Goal: Ask a question: Seek information or help from site administrators or community

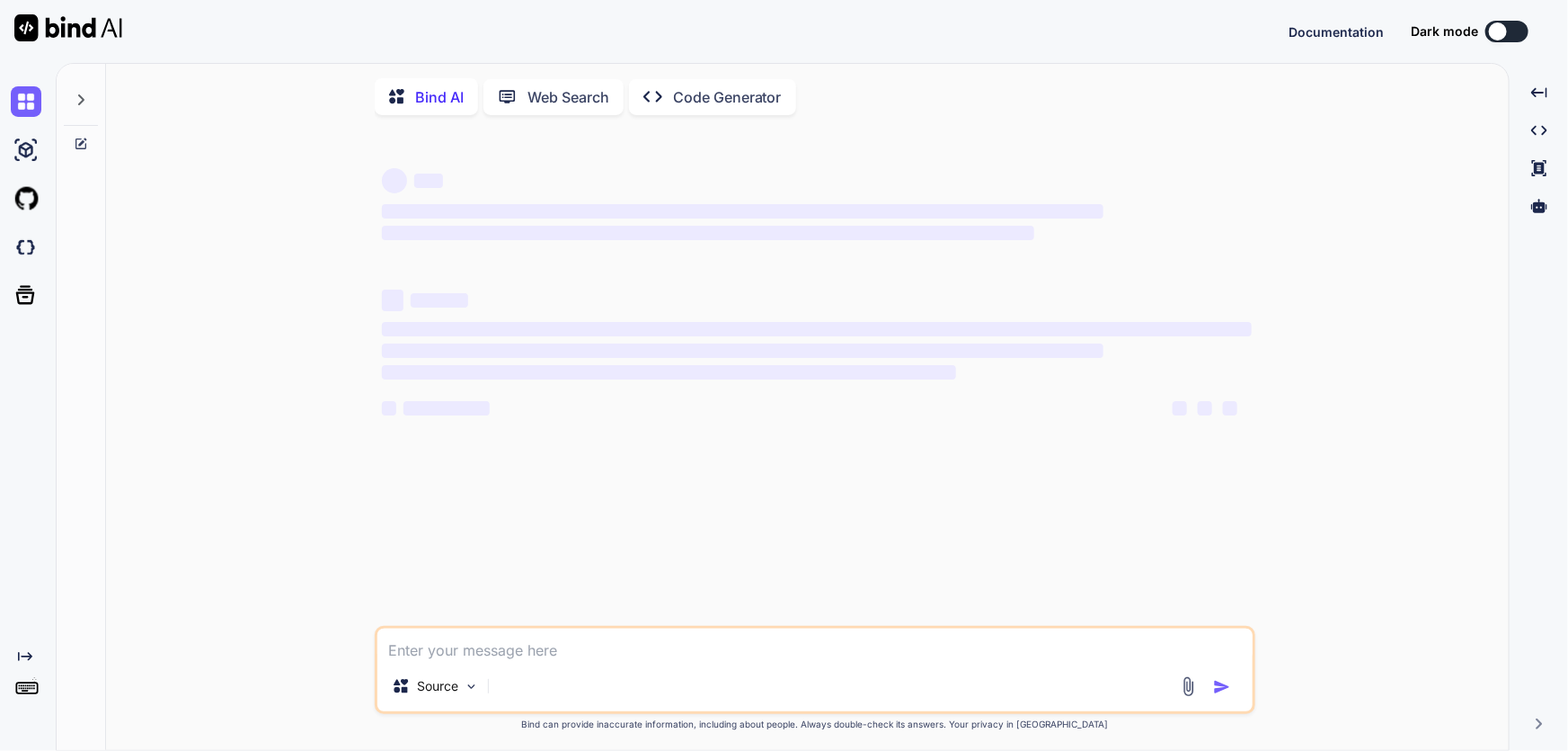
type textarea "x"
click at [574, 661] on textarea at bounding box center [815, 644] width 875 height 32
paste textarea "Lore'i Dolorsit? Ame consect adipisc eli sedd ei Temporin UtlaBOR et dolo MAGN …"
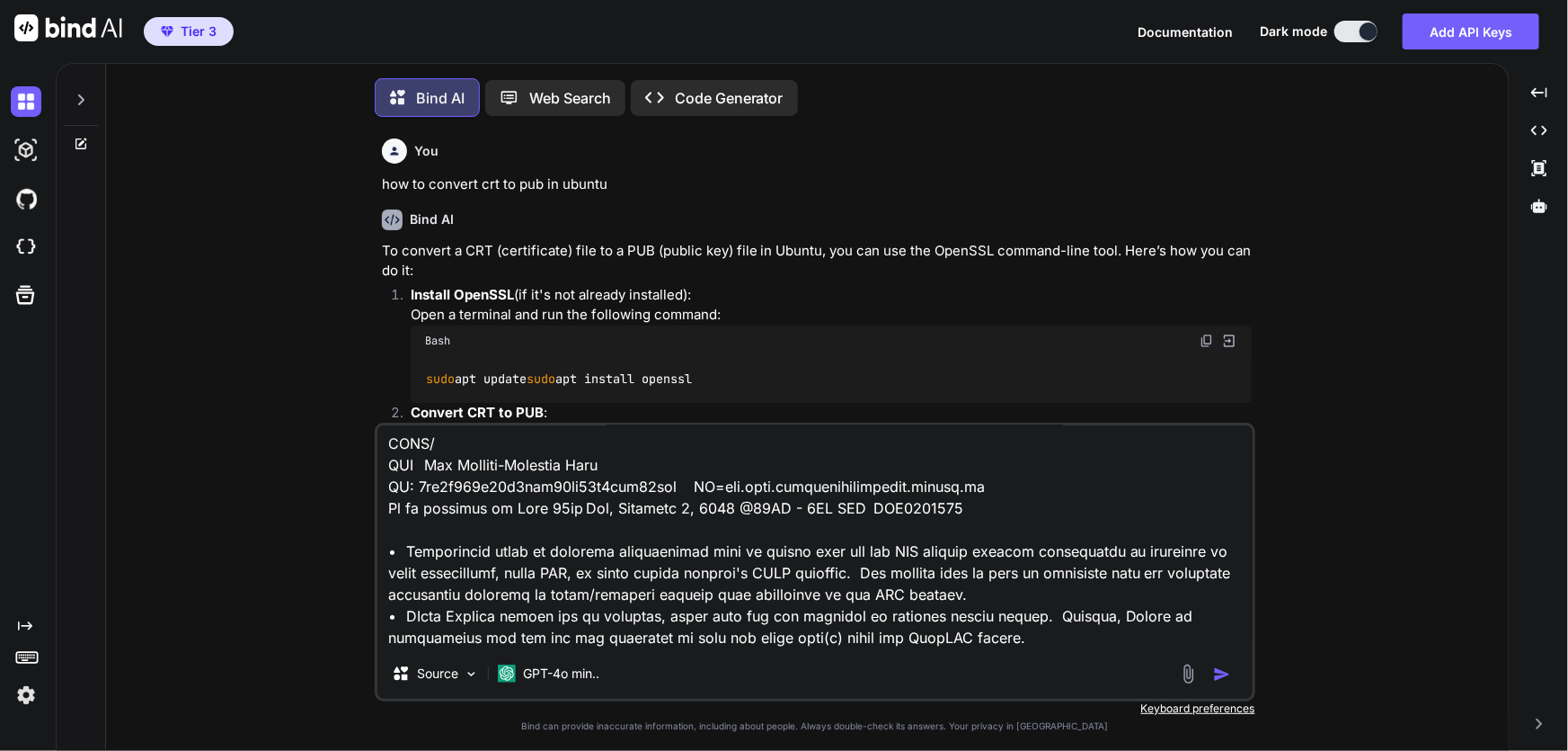
scroll to position [8, 0]
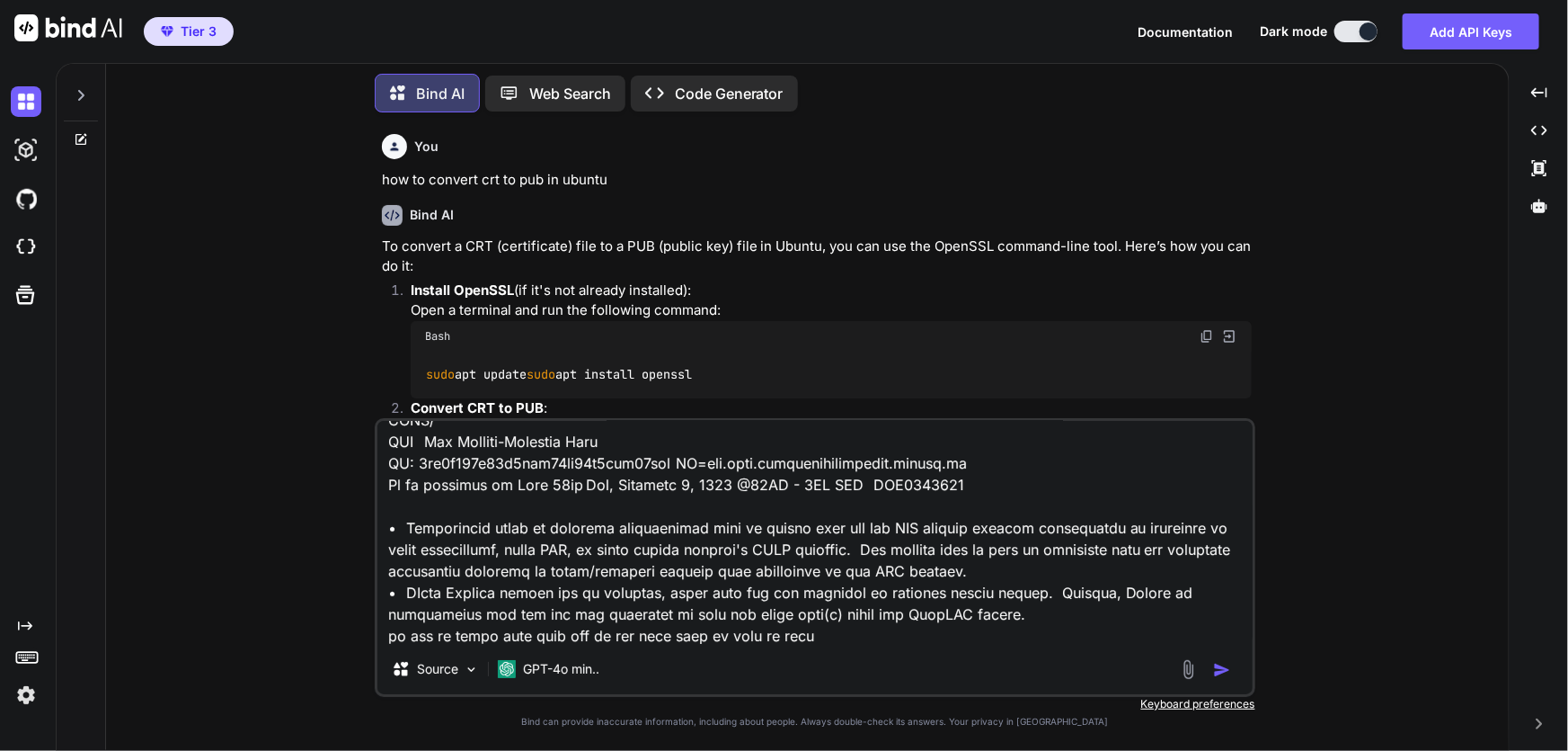
click at [982, 632] on textarea at bounding box center [815, 532] width 875 height 223
paste textarea "package com.td.gwiro.references.jwt; import com.nimbusds.[PERSON_NAME].jwk.JWK;…"
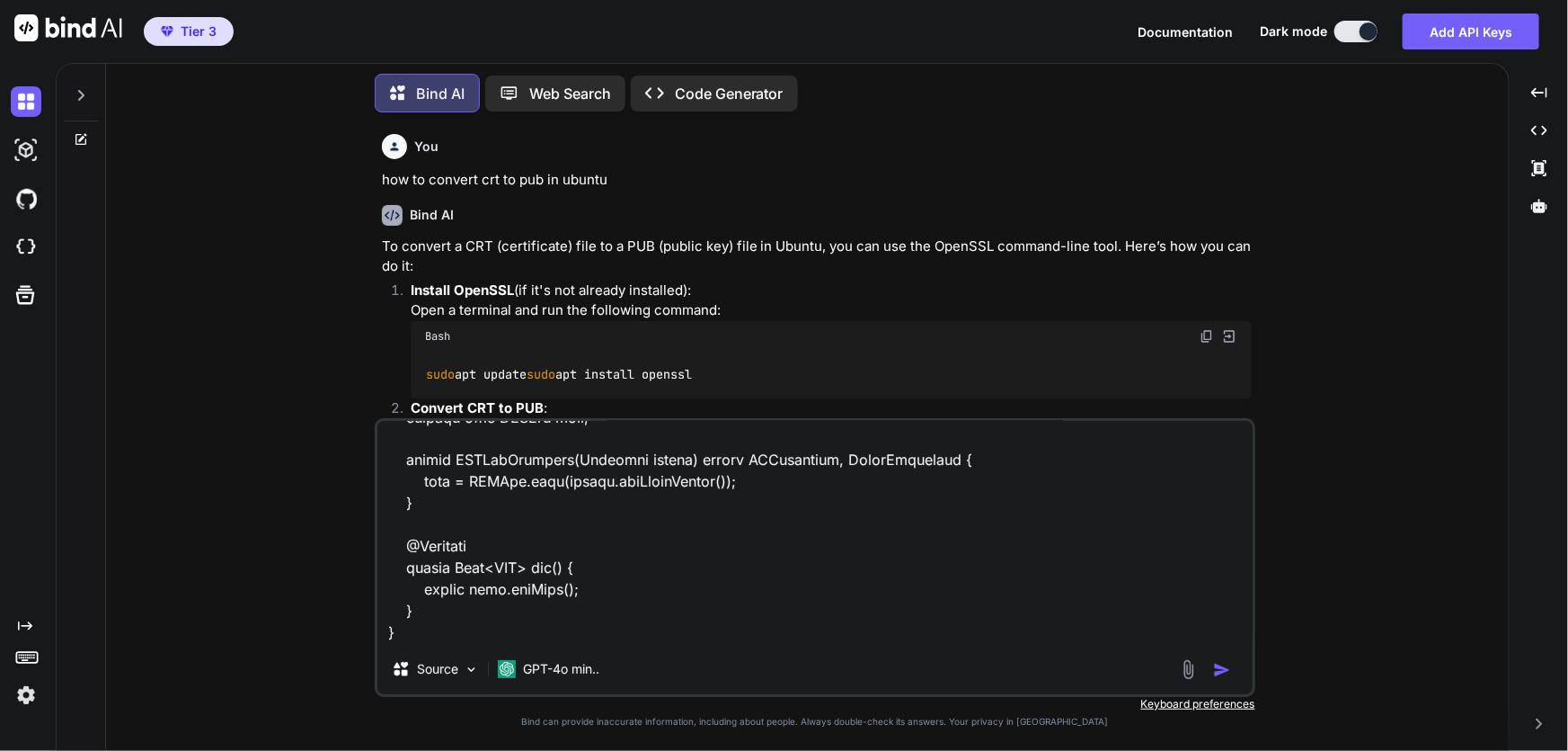
paste textarea "package com.td.gwiro.references.jwt; import com.nimbusds.[PERSON_NAME].jwk.JWK;…"
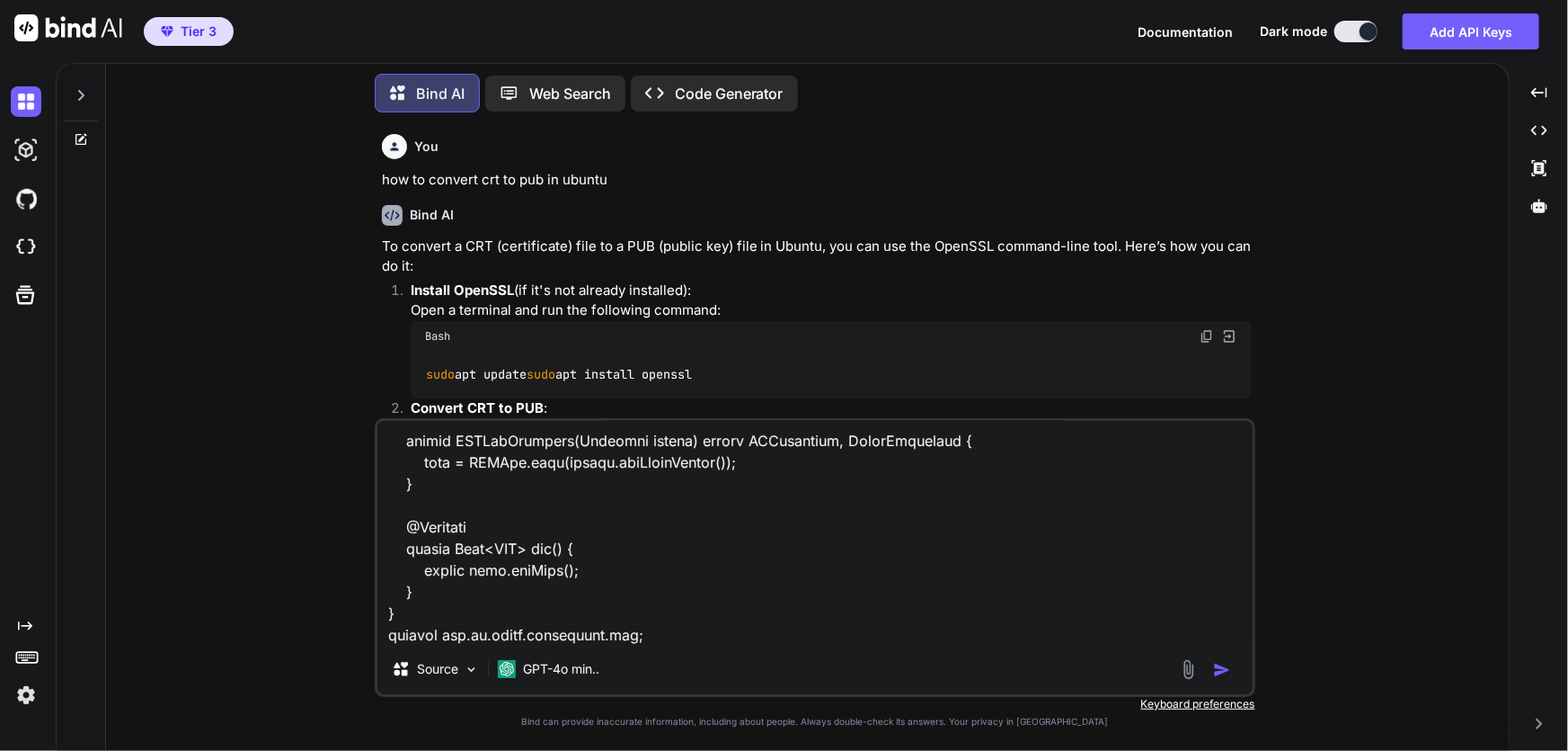
scroll to position [3798, 0]
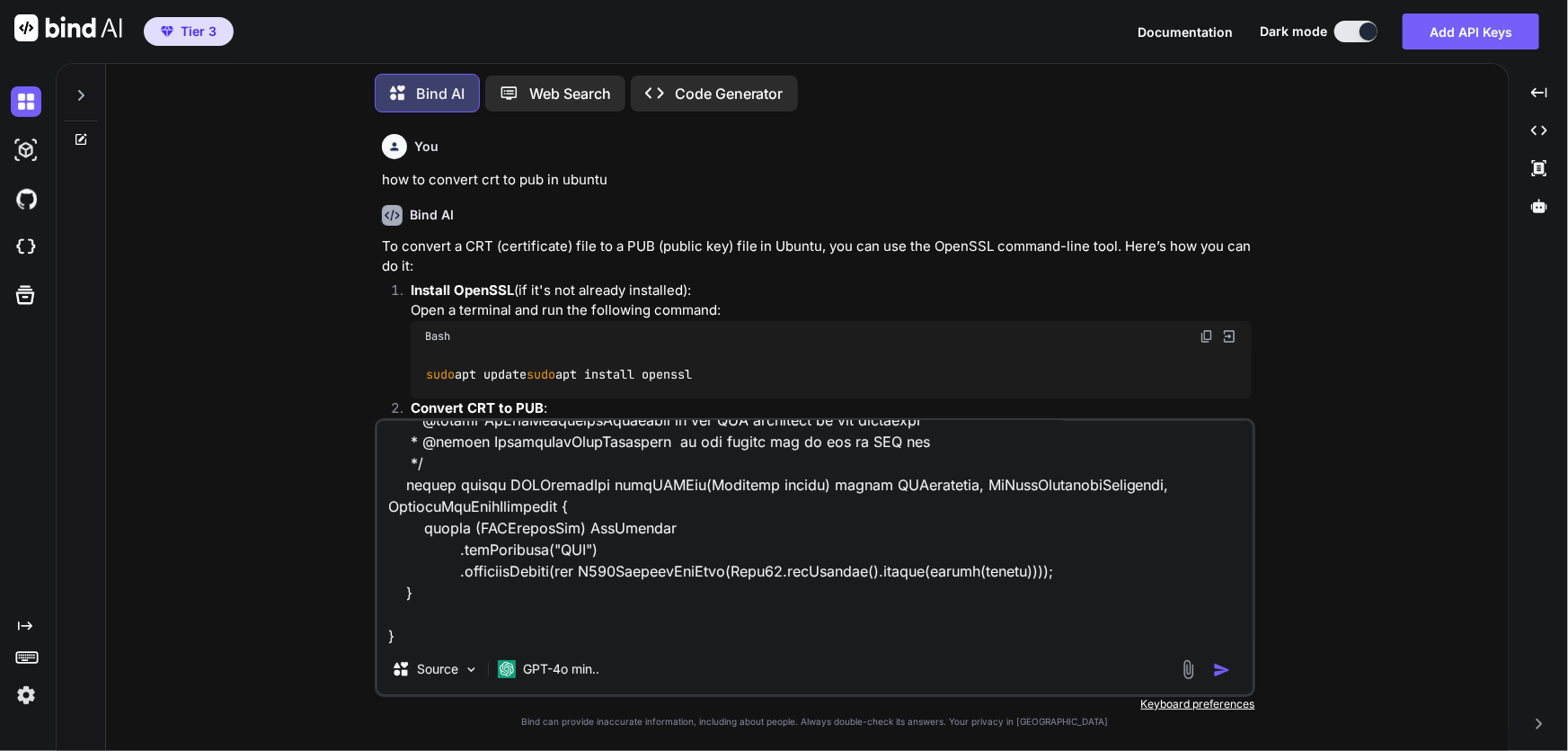
paste textarea "package com.td.gwiro.references.jwt; import com.nimbusds.[PERSON_NAME].jwk.JWK;…"
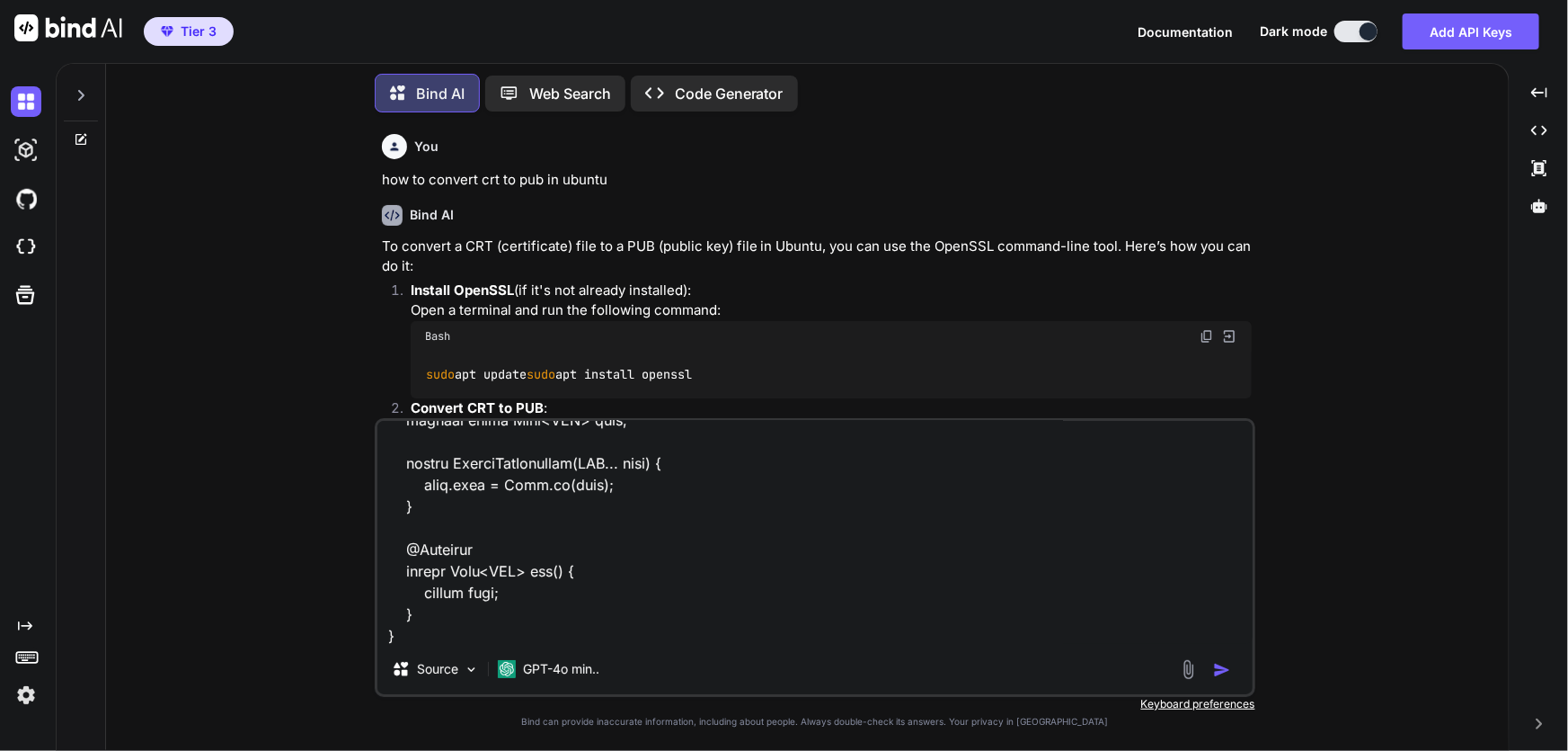
paste textarea "package com.td.gwiro.references.web; import com.nimbusds.[PERSON_NAME].jwk.JWK;…"
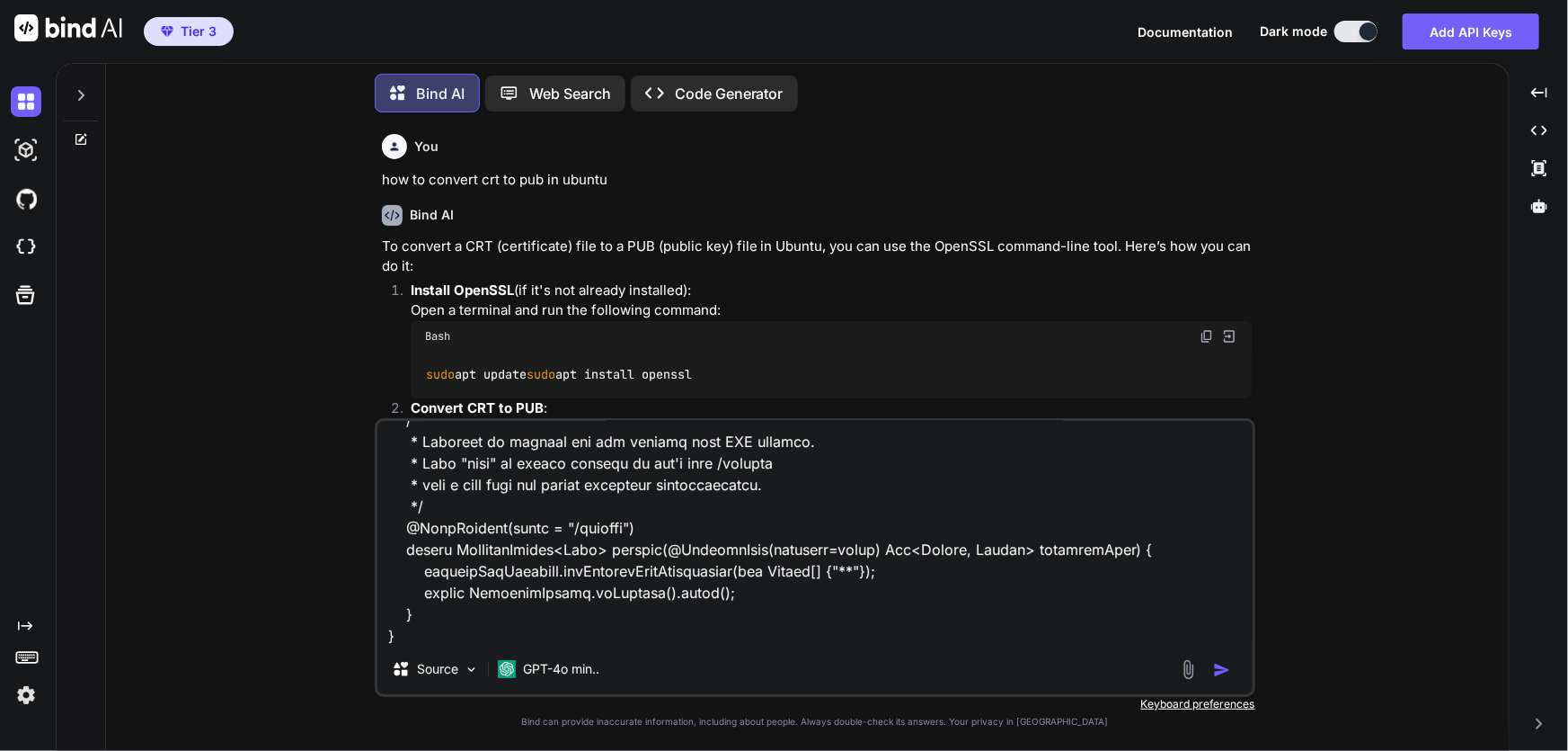
paste textarea "default.label=master logging.level.ROOT.INFO.org.springframework.cloud.config=I…"
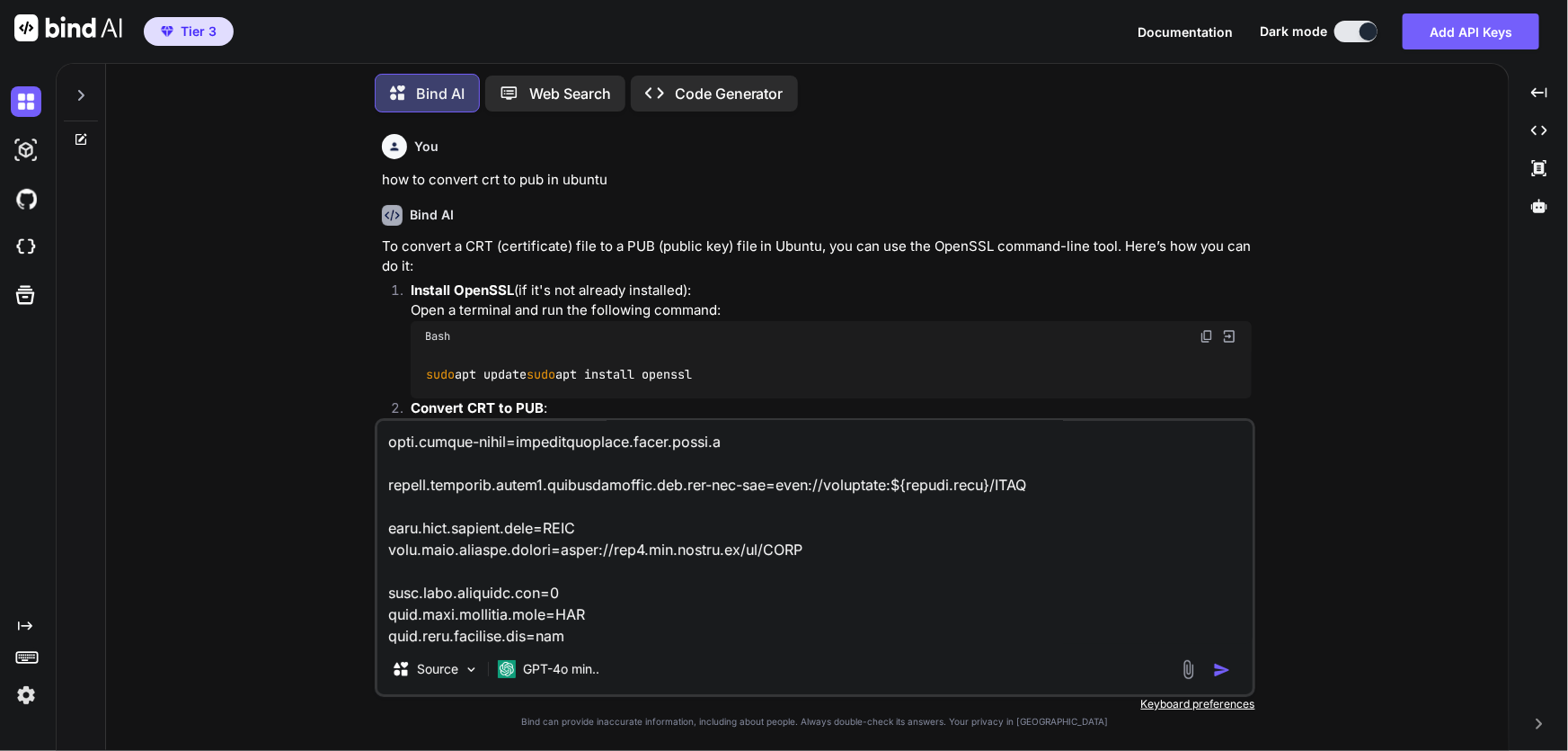
paste textarea "jwks.keys.customer.kid=1 jwks.keys.customer.algo=CRT jwks.keys.customer.use=sig…"
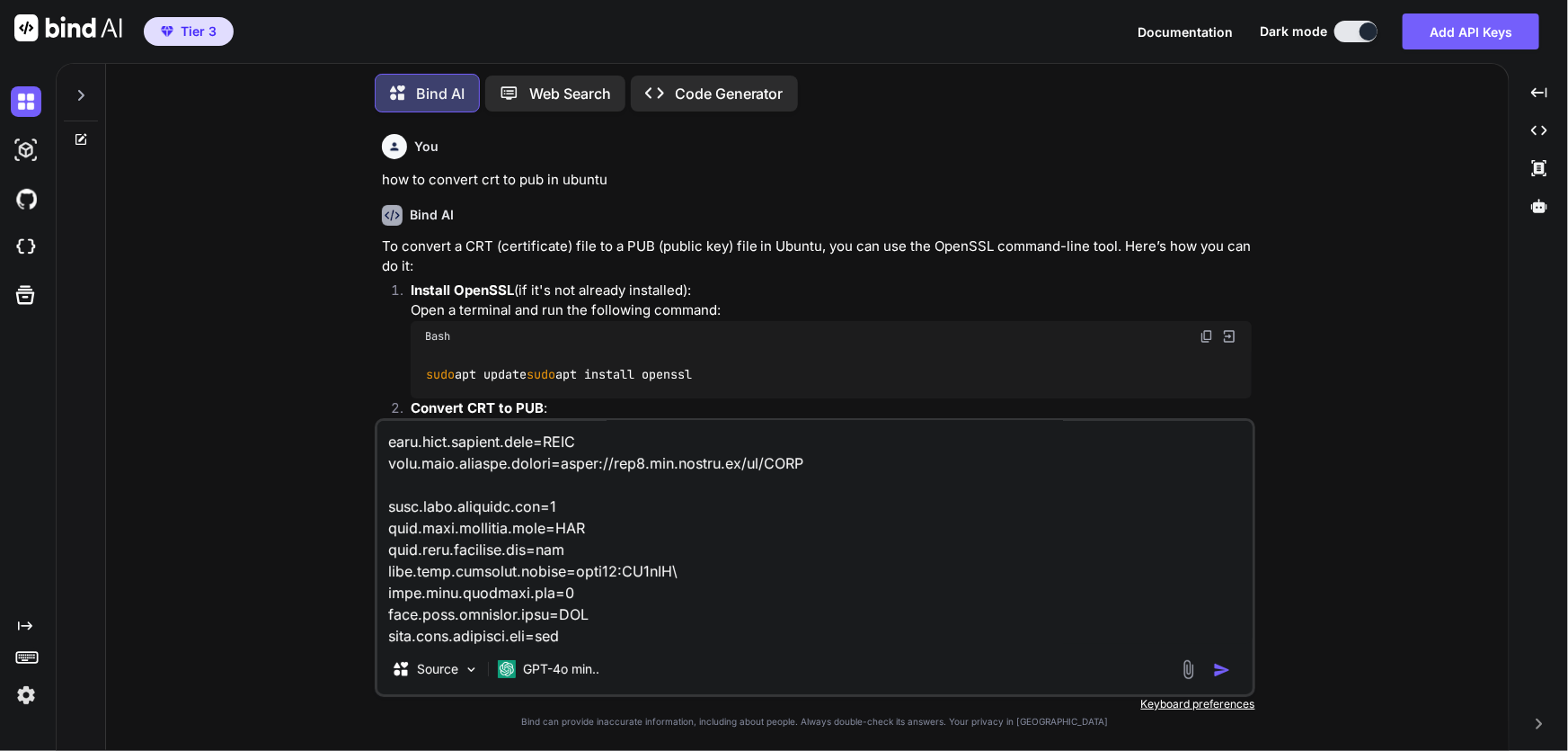
scroll to position [6560, 0]
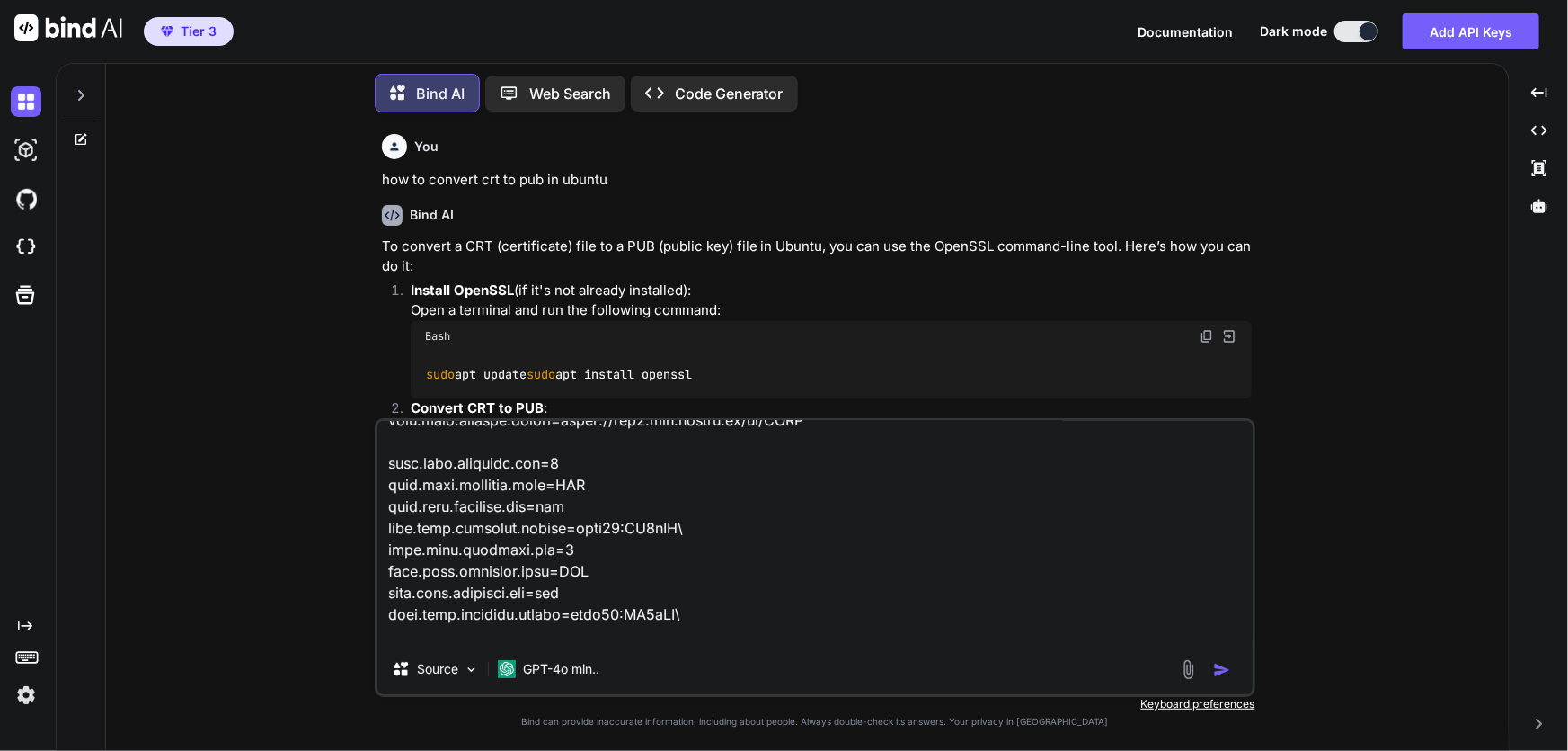
paste textarea "spring.security.oauth2.resourceserver.jwt.jwk-set-uri=[URL][DOMAIN_NAME]"
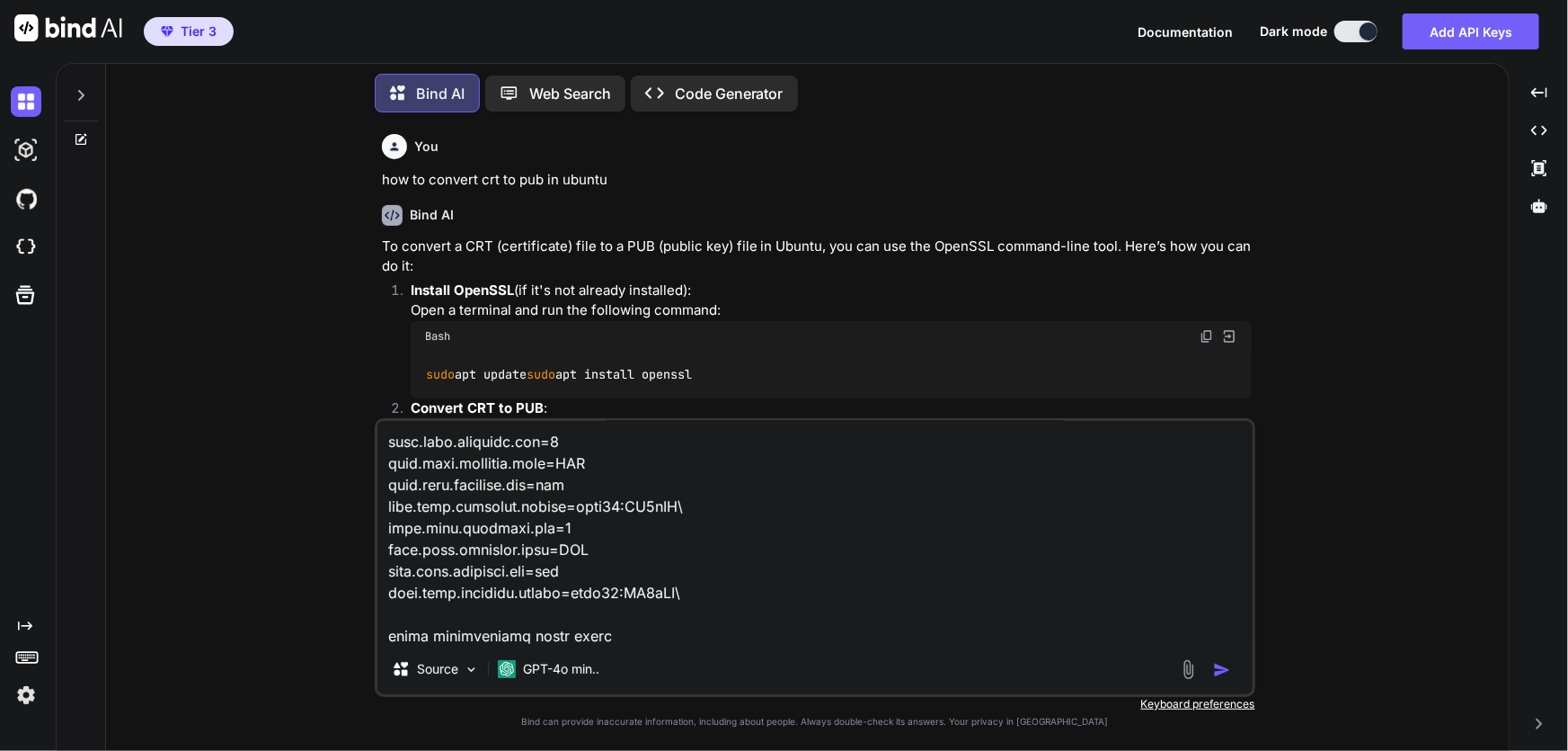
scroll to position [6605, 0]
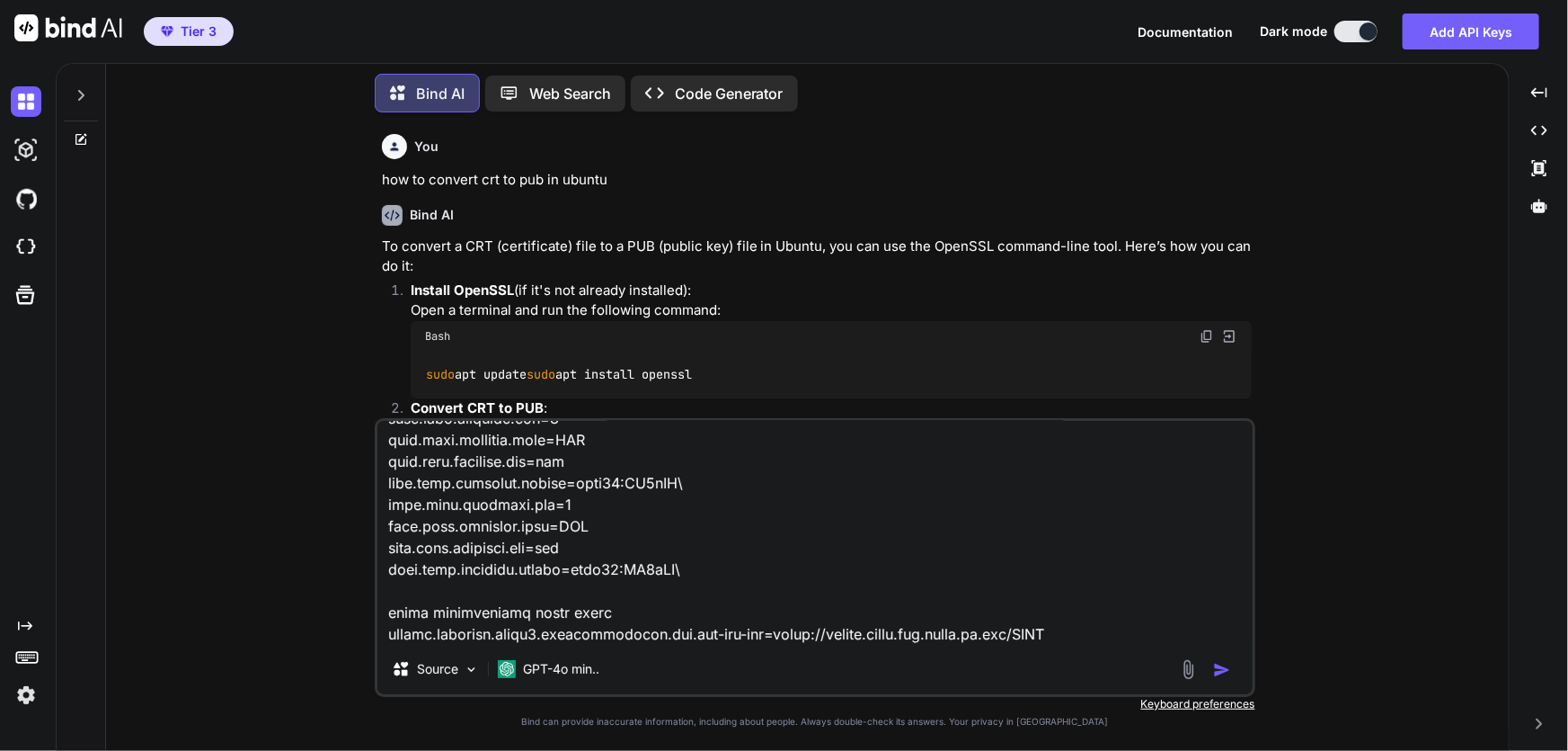
drag, startPoint x: 806, startPoint y: 639, endPoint x: 1005, endPoint y: 608, distance: 201.4
click at [1005, 608] on textarea at bounding box center [815, 532] width 875 height 223
click at [966, 615] on textarea at bounding box center [815, 532] width 875 height 223
paste textarea "spring.security.oauth2.resourceserver.jwt.public-key-location=classpath:"
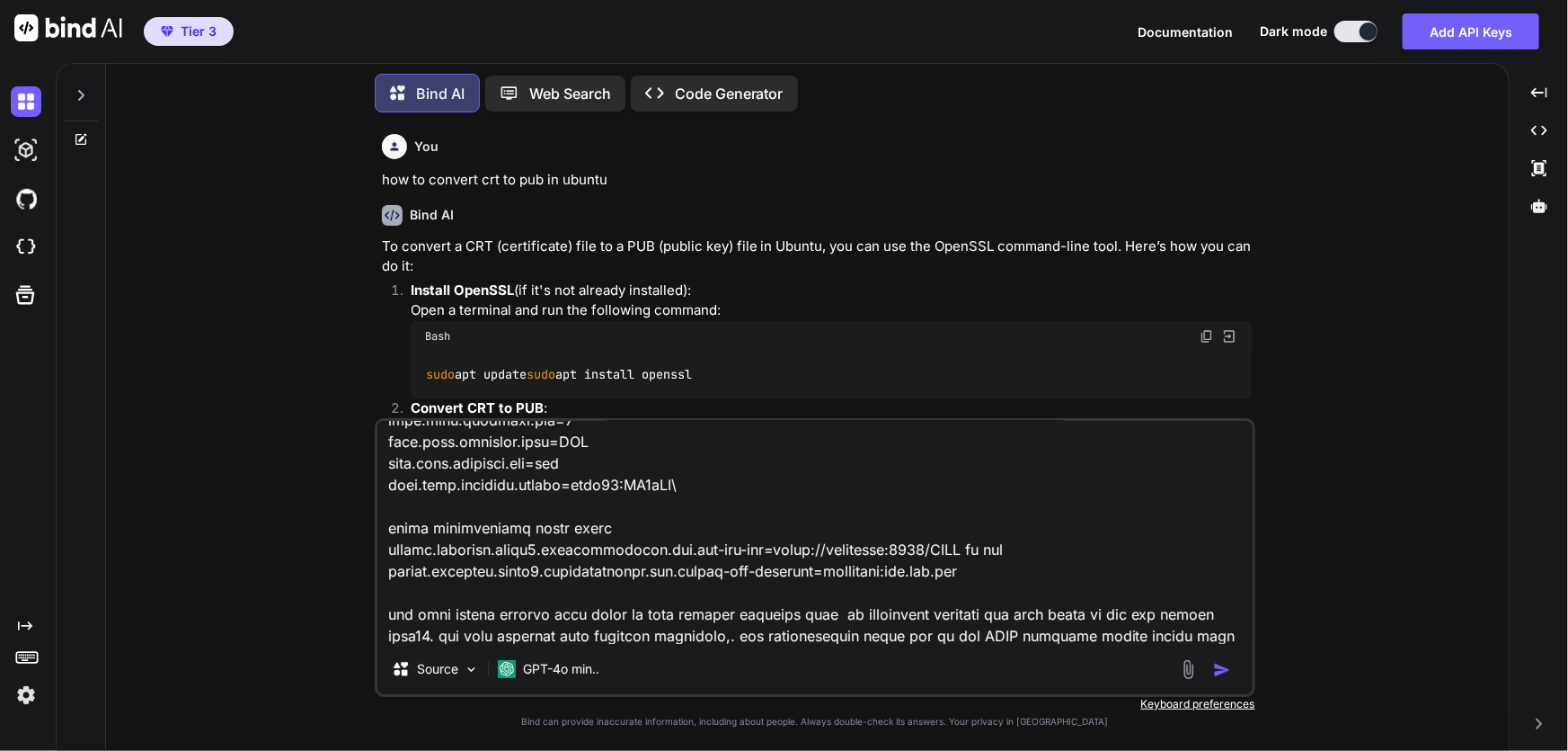
scroll to position [6711, 0]
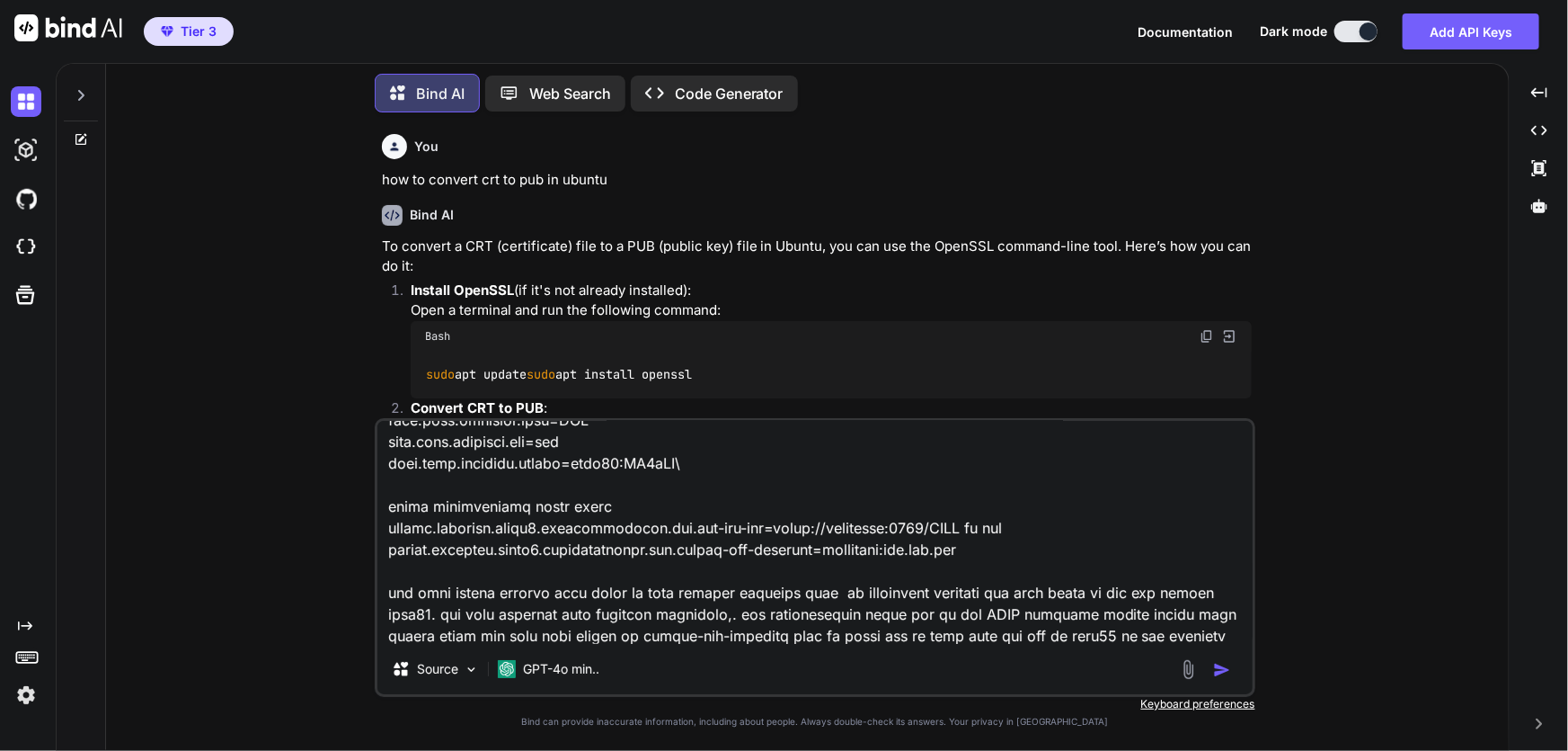
type textarea "Lore'i Dolorsit? Ame consect adipisc eli sedd ei Temporin UtlaBOR et dolo MAGN …"
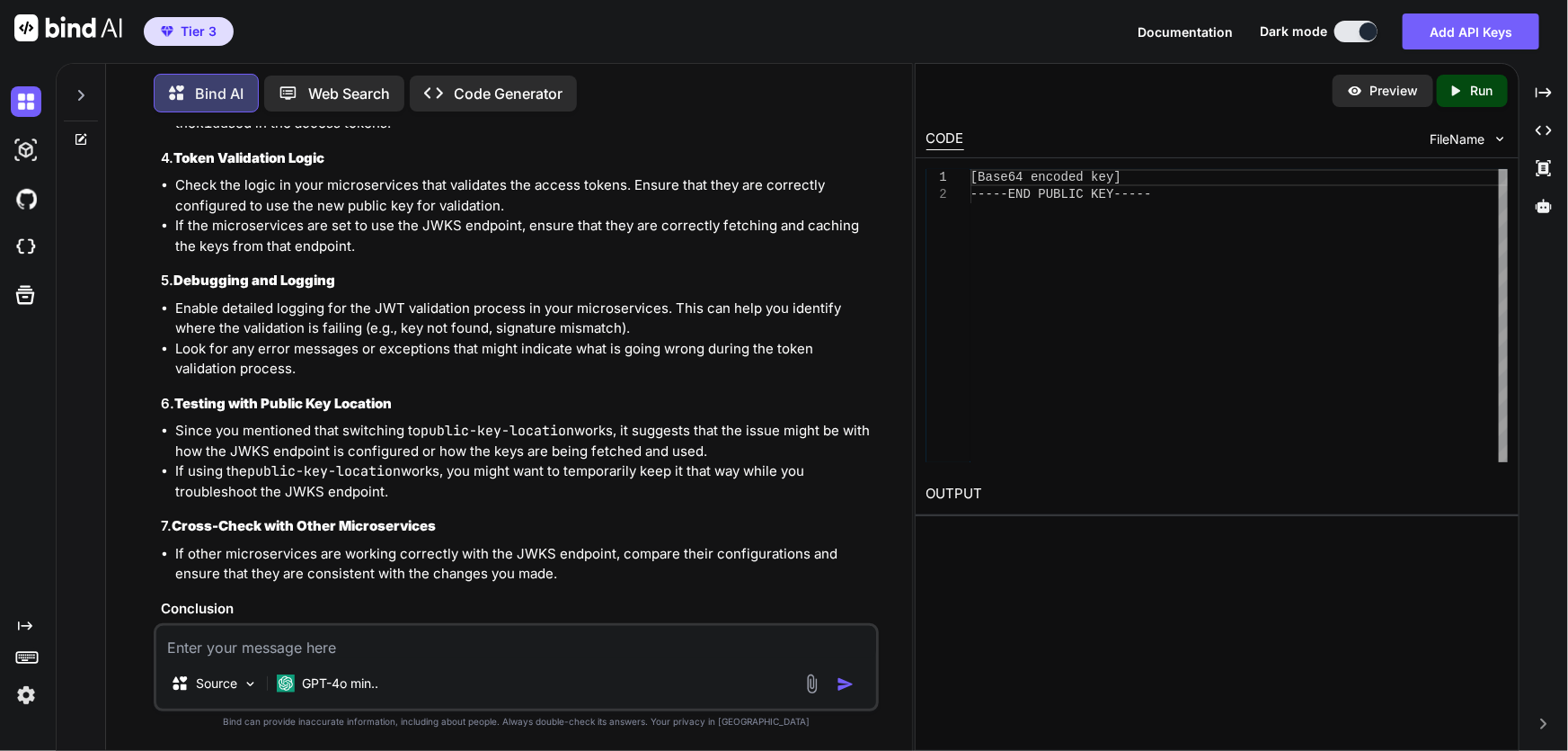
scroll to position [3745, 0]
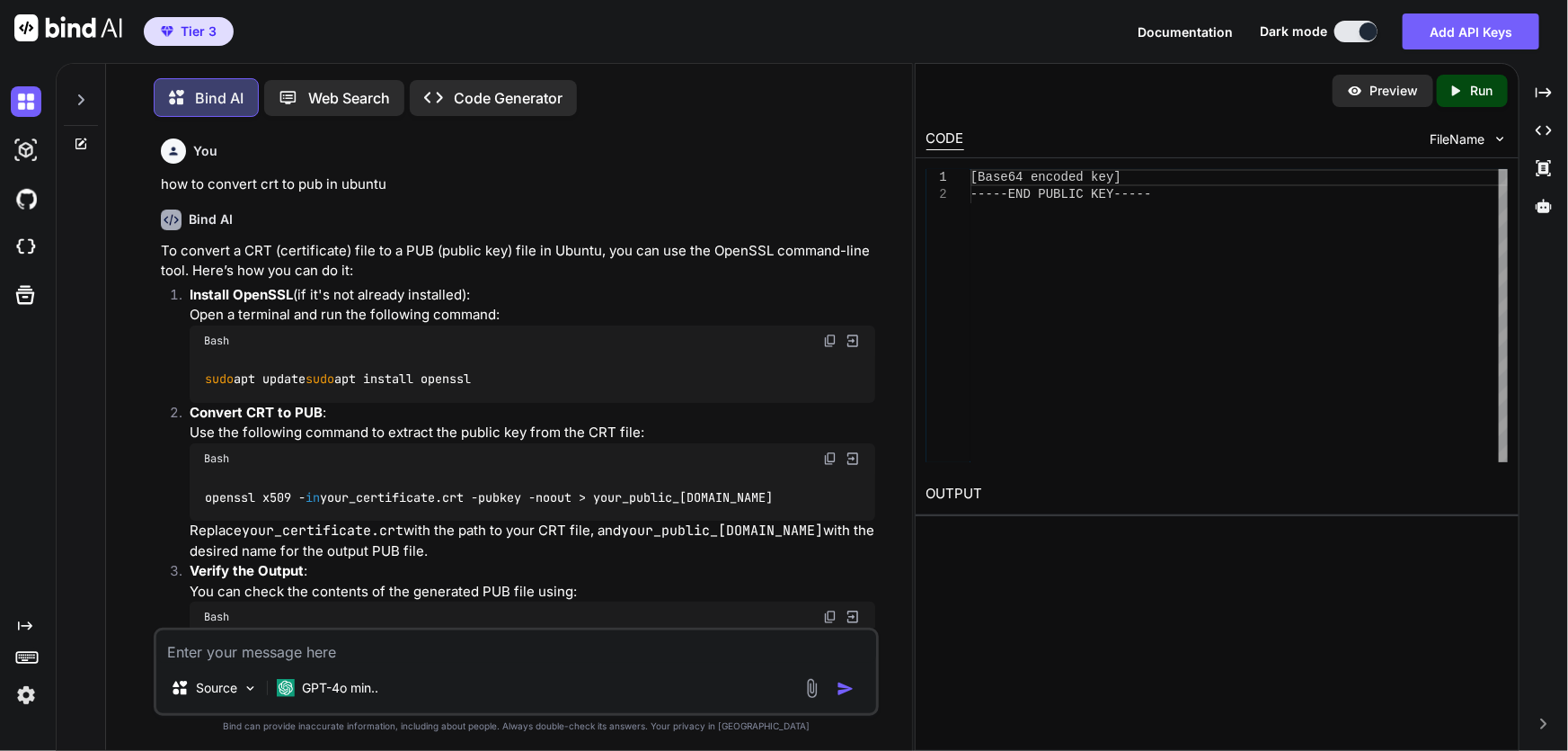
scroll to position [3745, 0]
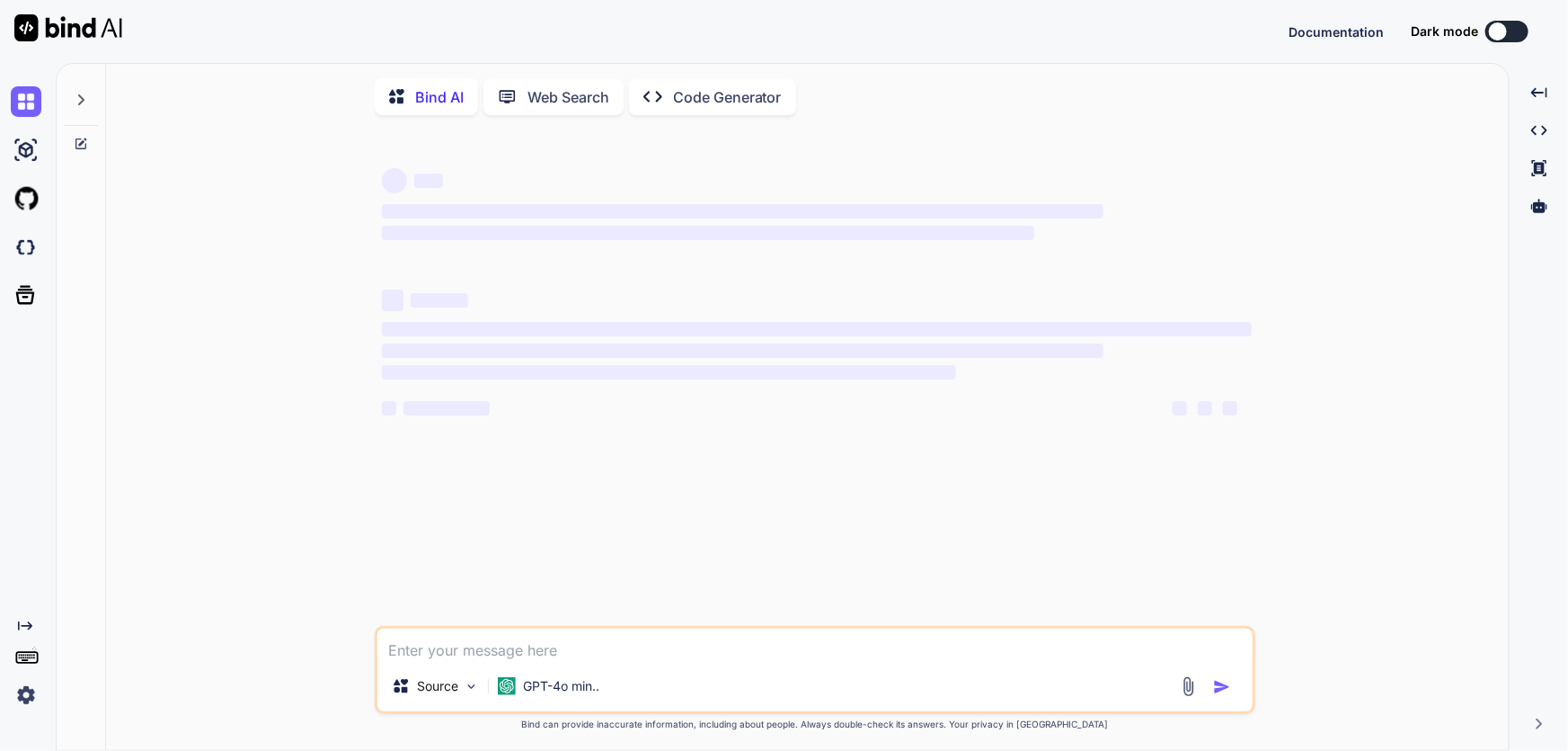
click at [560, 660] on textarea at bounding box center [815, 644] width 875 height 32
type textarea "x"
type textarea "i"
type textarea "x"
type textarea "i'"
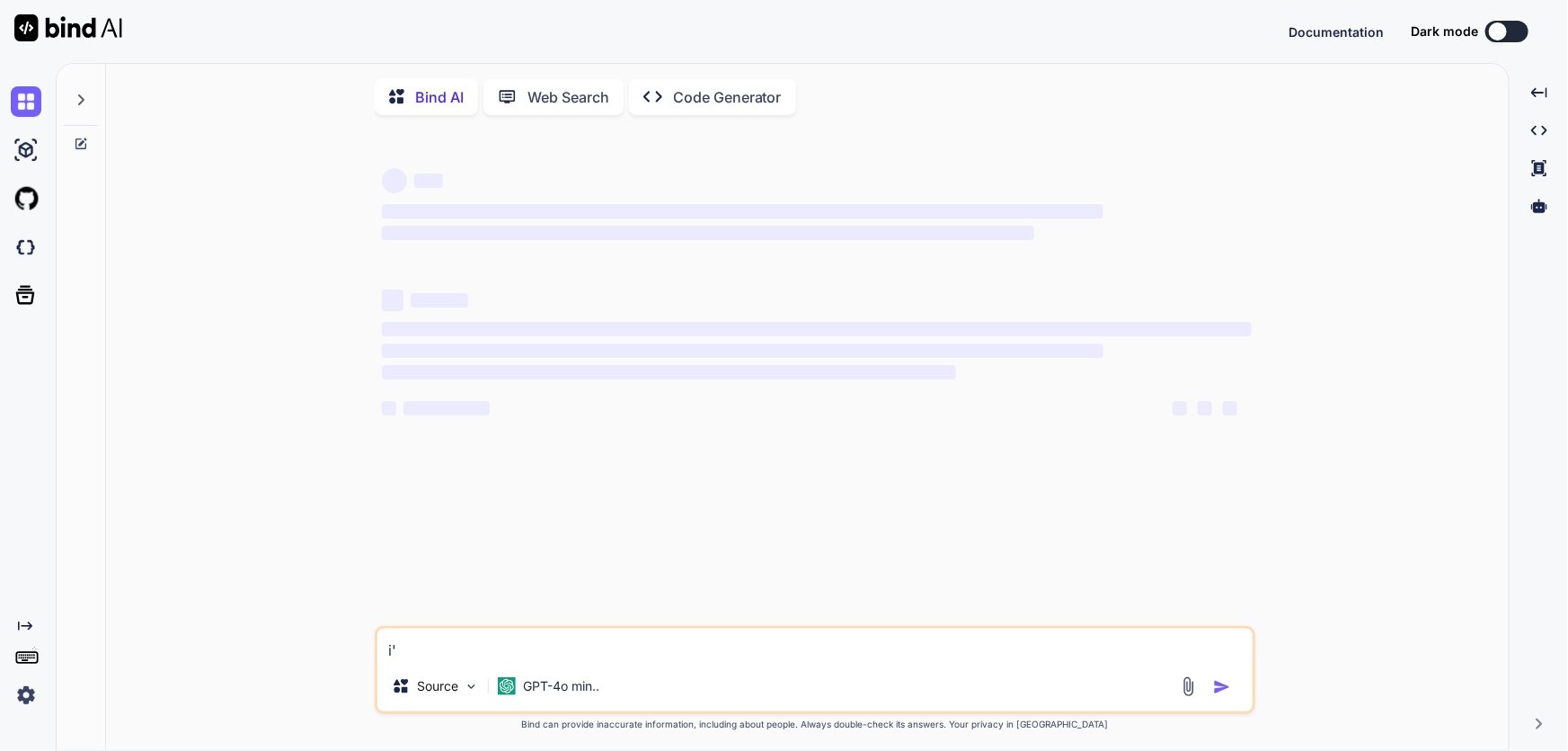
type textarea "x"
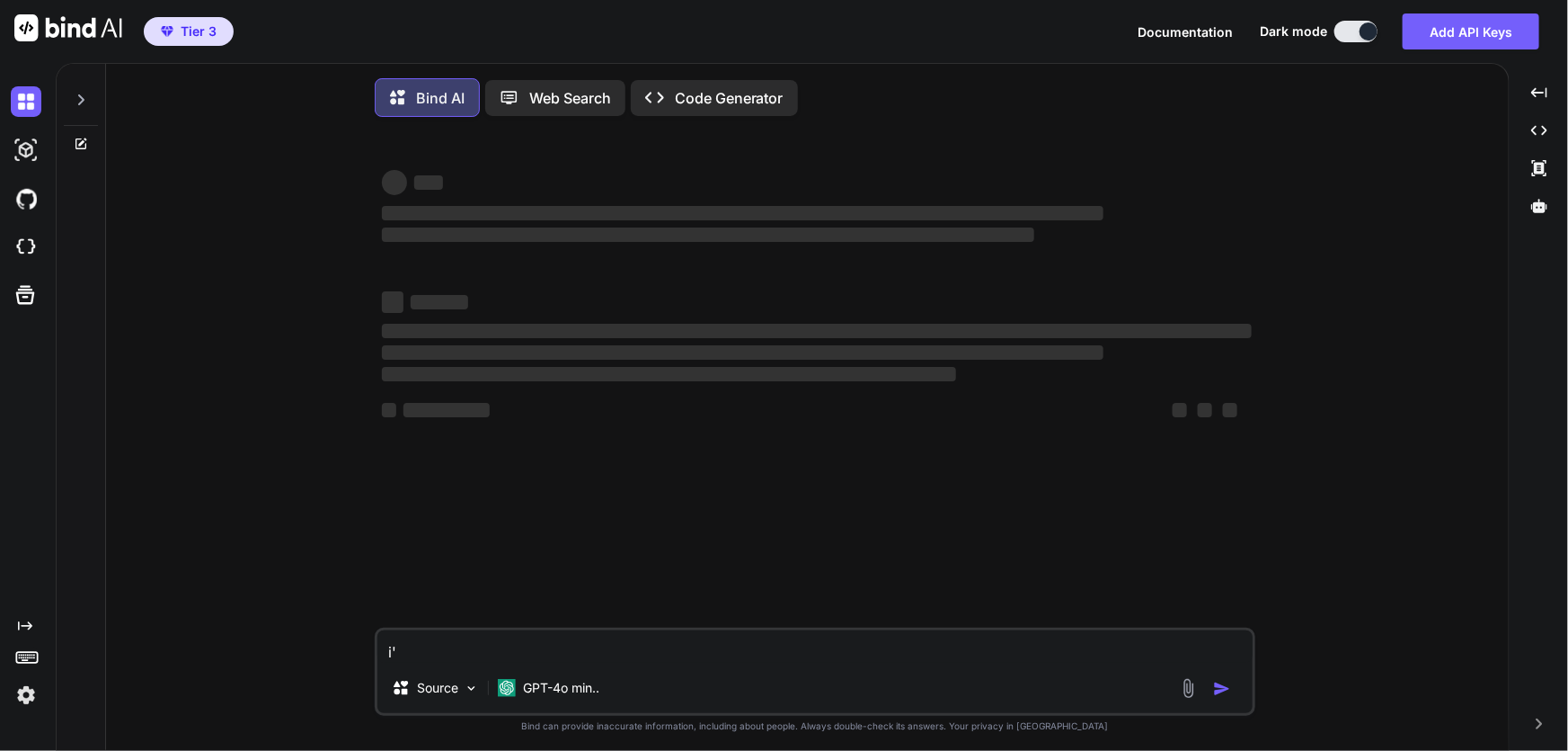
type textarea "i'm"
type textarea "x"
type textarea "i'm"
type textarea "x"
type textarea "i'm s"
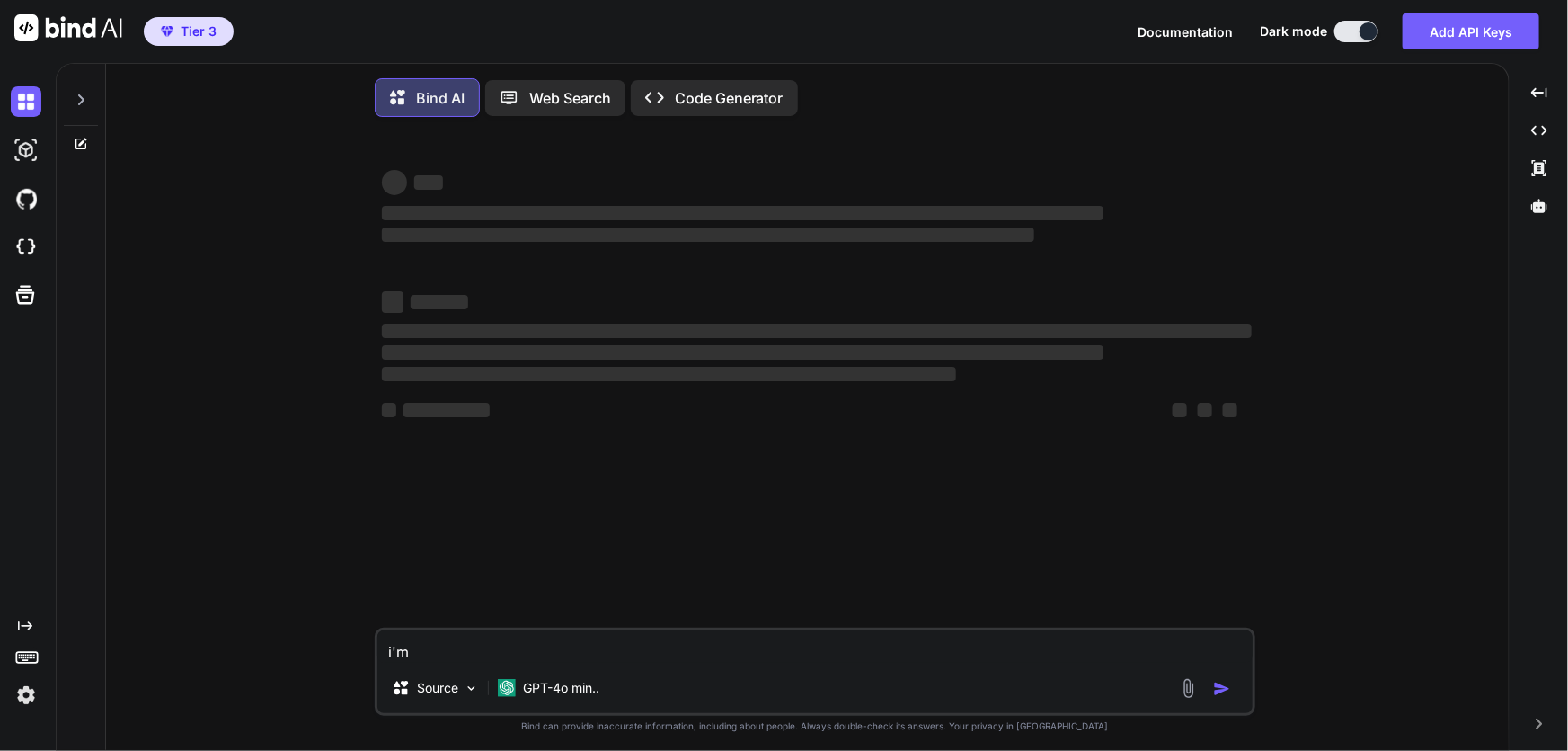
type textarea "x"
type textarea "i'm su"
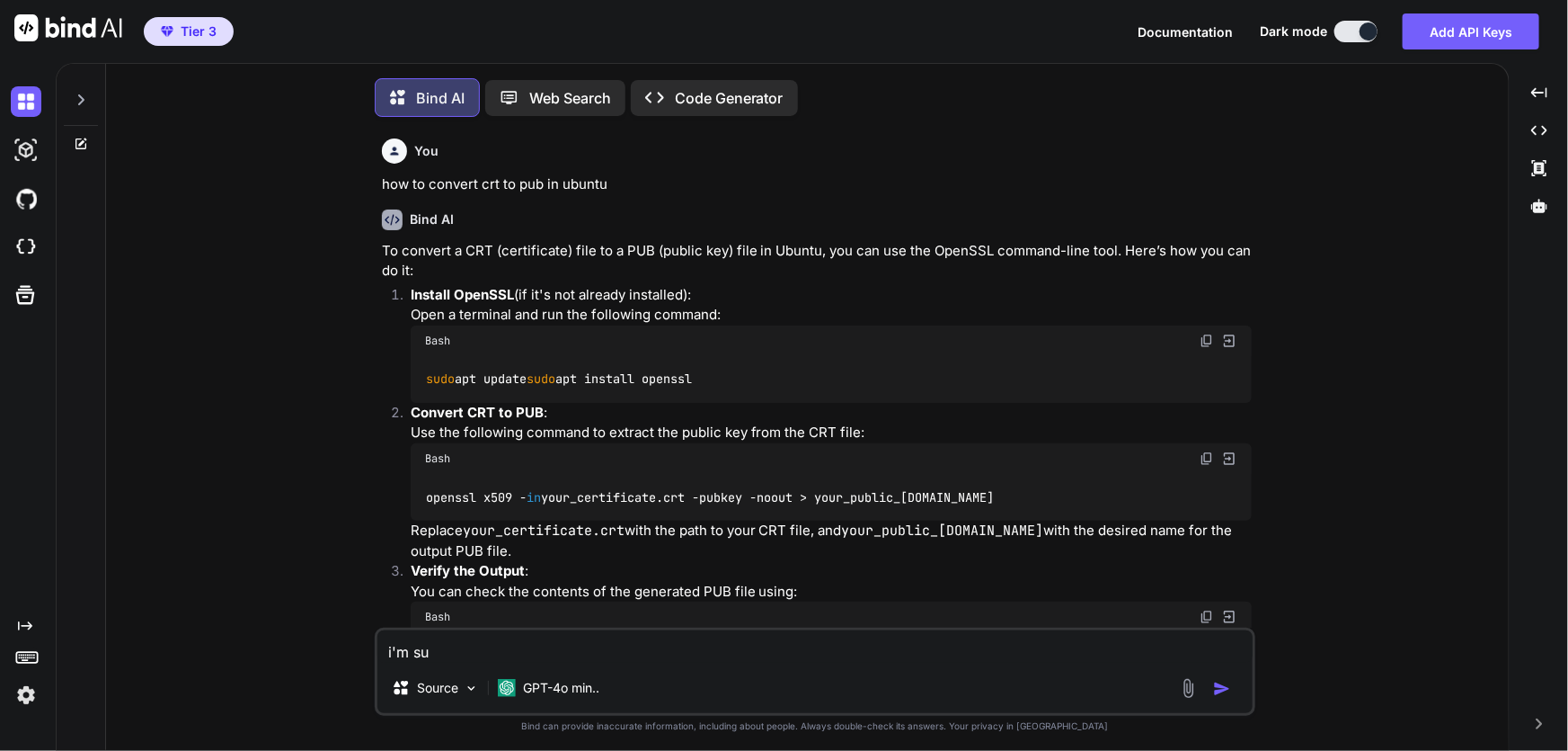
type textarea "x"
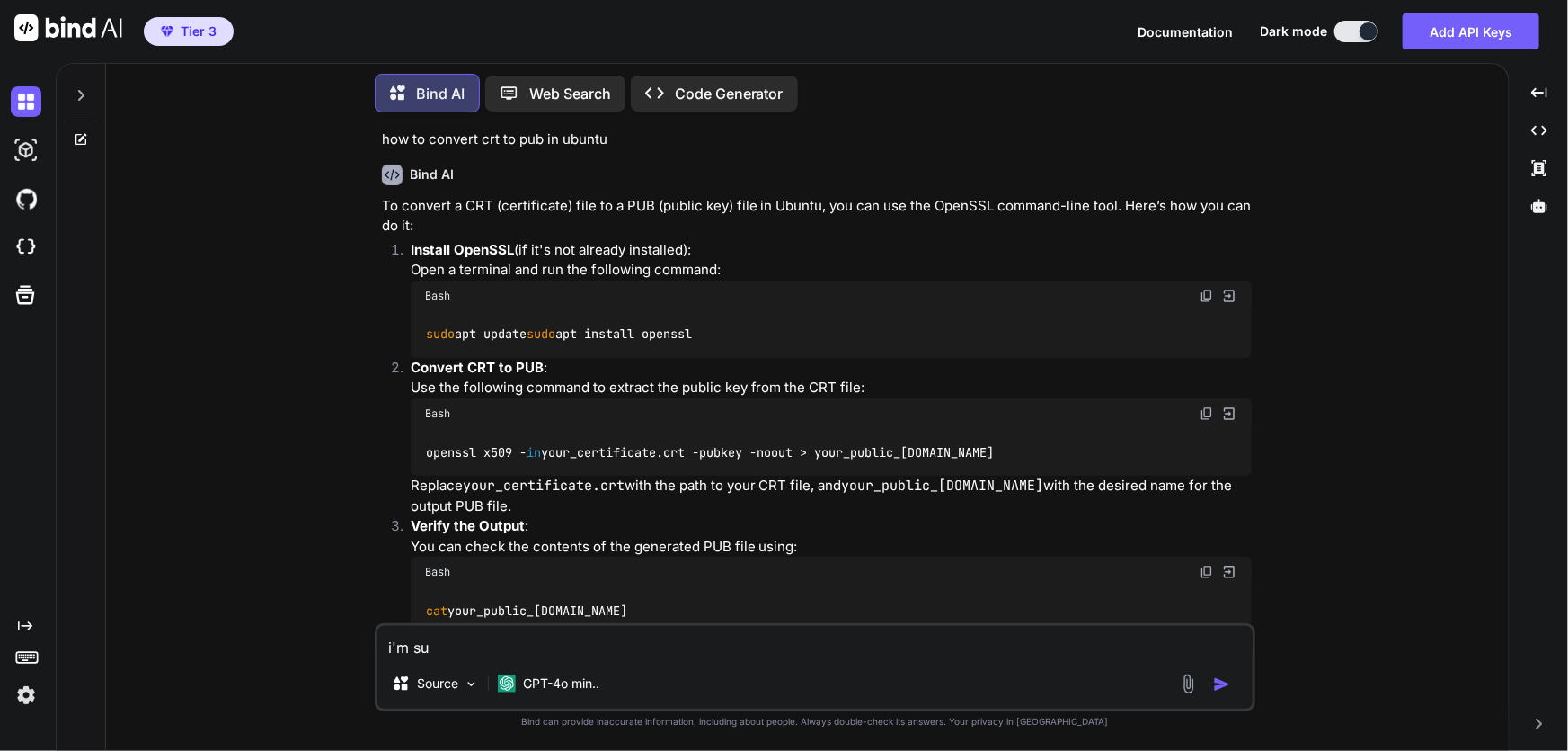
type textarea "i'm s"
type textarea "x"
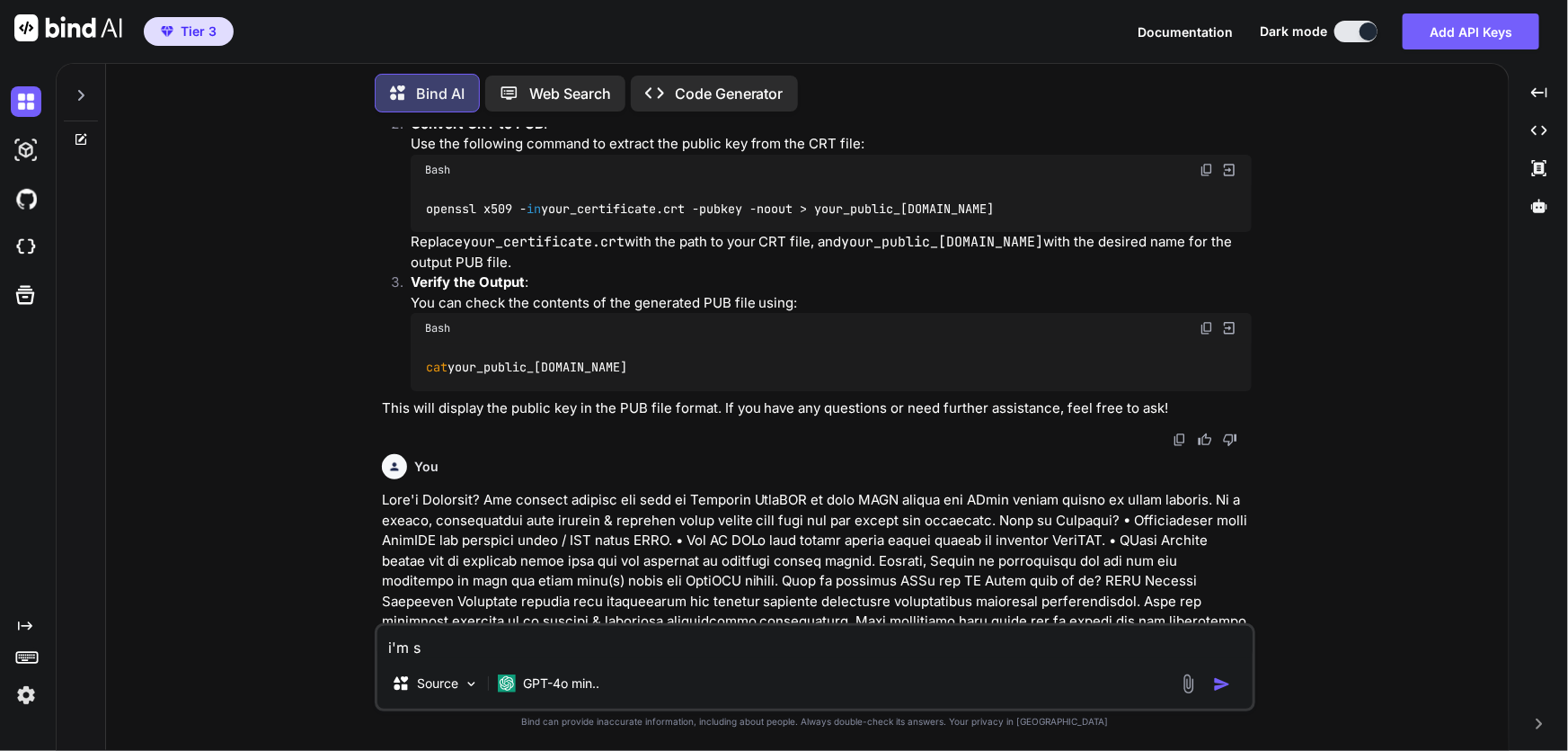
type textarea "i'm"
type textarea "x"
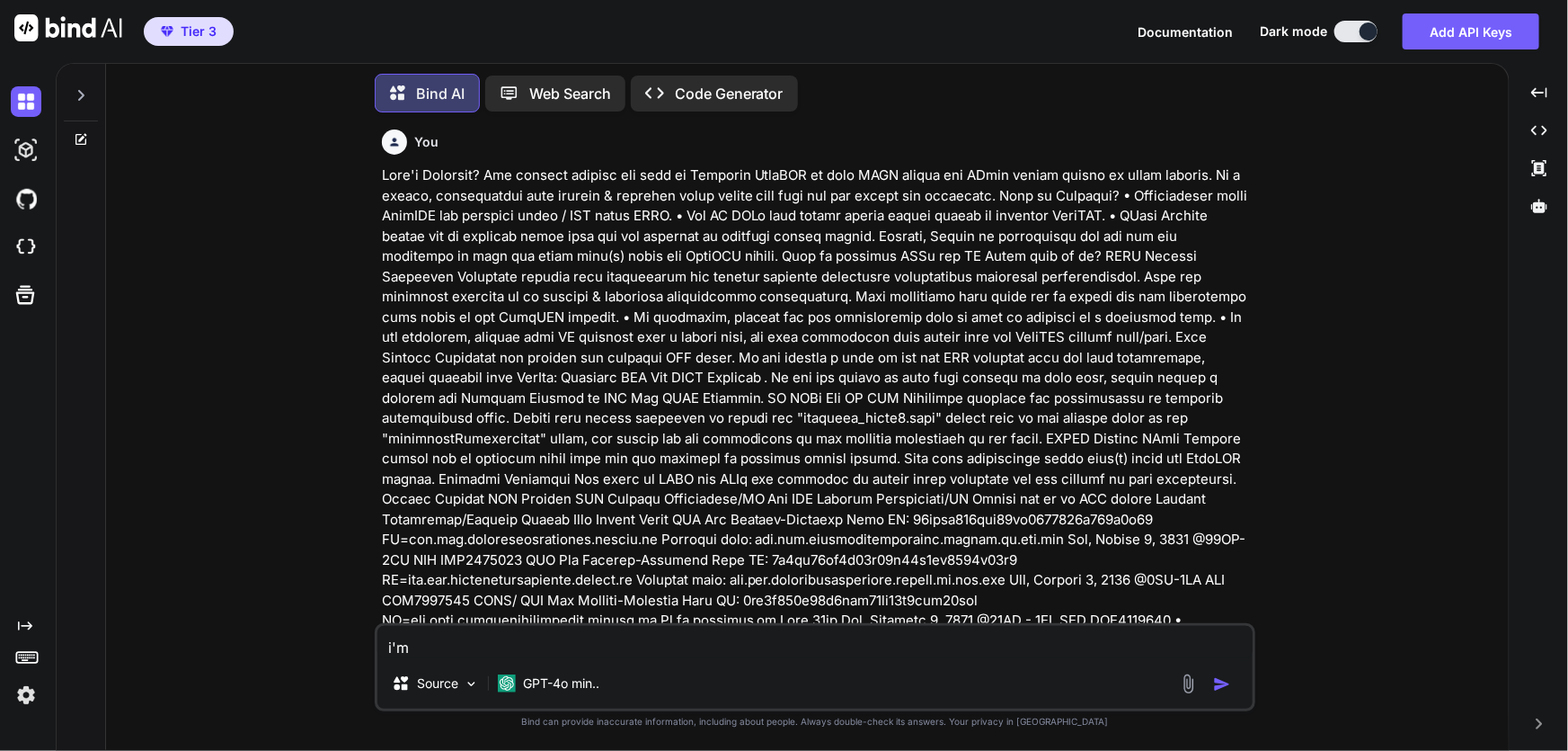
scroll to position [622, 0]
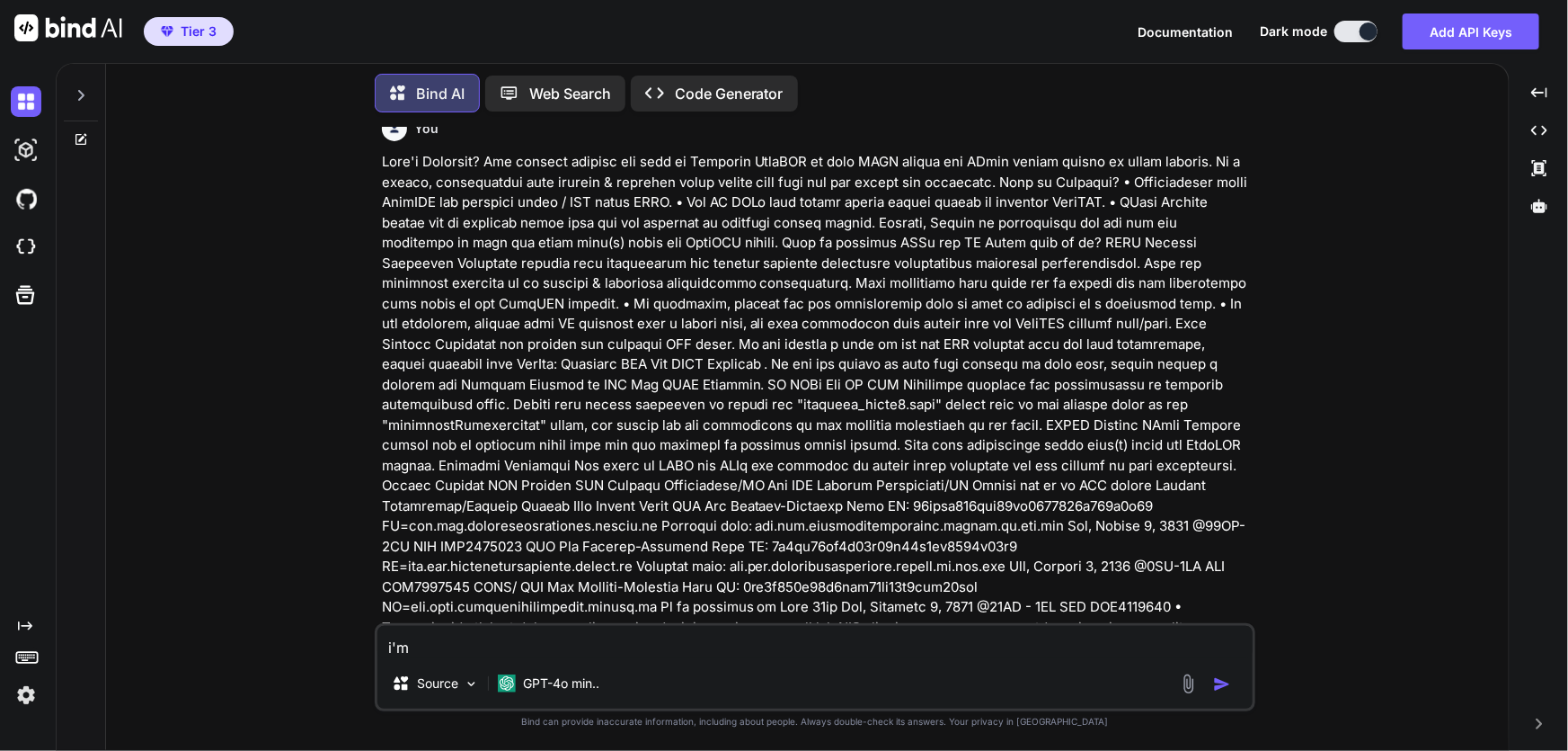
type textarea "i'm u"
type textarea "x"
type textarea "i'm us"
type textarea "x"
type textarea "i'm usn"
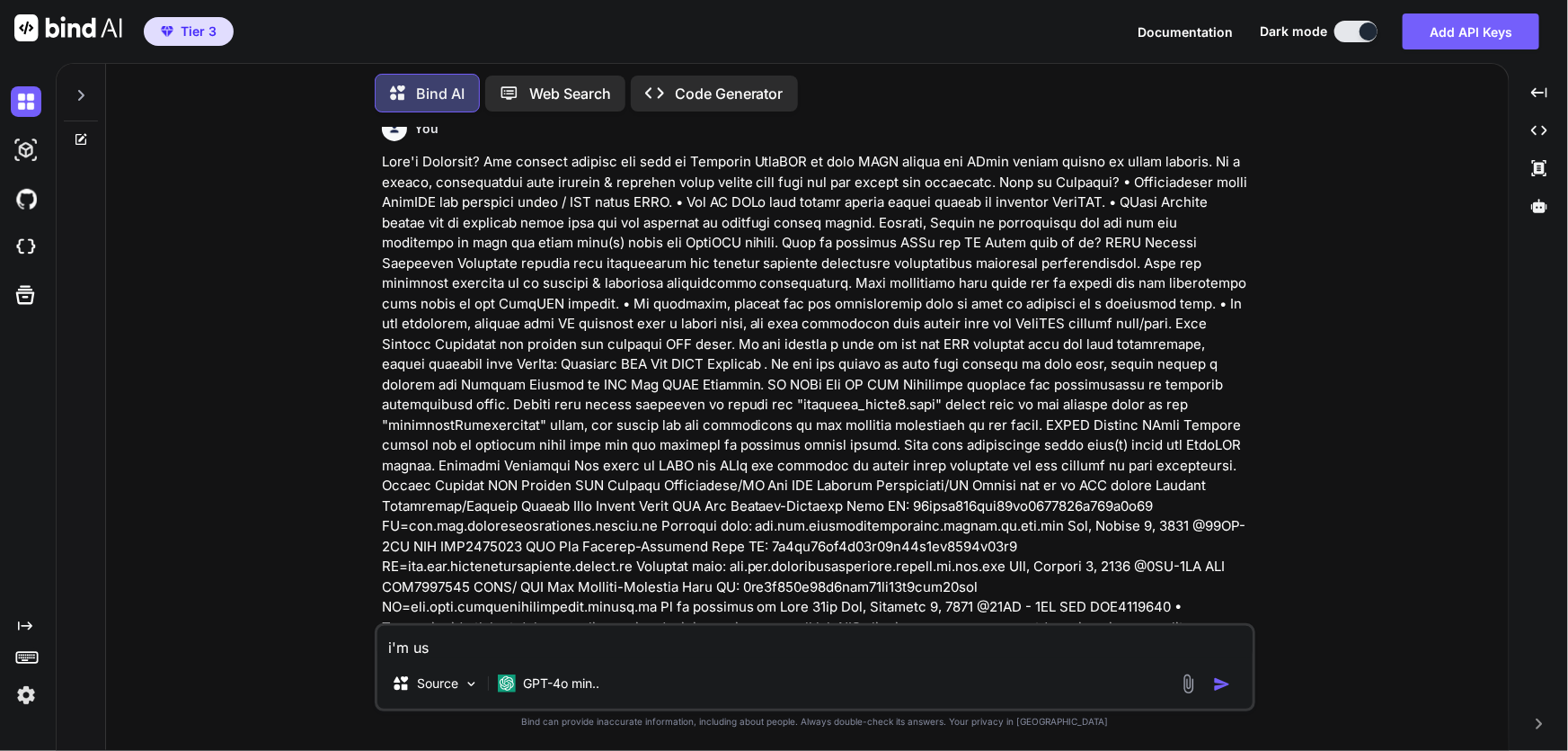
type textarea "x"
type textarea "i'm us"
type textarea "x"
type textarea "i'm usi"
type textarea "x"
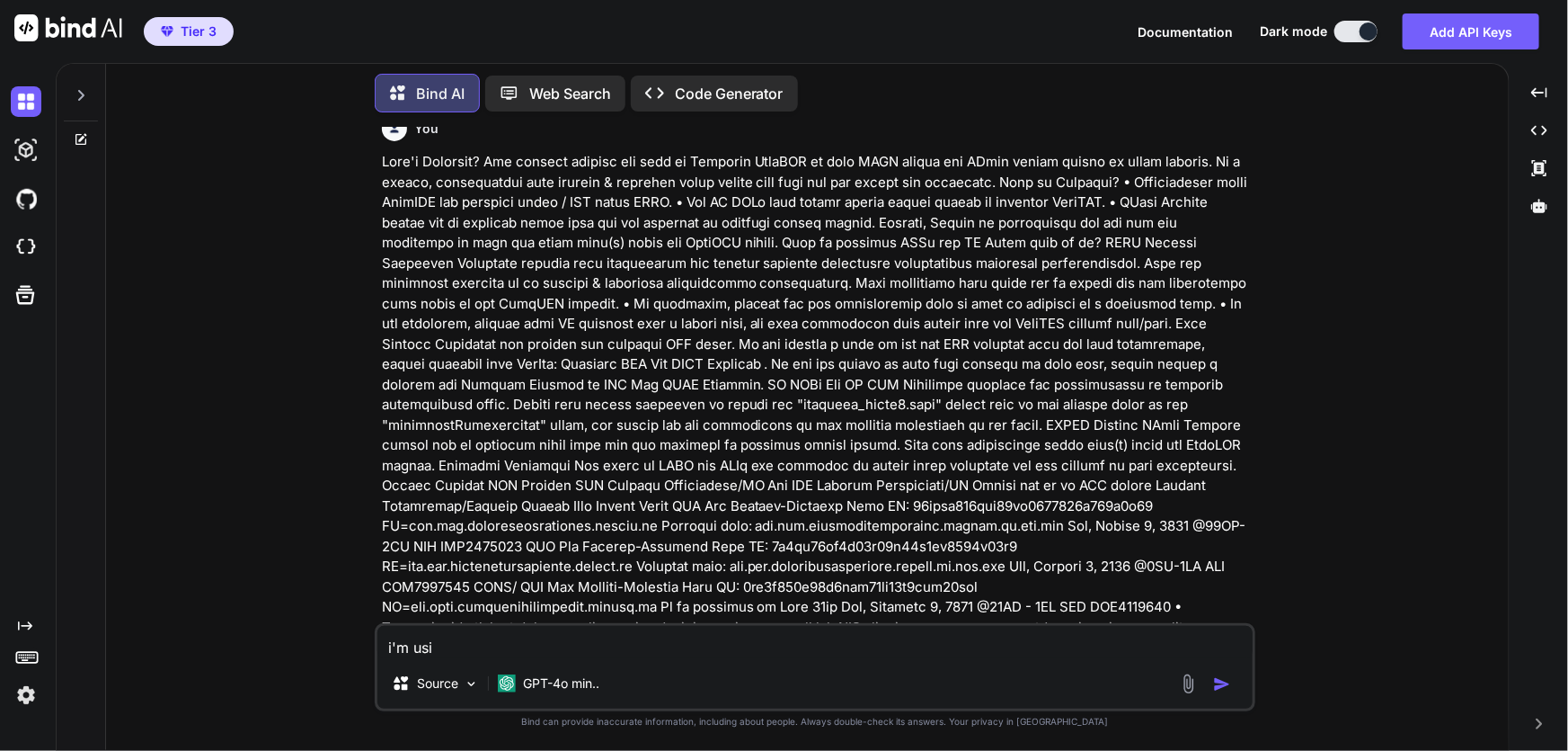
type textarea "i'm usin"
type textarea "x"
type textarea "i'm using"
type textarea "x"
type textarea "i'm using"
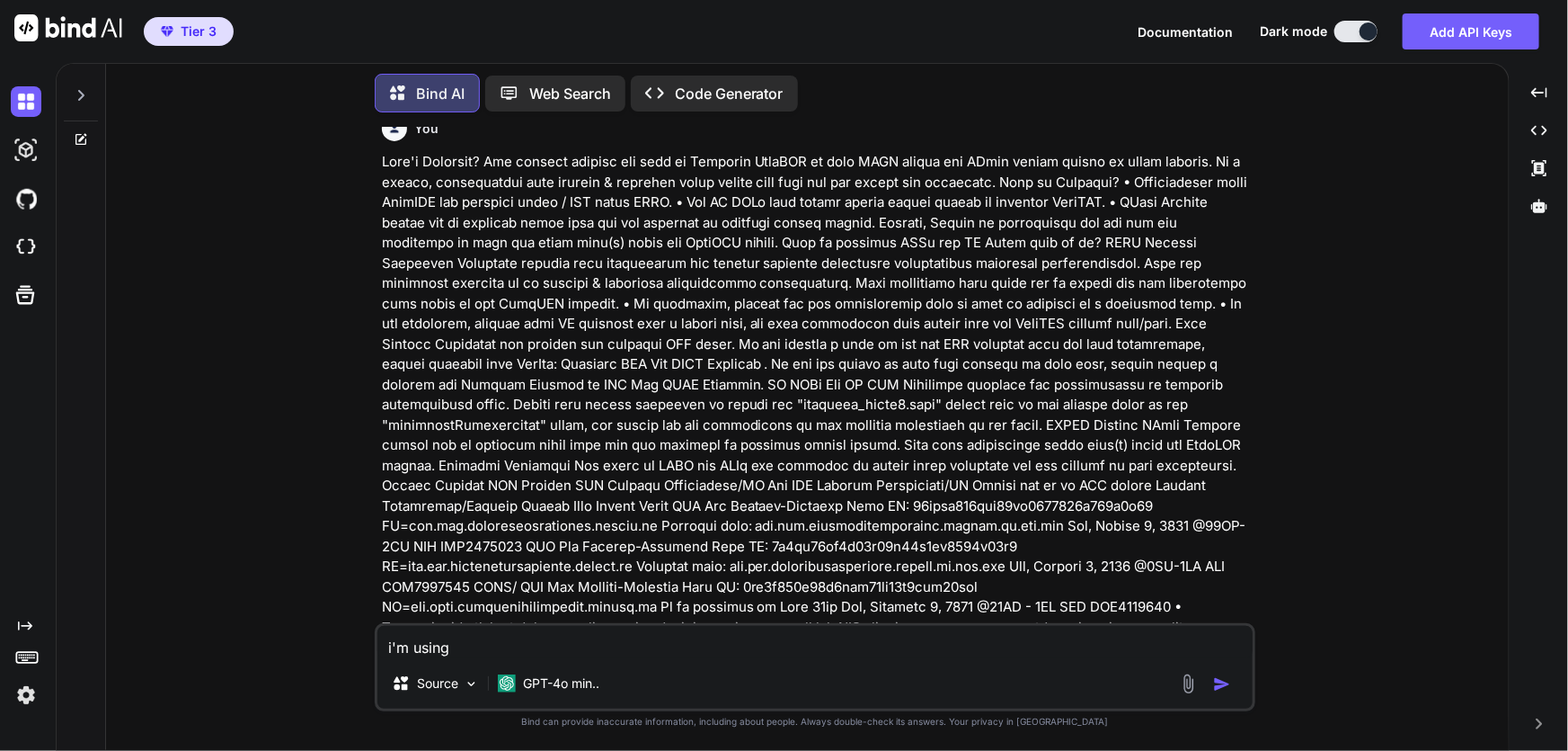
type textarea "x"
type textarea "i'm using s"
type textarea "x"
type textarea "i'm using sp"
type textarea "x"
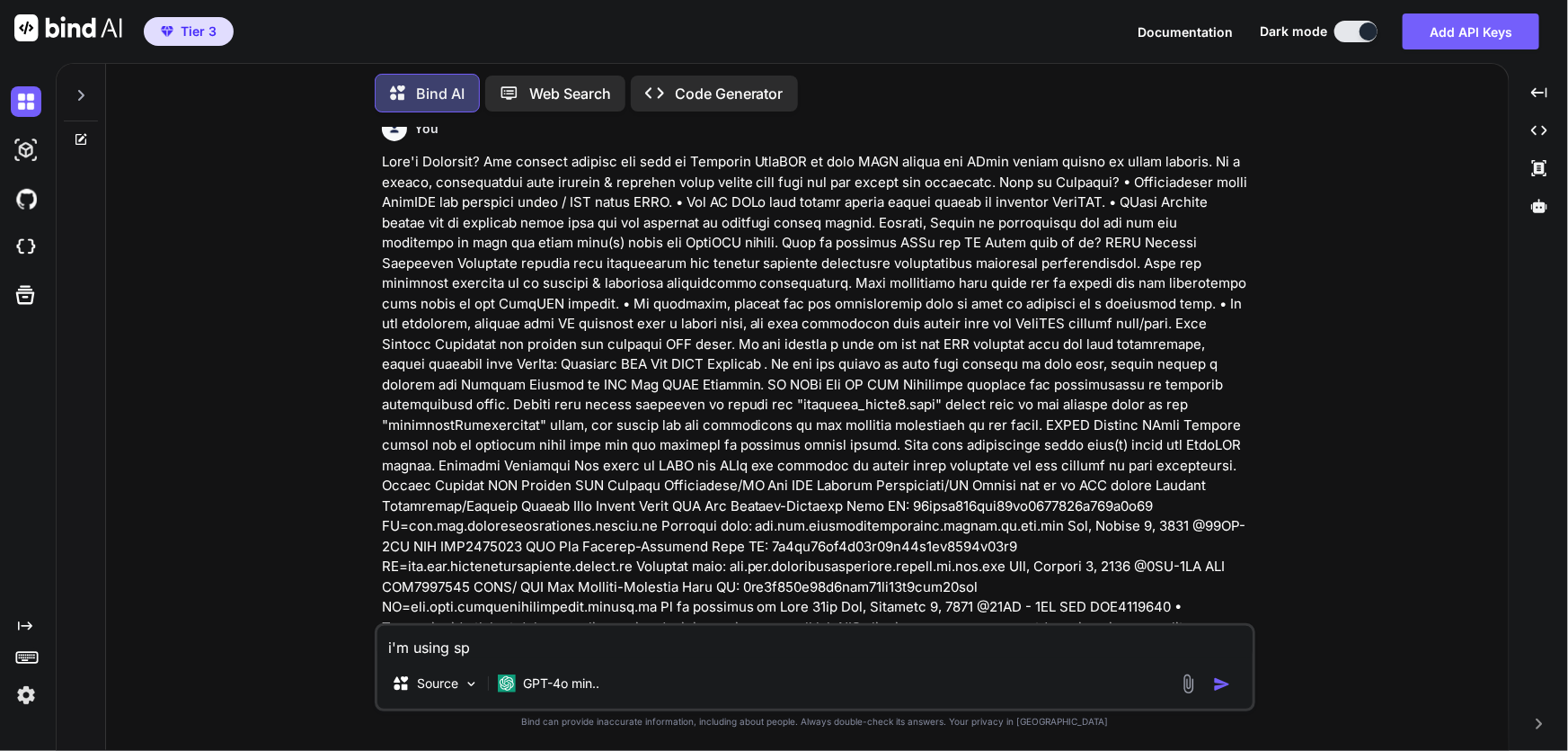
type textarea "i'm using spr"
type textarea "x"
type textarea "i'm using spri"
type textarea "x"
type textarea "i'm using sprin"
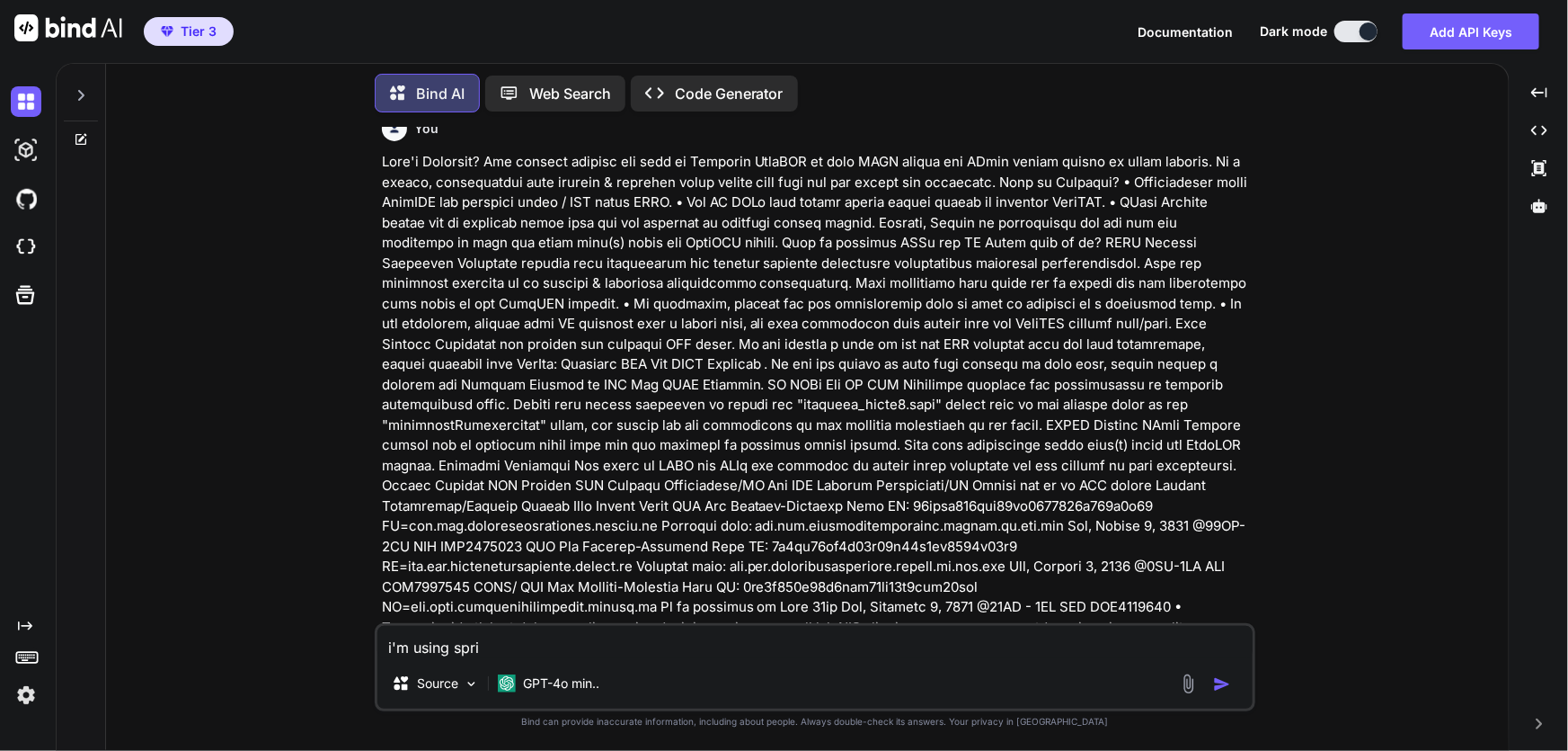
type textarea "x"
type textarea "i'm using spring"
type textarea "x"
type textarea "i'm using spring"
type textarea "x"
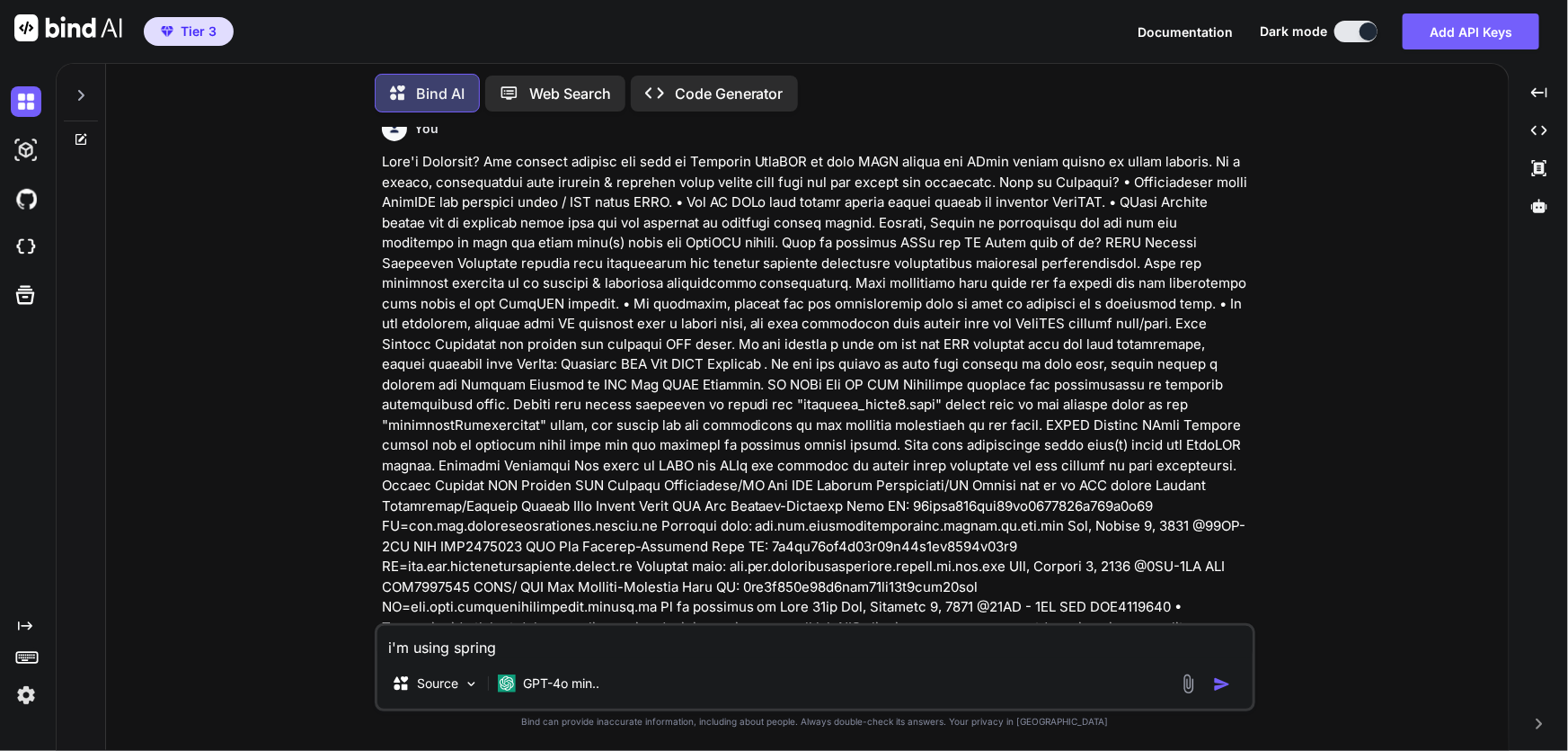
type textarea "i'm using spring l"
type textarea "x"
type textarea "i'm using spring lc"
type textarea "x"
type textarea "i'm using spring lco"
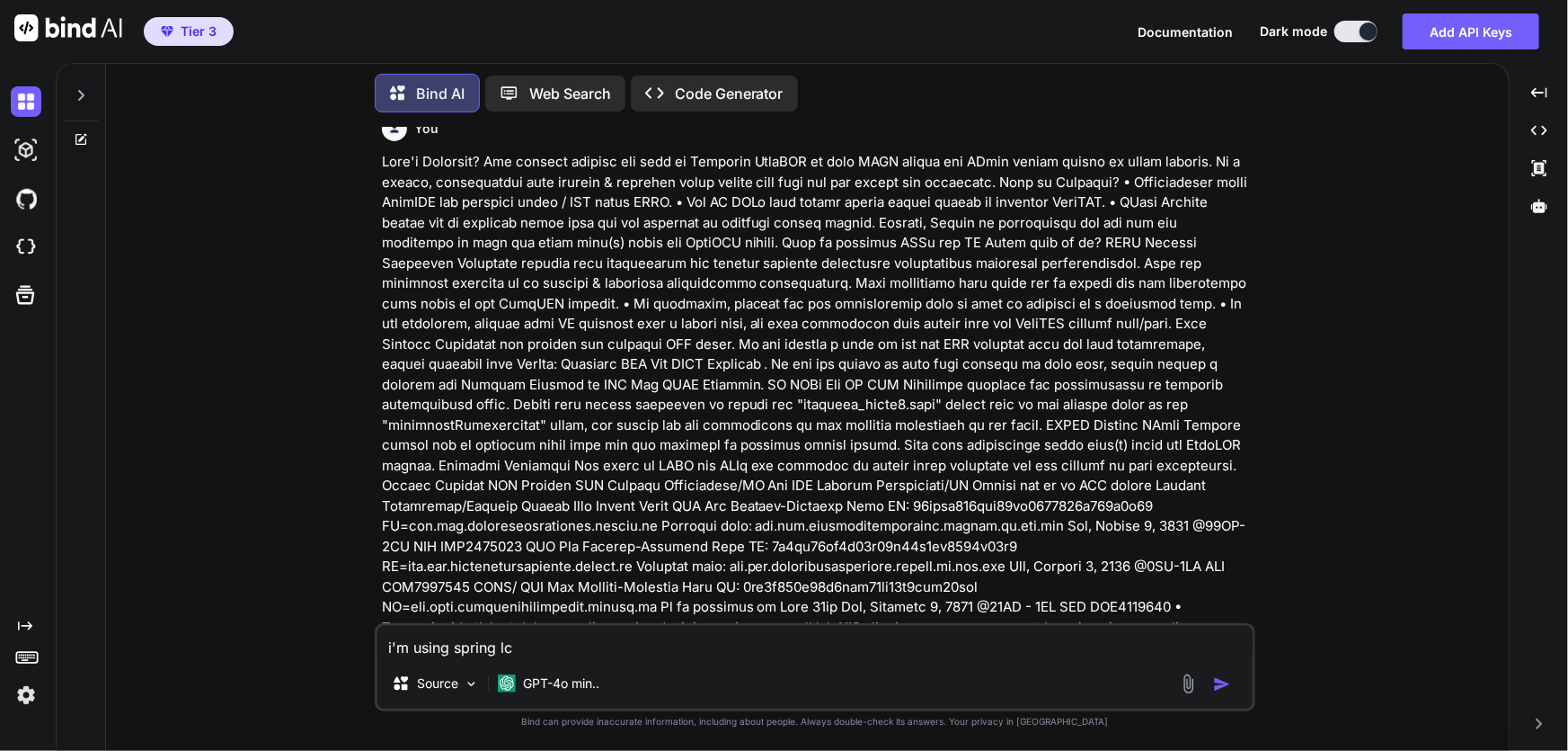
type textarea "x"
type textarea "i'm using spring lc"
type textarea "x"
type textarea "i'm using spring l"
type textarea "x"
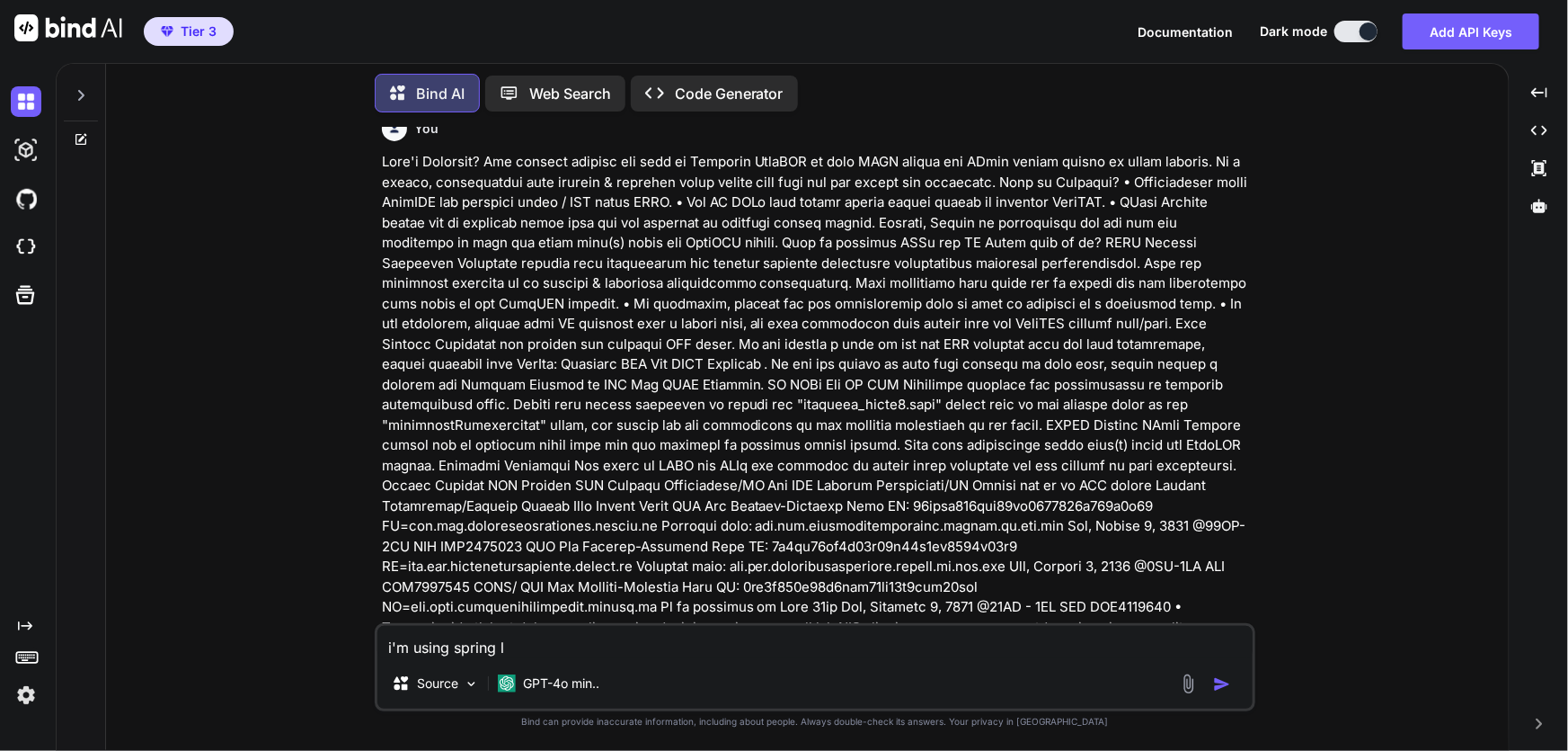
type textarea "i'm using spring"
type textarea "x"
type textarea "i'm using spring"
click at [81, 136] on icon at bounding box center [82, 137] width 8 height 8
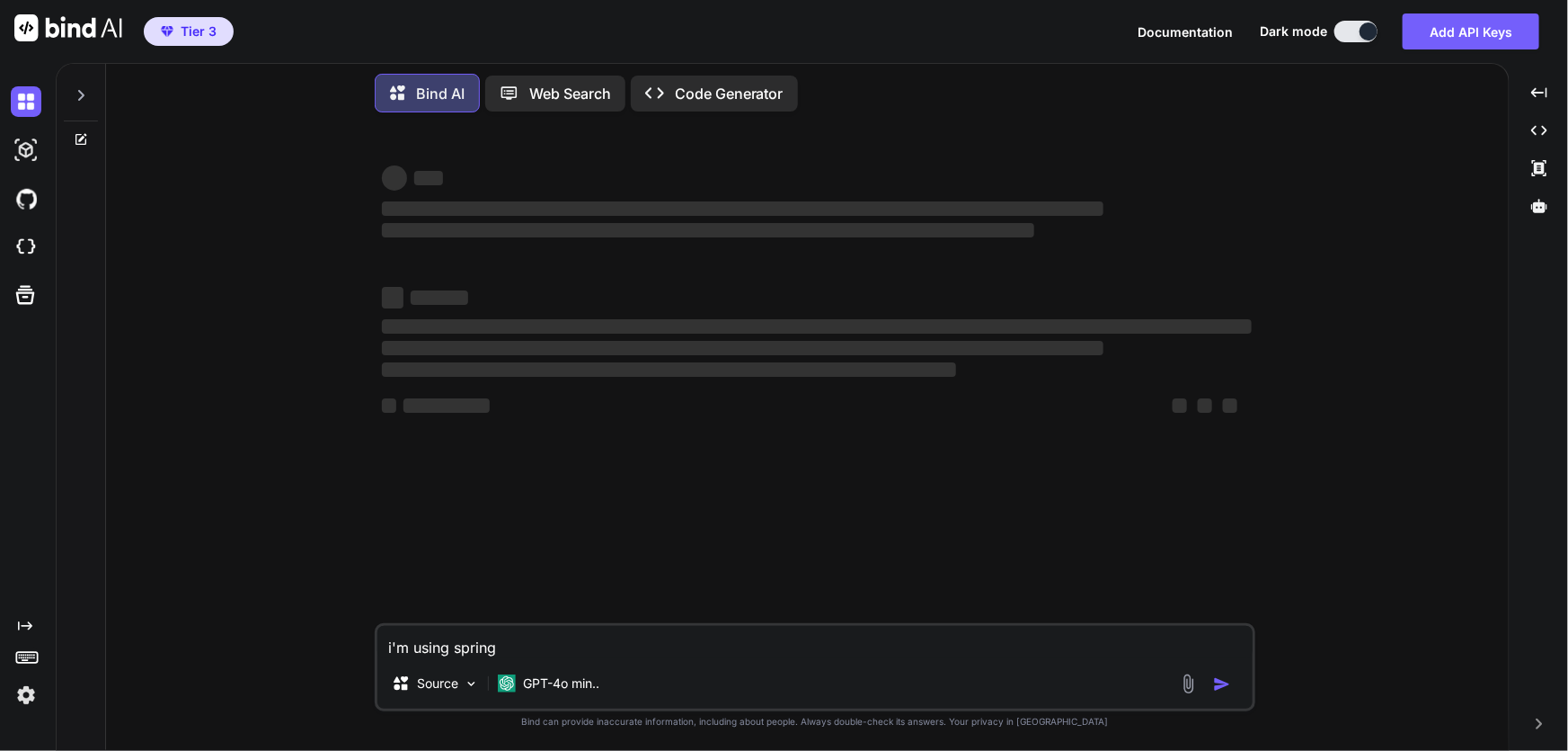
type textarea "x"
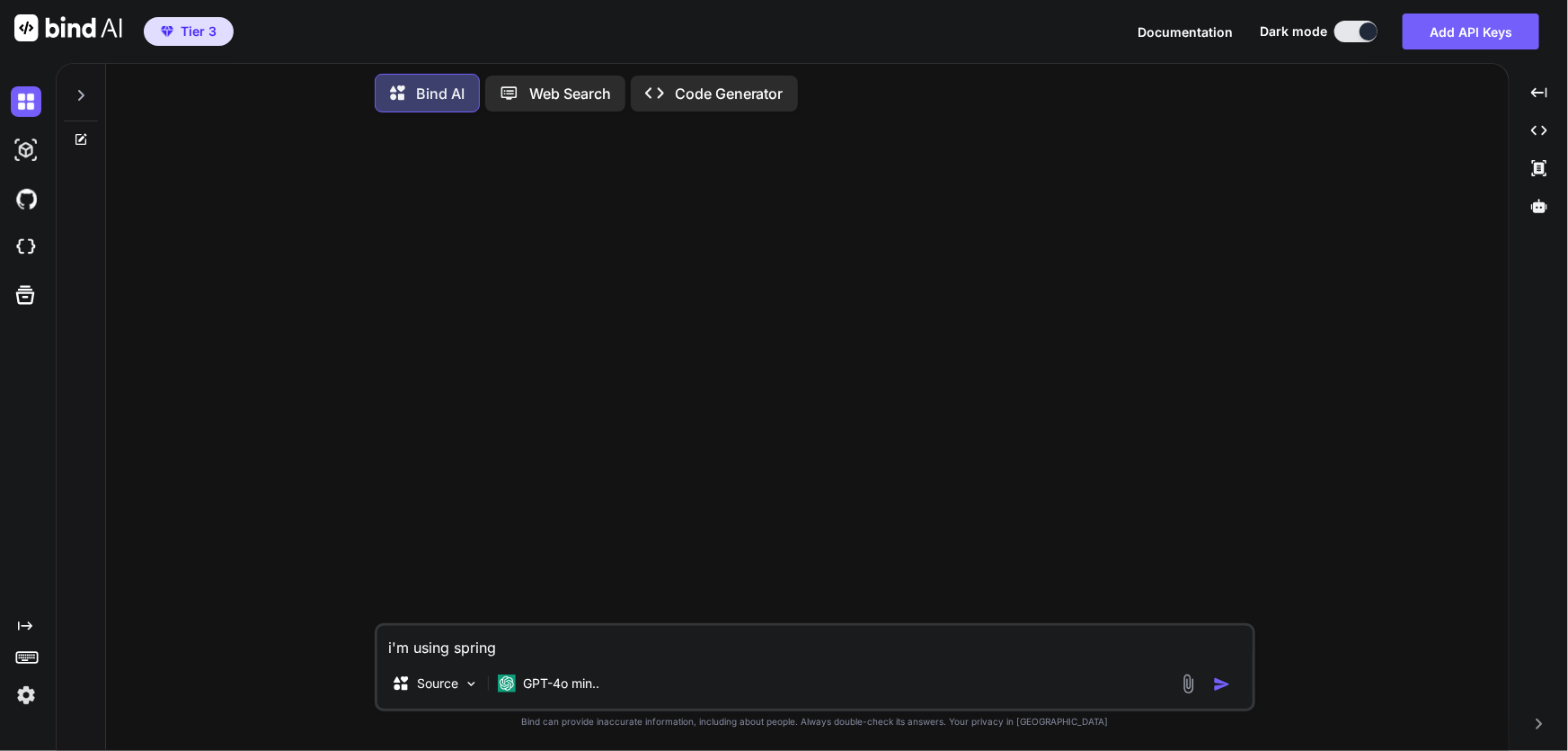
click at [546, 649] on textarea "i'm using spring" at bounding box center [815, 642] width 875 height 32
type textarea "i'm using spring c"
type textarea "x"
type textarea "i'm using spring cl"
type textarea "x"
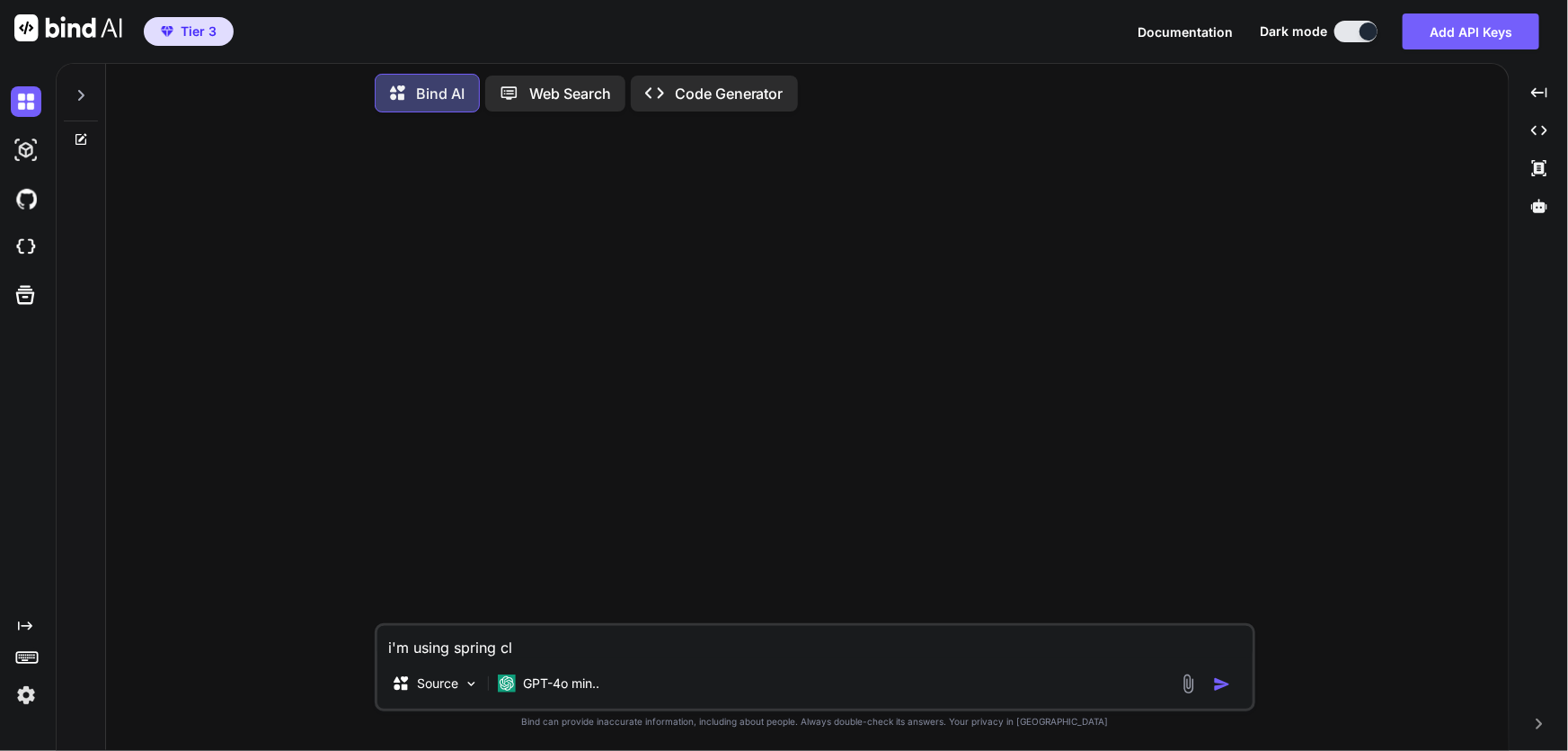
type textarea "i'm using spring clo"
type textarea "x"
type textarea "i'm using spring clou"
type textarea "x"
type textarea "i'm using spring cloud"
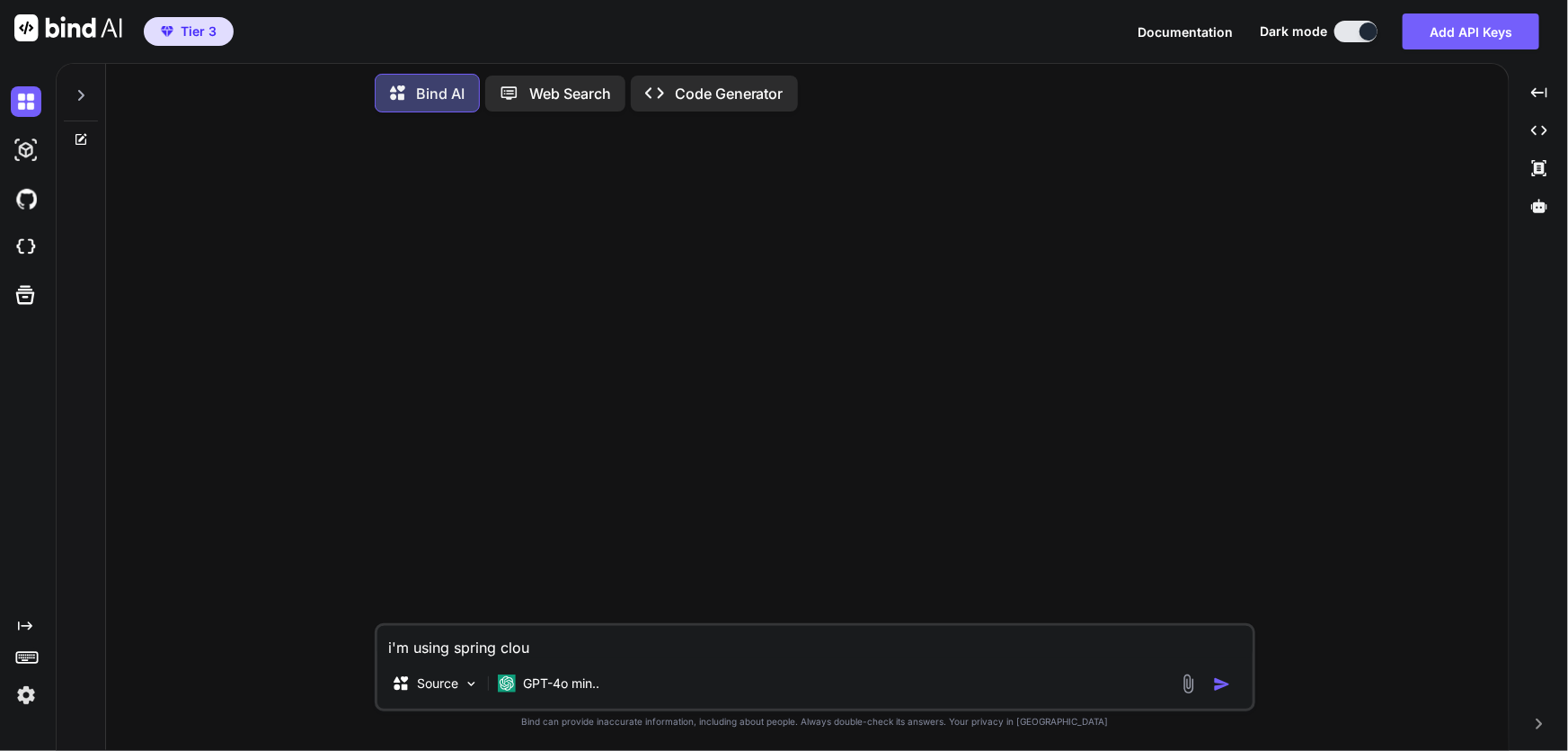
type textarea "x"
type textarea "i'm using spring cloud"
type textarea "x"
type textarea "i'm using spring cloud c"
type textarea "x"
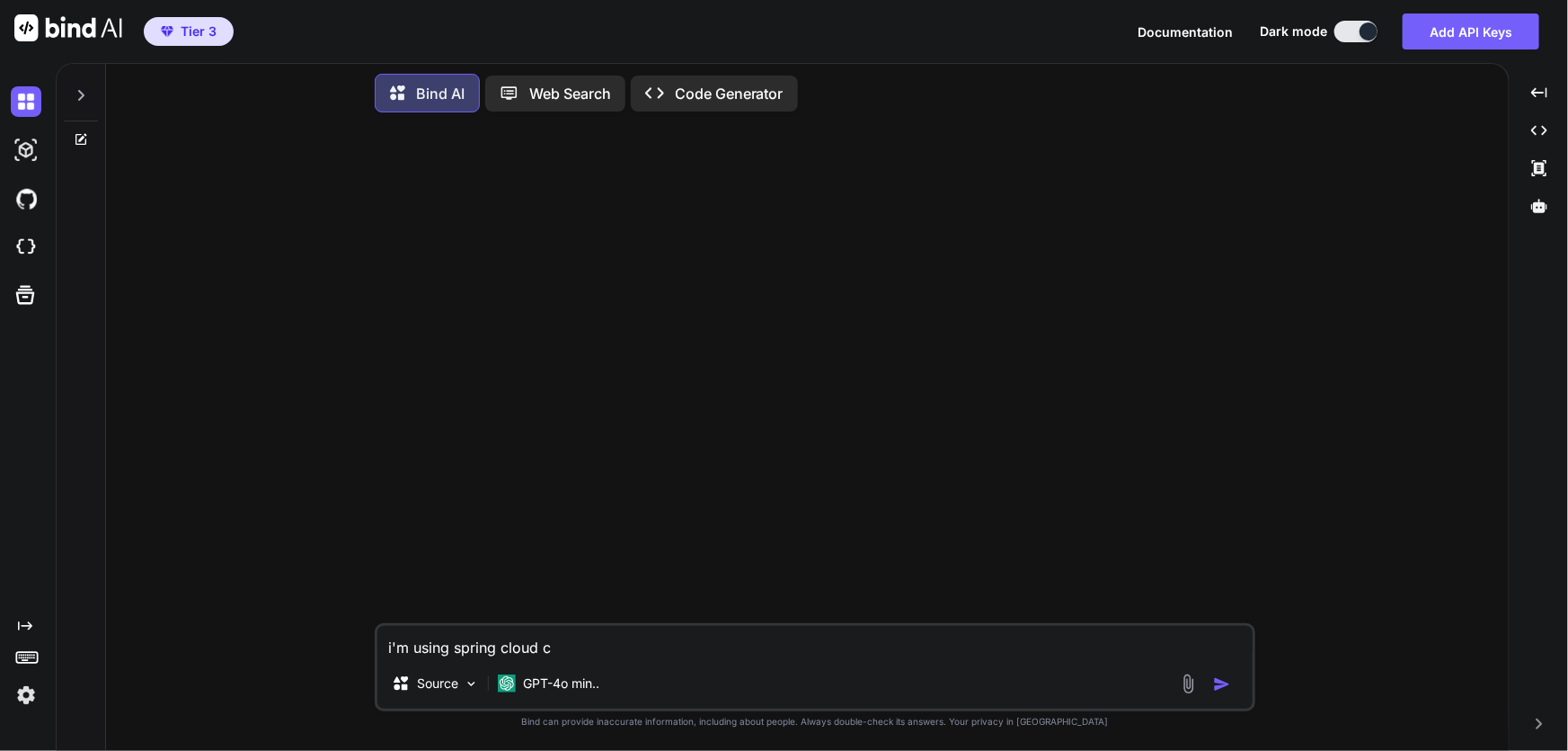
type textarea "i'm using spring cloud co"
type textarea "x"
type textarea "i'm using spring cloud con"
type textarea "x"
type textarea "i'm using spring cloud conf"
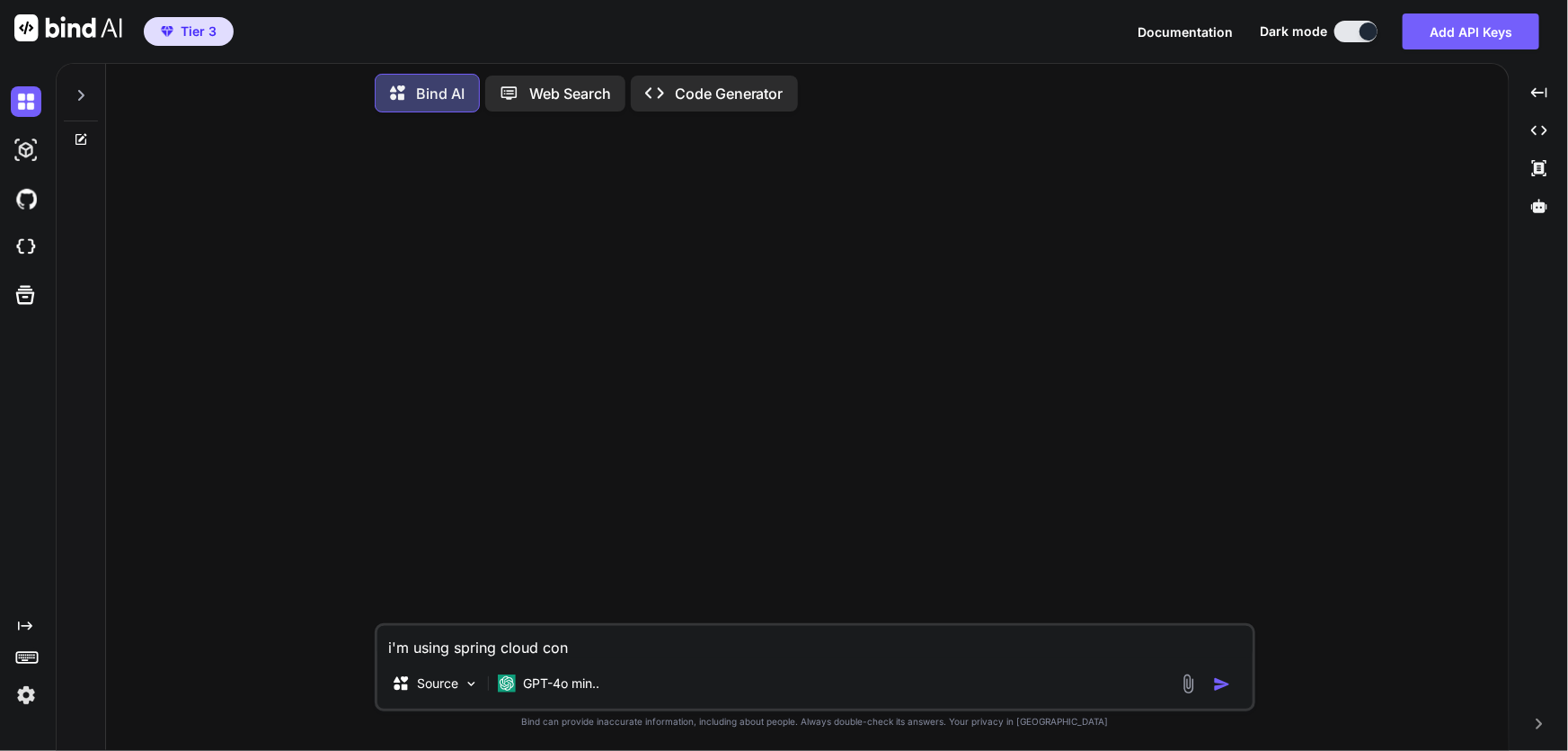
type textarea "x"
type textarea "i'm using spring cloud confi"
type textarea "x"
type textarea "i'm using spring cloud config"
type textarea "x"
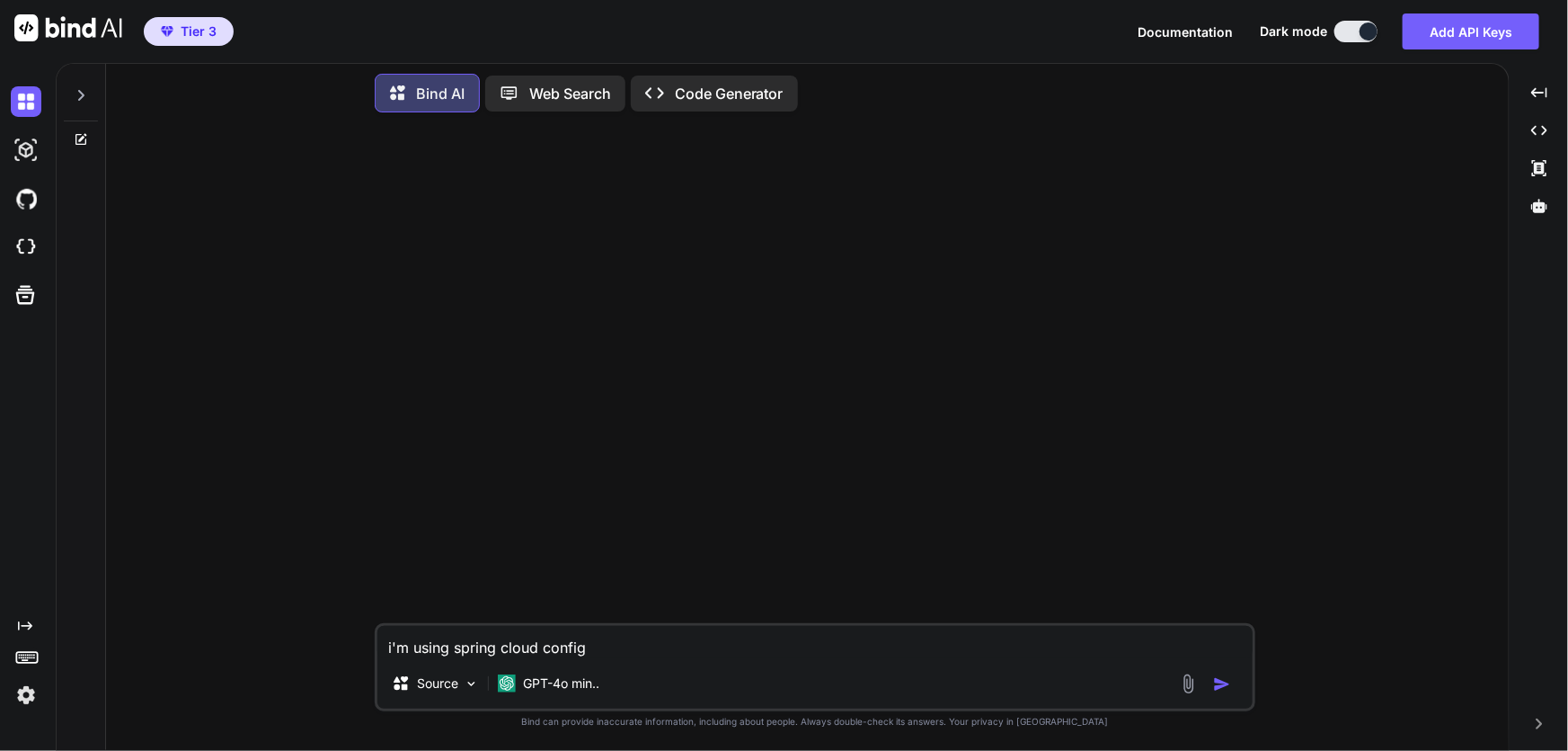
type textarea "i'm using spring cloud config"
type textarea "x"
type textarea "i'm using spring cloud config u"
type textarea "x"
type textarea "i'm using spring cloud config ur"
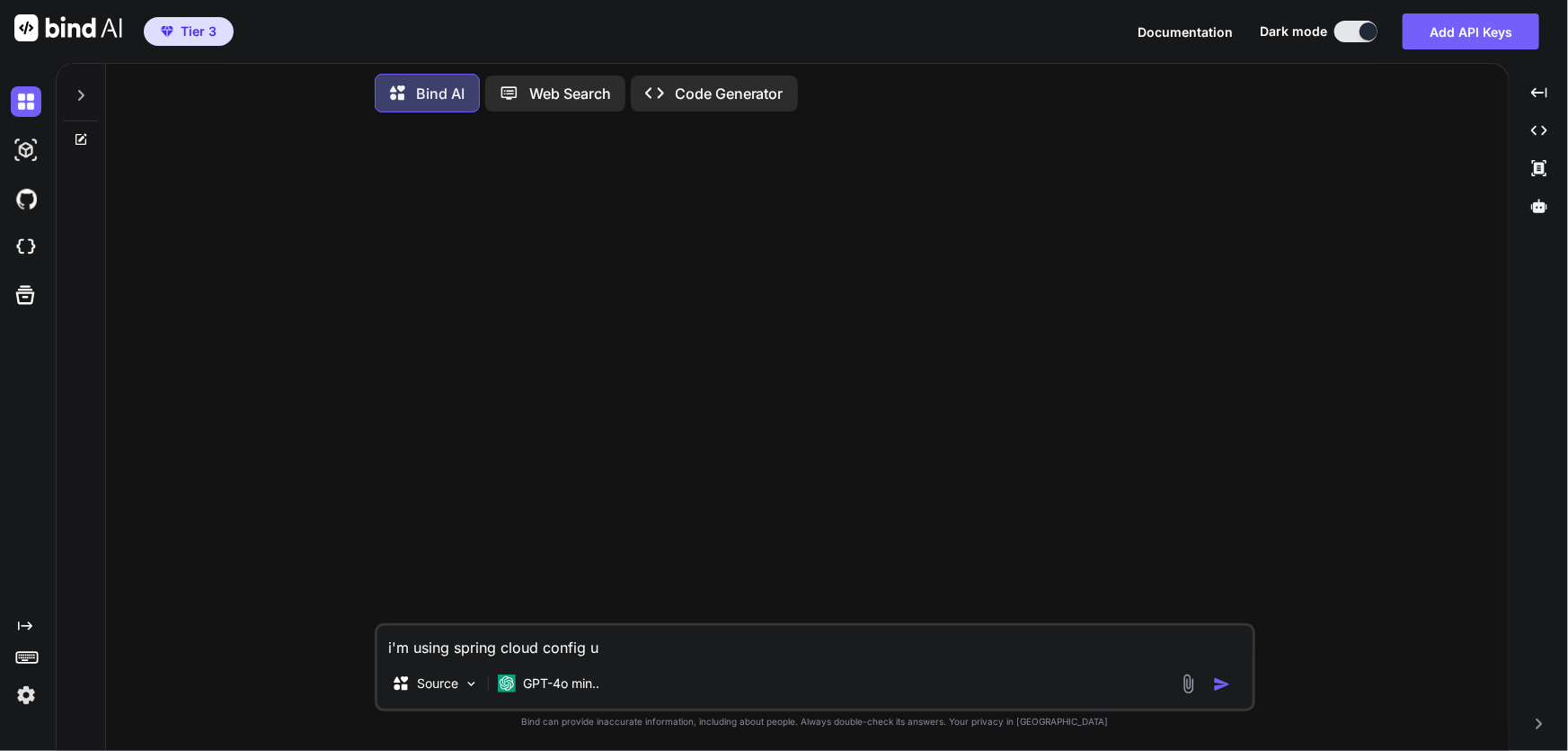
type textarea "x"
type textarea "i'm using spring cloud config uri"
type textarea "x"
type textarea "i'm using spring cloud config uri"
type textarea "x"
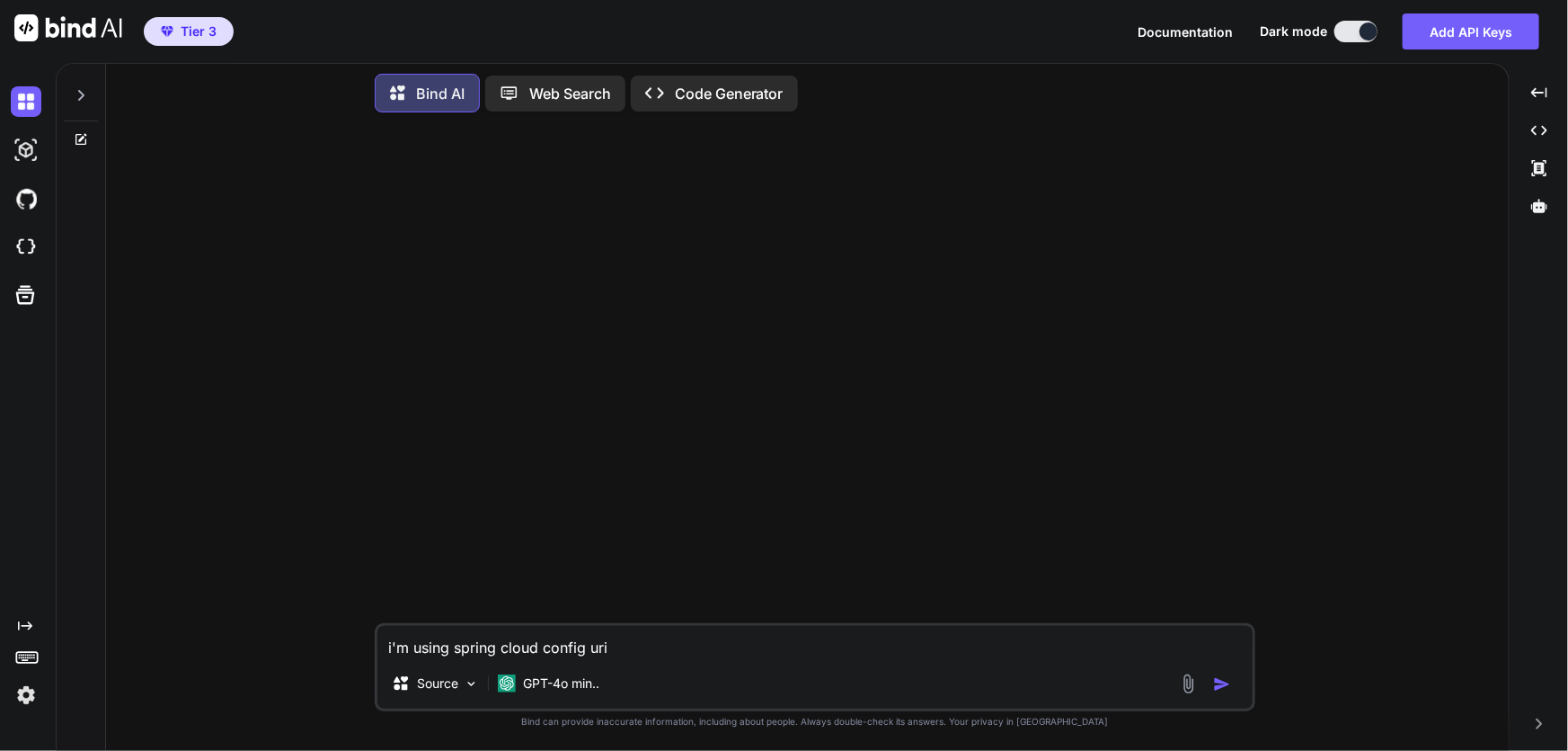
type textarea "i'm using spring cloud config uri i"
type textarea "x"
type textarea "i'm using spring cloud config uri in"
type textarea "x"
type textarea "i'm using spring cloud config uri in"
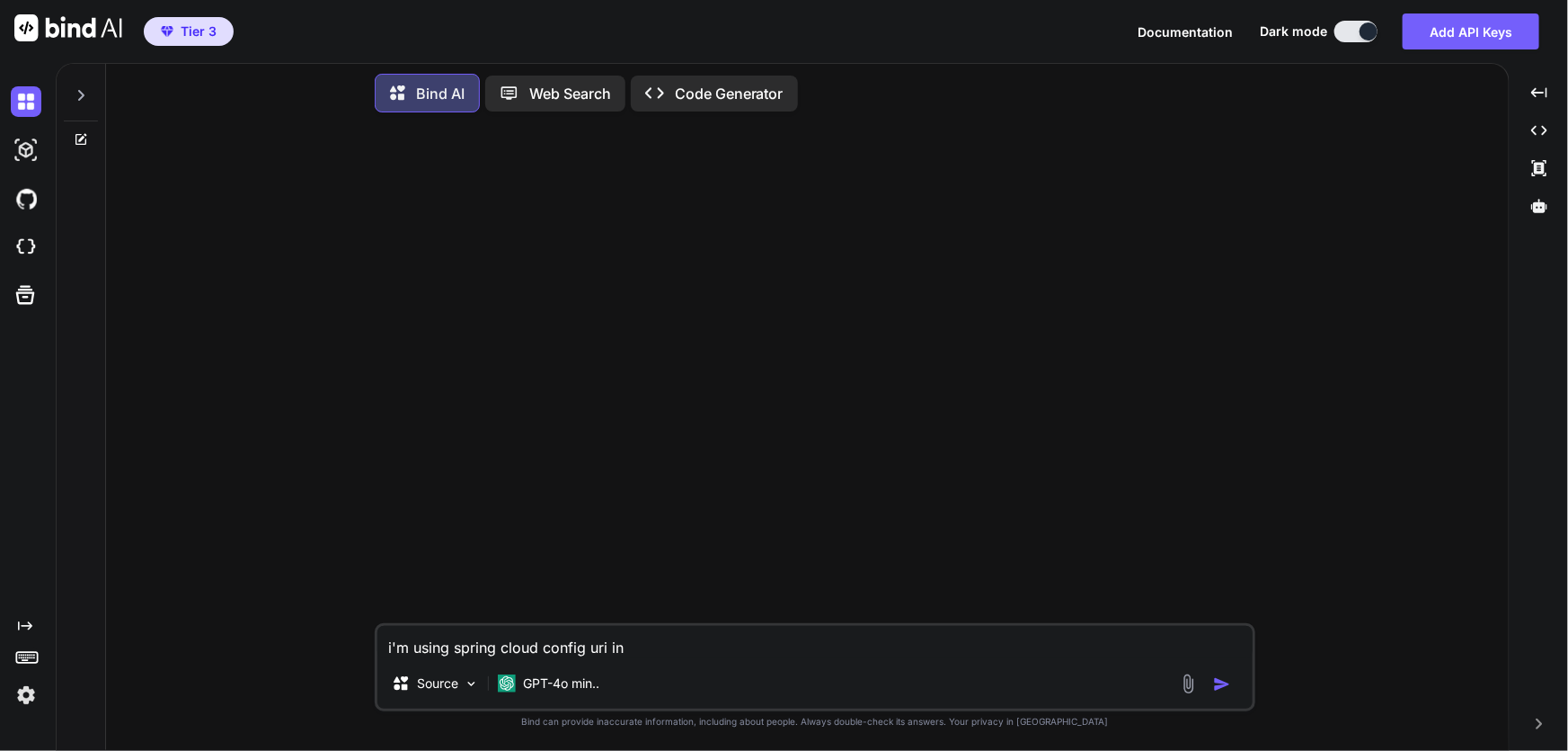
type textarea "x"
type textarea "i'm using spring cloud config uri in o"
type textarea "x"
type textarea "i'm using spring cloud config uri in ou"
type textarea "x"
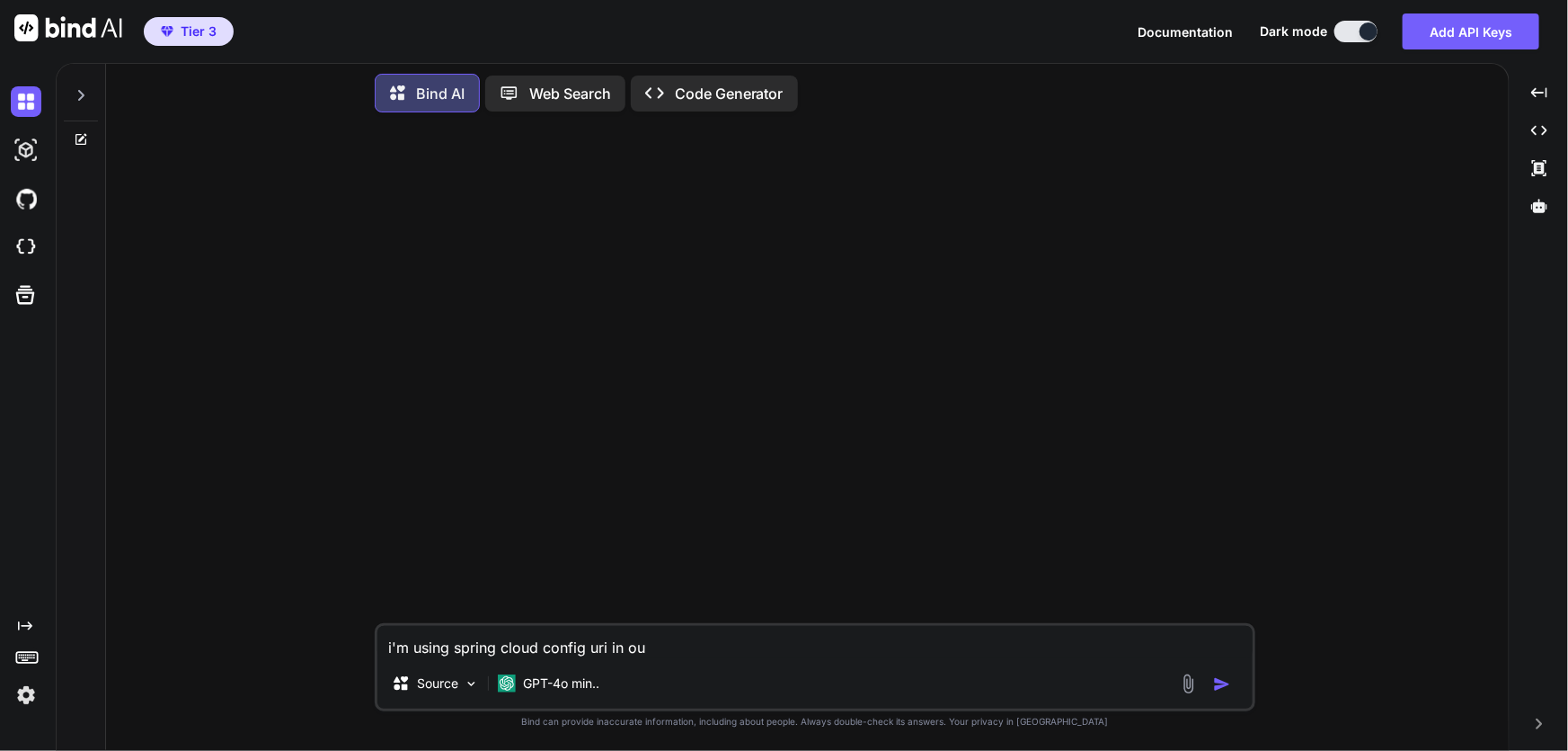
type textarea "i'm using spring cloud config uri in our"
type textarea "x"
type textarea "i'm using spring cloud config uri in our"
type textarea "x"
type textarea "i'm using spring cloud config uri in our c"
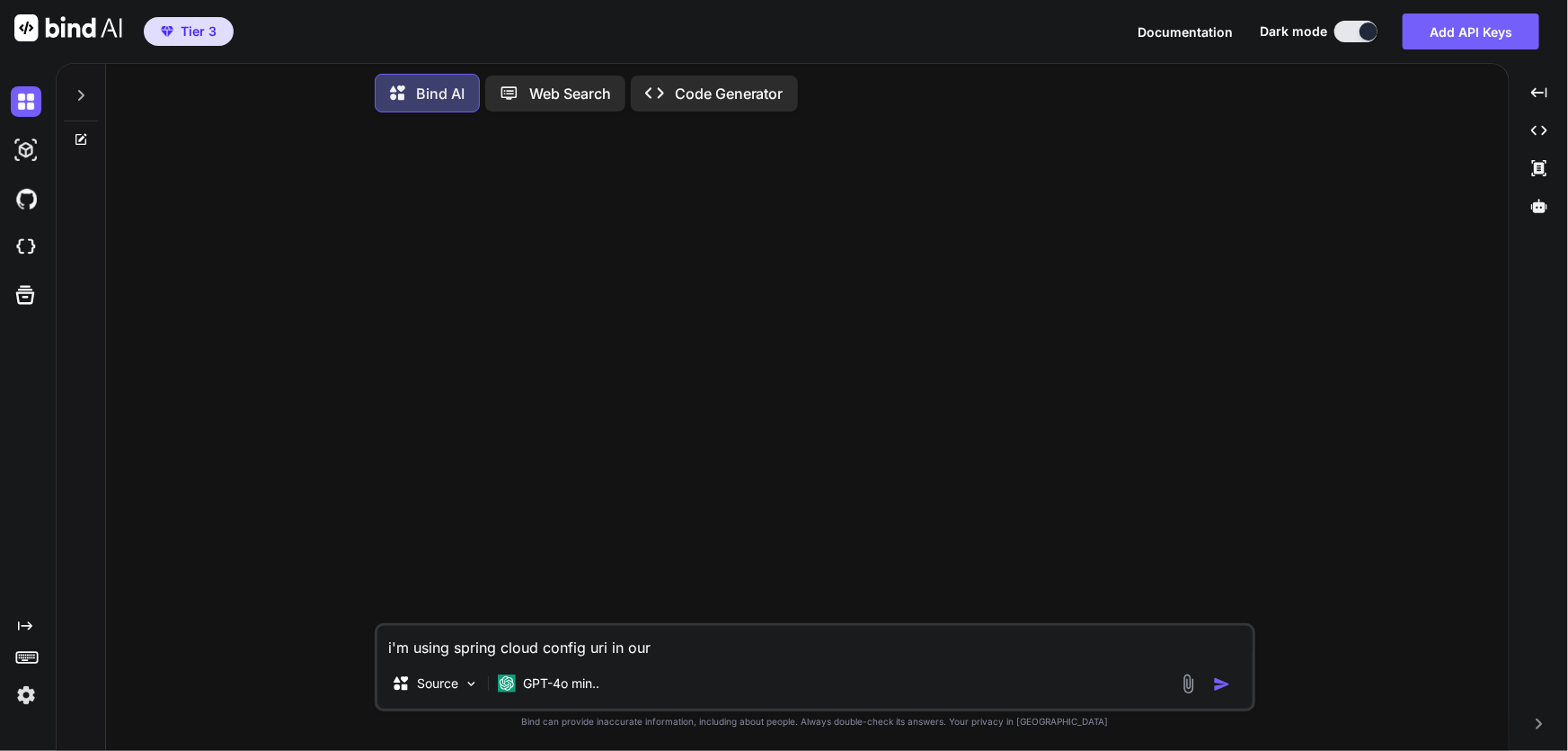
type textarea "x"
type textarea "i'm using spring cloud config uri in our co"
type textarea "x"
type textarea "i'm using spring cloud config uri in our com"
type textarea "x"
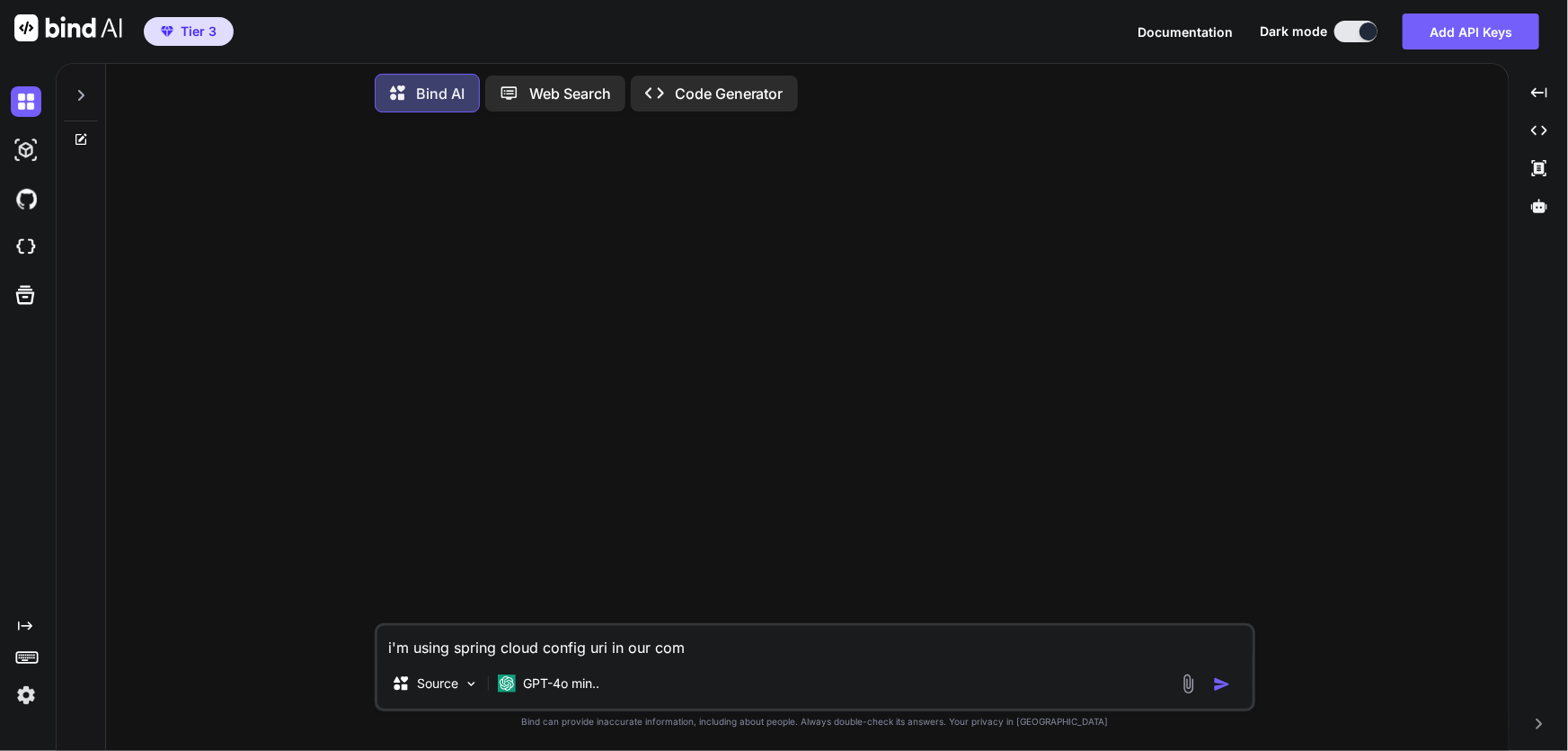
type textarea "i'm using spring cloud config uri in our comp"
type textarea "x"
type textarea "i'm using spring cloud config uri in our compa"
type textarea "x"
type textarea "i'm using spring cloud config uri in our compan"
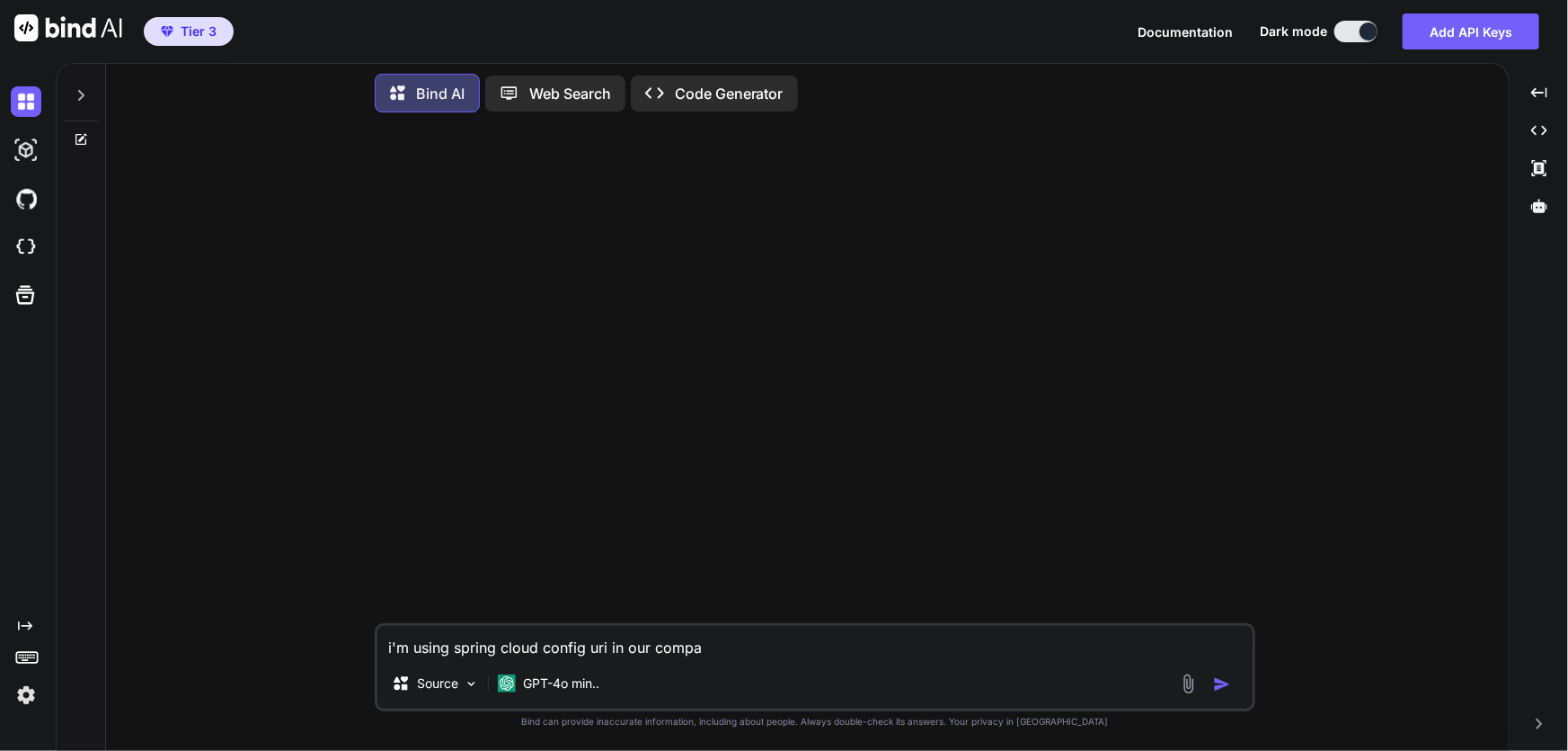
type textarea "x"
type textarea "i'm using spring cloud config uri in our company"
type textarea "x"
type textarea "i'm using spring cloud config uri in our company"
type textarea "x"
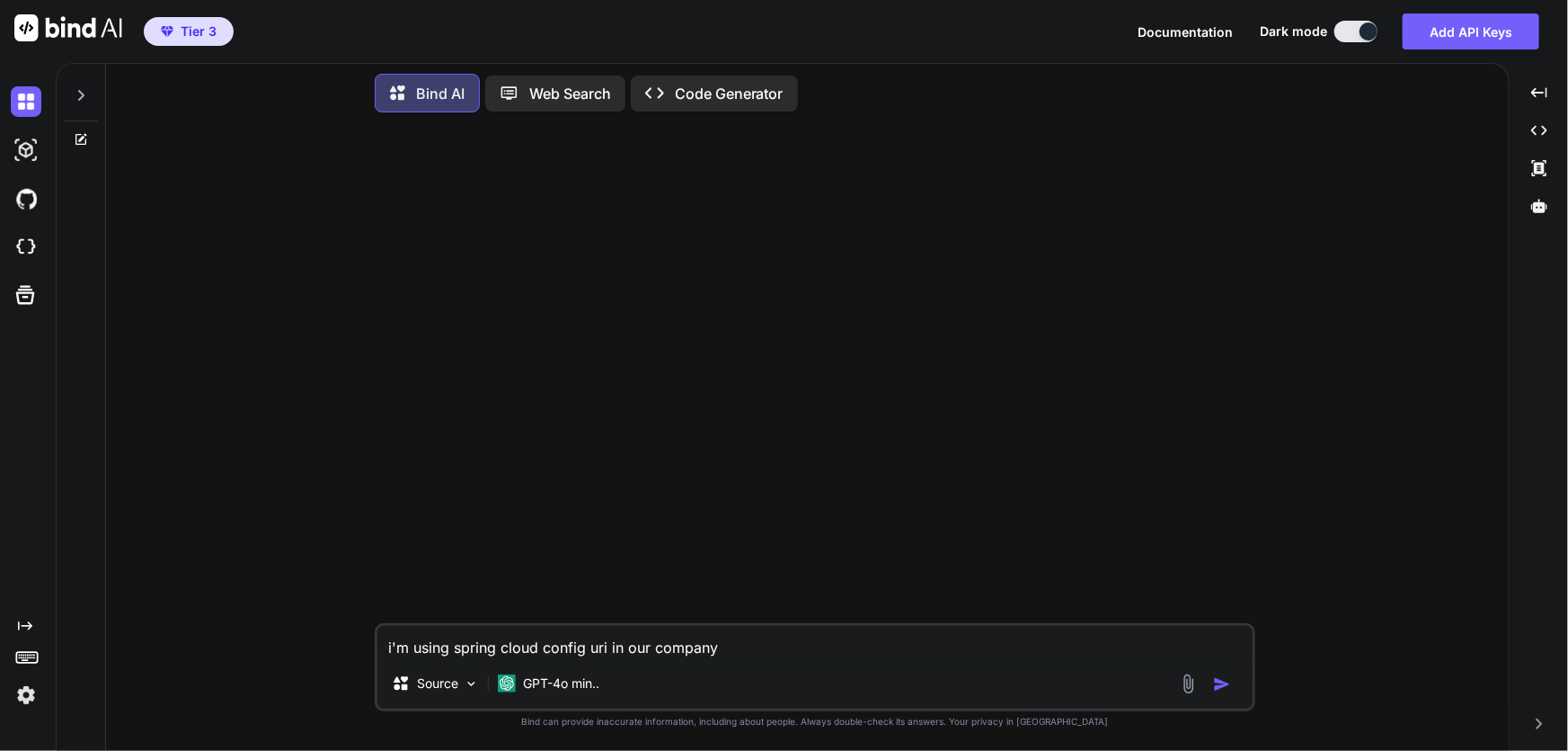
type textarea "i'm using spring cloud config uri in our company i"
type textarea "x"
type textarea "i'm using spring cloud config uri in our company in"
type textarea "x"
type textarea "i'm using spring cloud config uri in our company in"
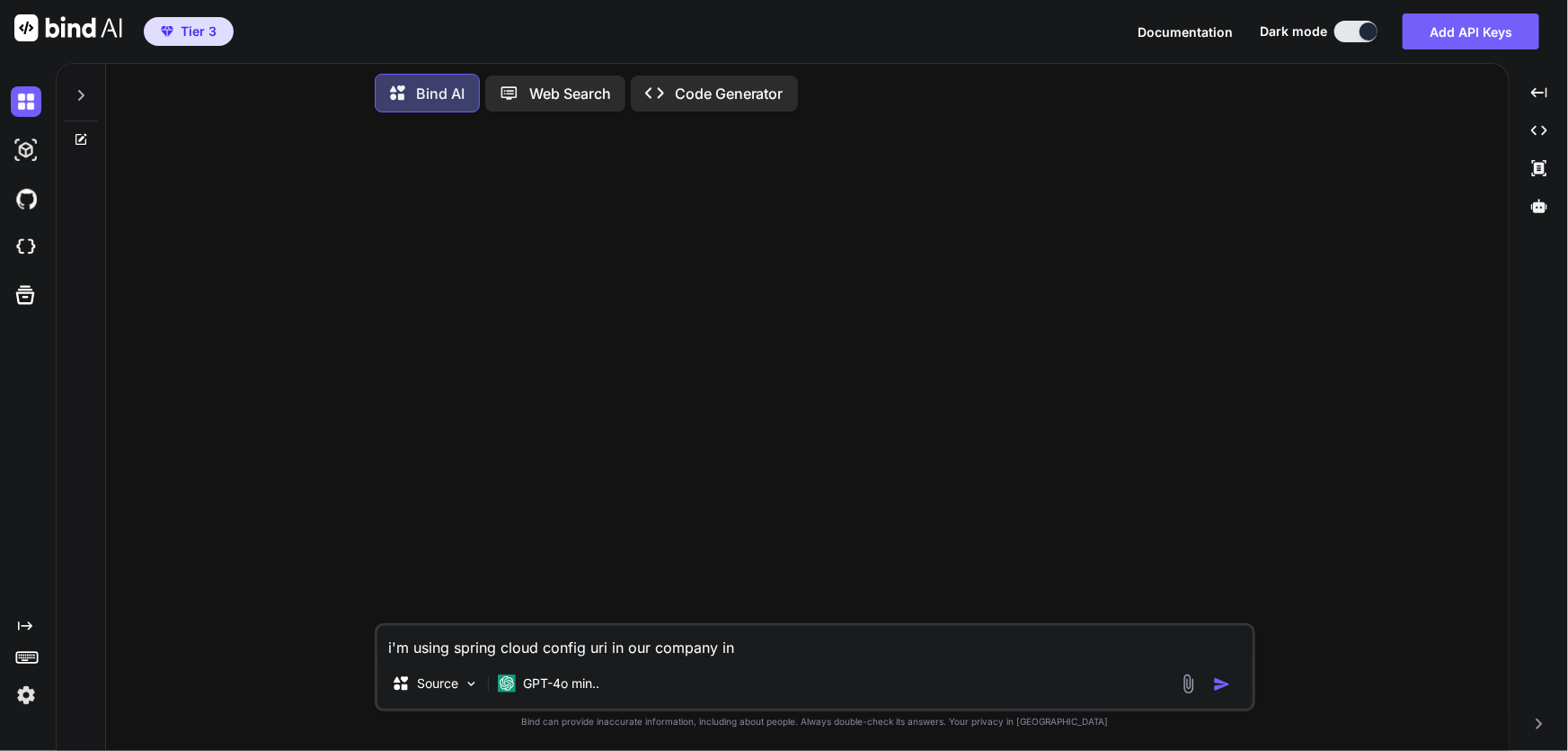
type textarea "x"
type textarea "i'm using spring cloud config uri in our company in o"
type textarea "x"
type textarea "i'm using spring cloud config uri in our company in on"
type textarea "x"
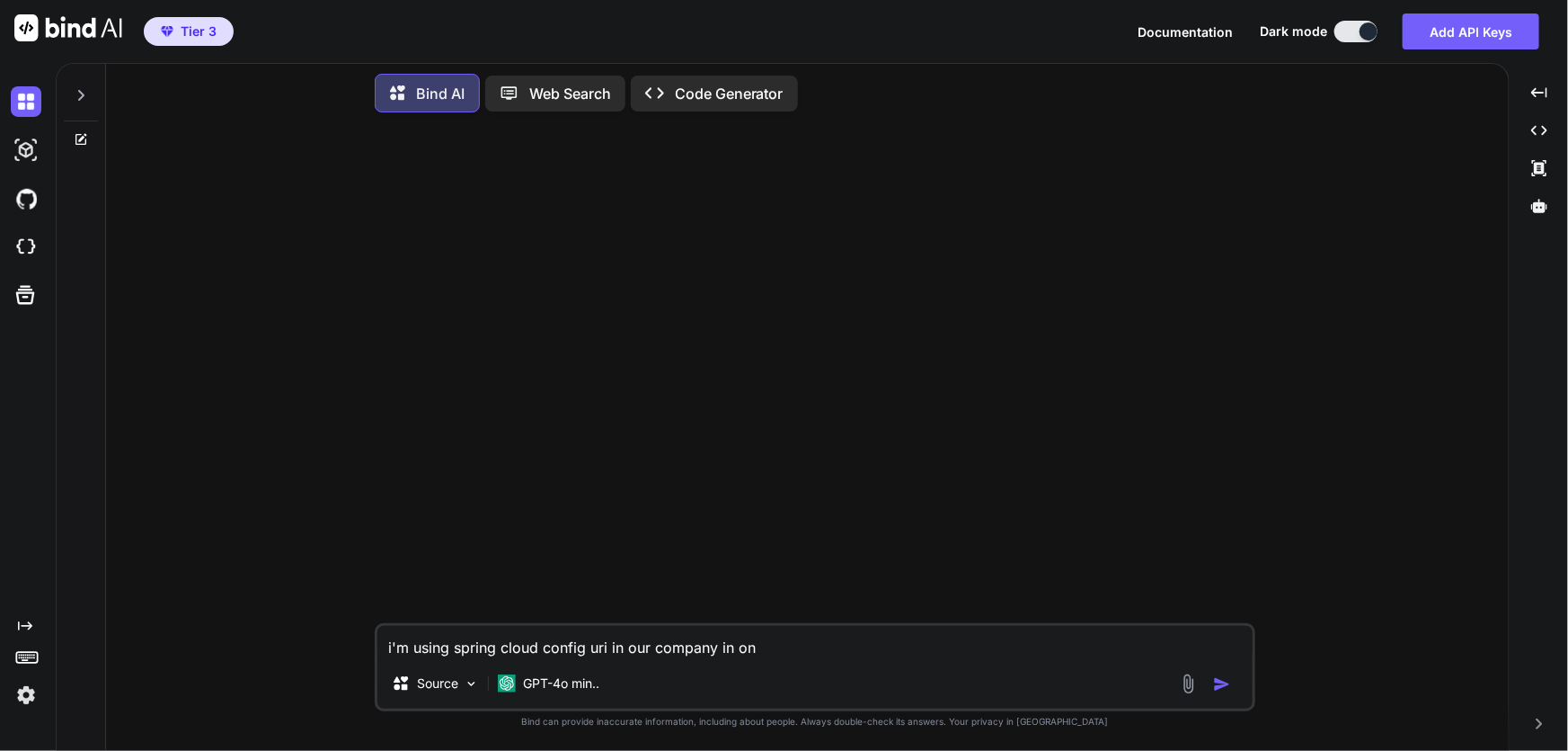
type textarea "i'm using spring cloud config uri in our company in one"
type textarea "x"
type textarea "i'm using spring cloud config uri in our company in one"
type textarea "x"
type textarea "i'm using spring cloud config uri in our company in one o"
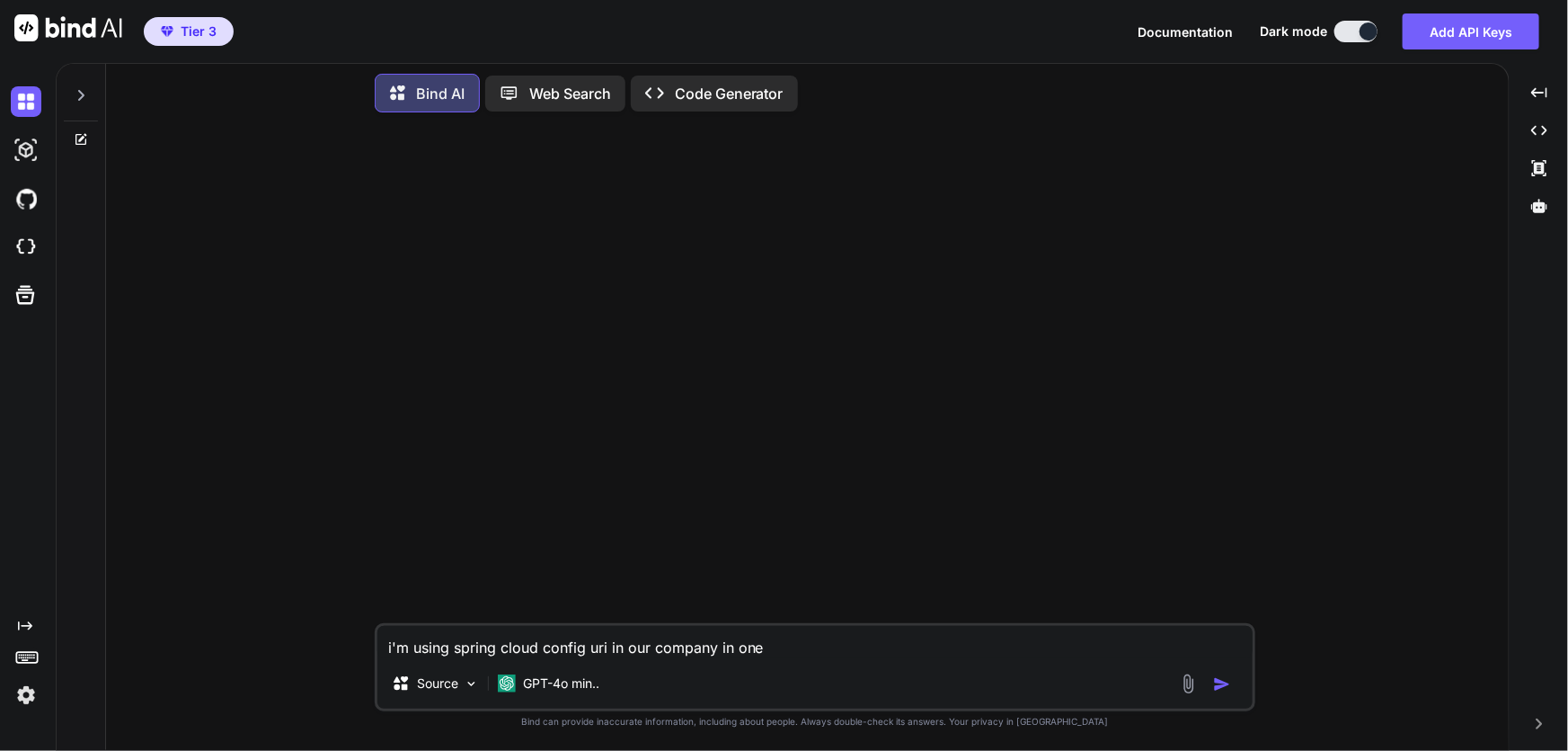
type textarea "x"
type textarea "i'm using spring cloud config uri in our company in one of"
type textarea "x"
type textarea "i'm using spring cloud config uri in our company in one of"
type textarea "x"
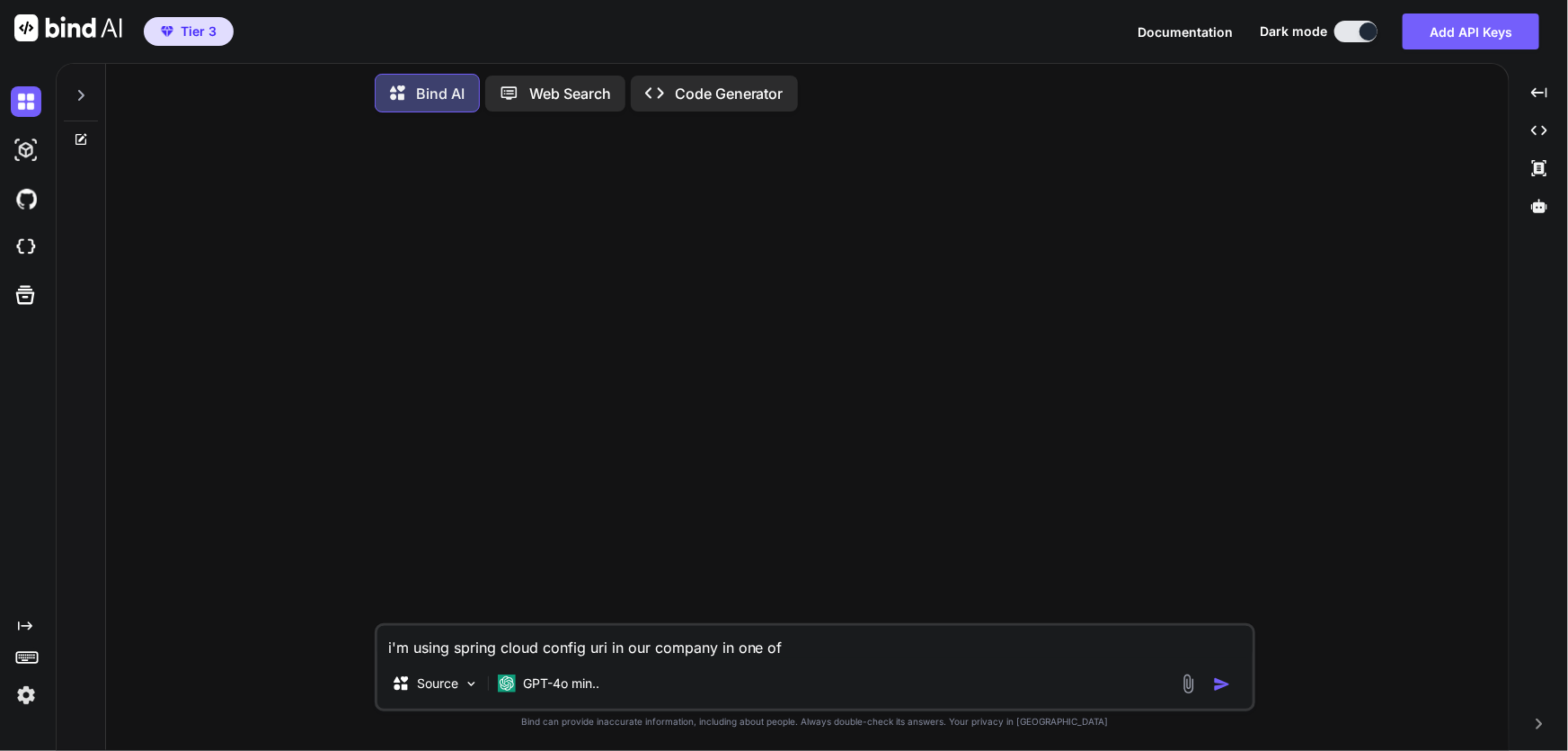
type textarea "i'm using spring cloud config uri in our company in one of s"
type textarea "x"
type textarea "i'm using spring cloud config uri in our company in one of sp"
type textarea "x"
type textarea "i'm using spring cloud config uri in our company in one of spr"
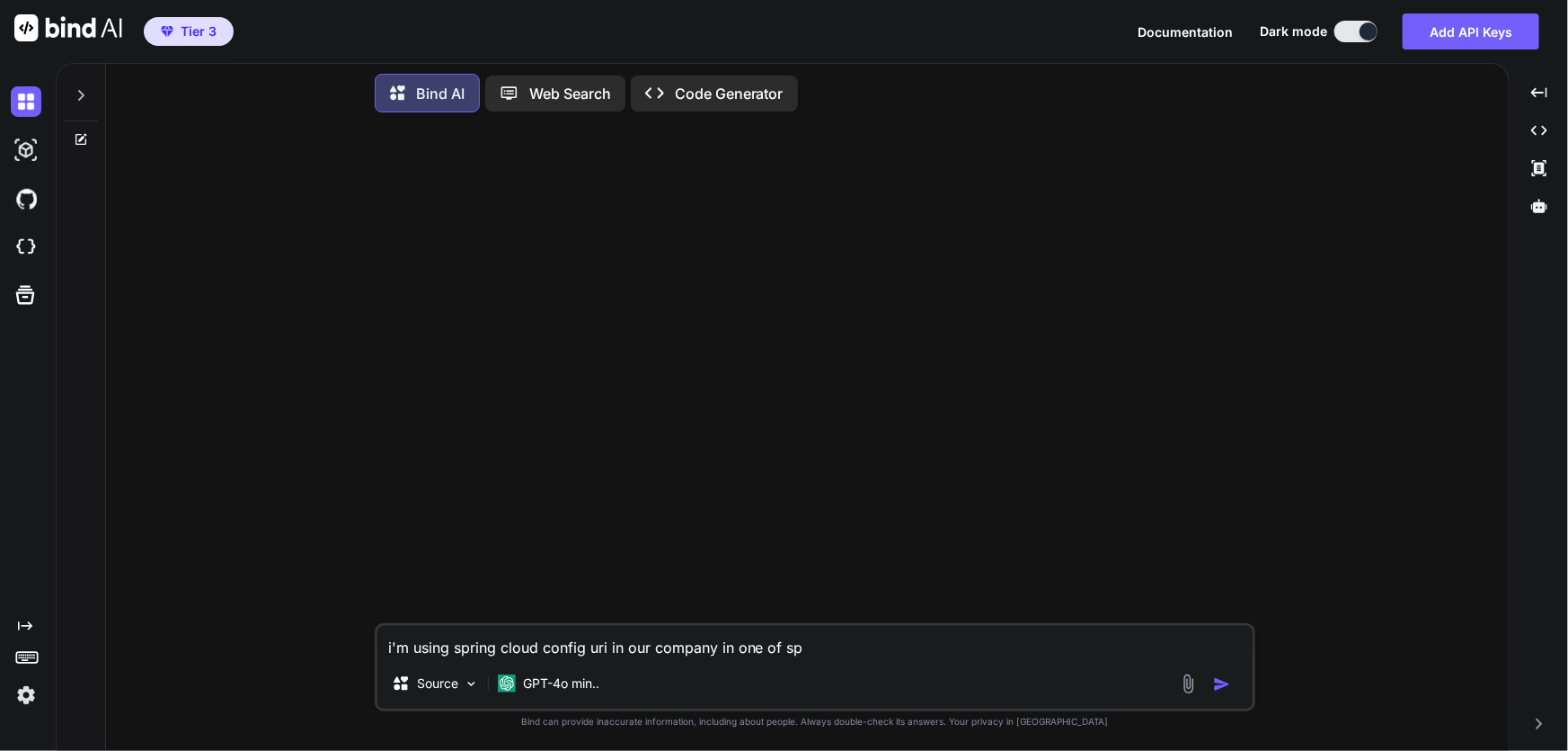
type textarea "x"
type textarea "i'm using spring cloud config uri in our company in one of spri"
type textarea "x"
type textarea "i'm using spring cloud config uri in our company in one of sprin"
type textarea "x"
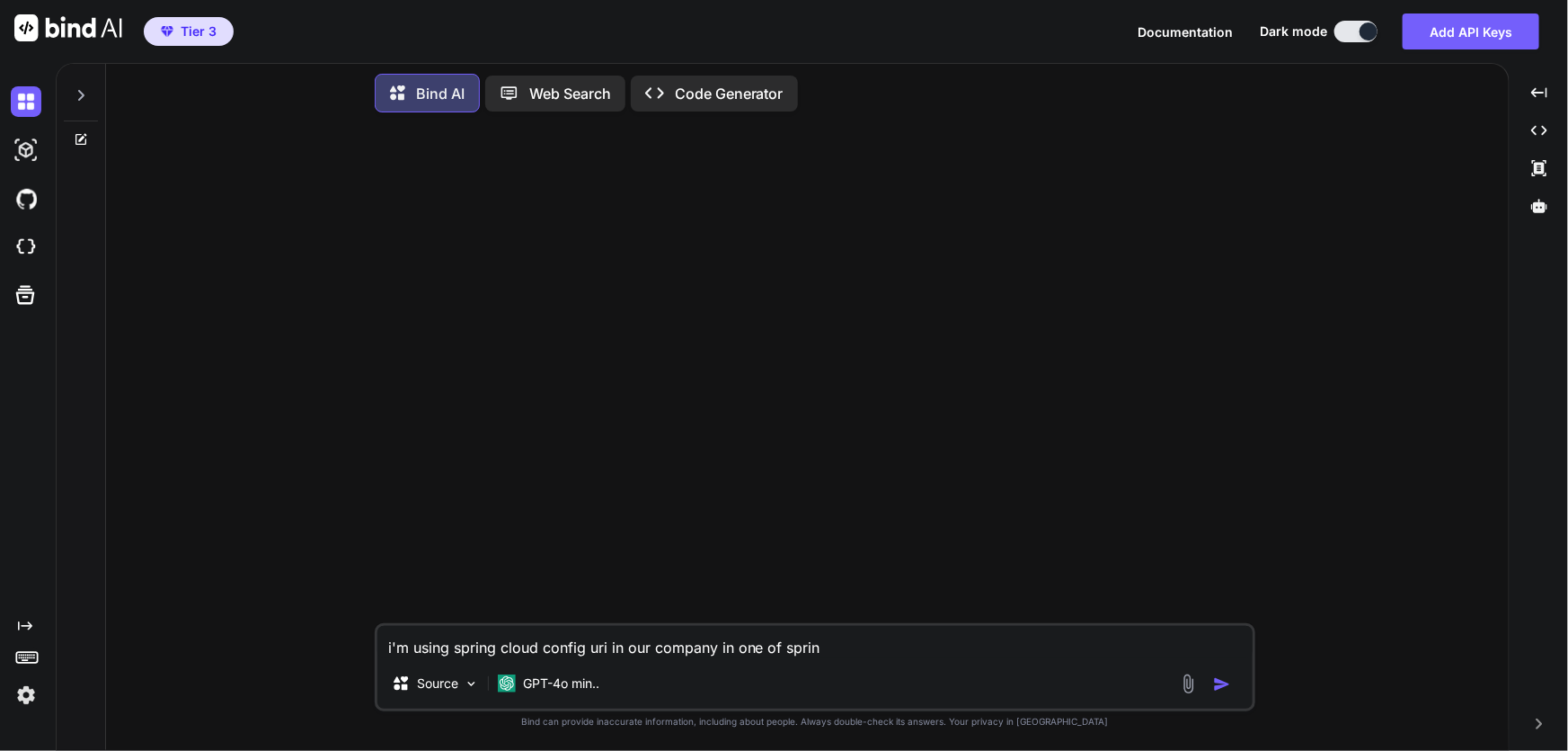
type textarea "i'm using spring cloud config uri in our company in one of spring"
type textarea "x"
type textarea "i'm using spring cloud config uri in our company in one of spring"
type textarea "x"
type textarea "i'm using spring cloud config uri in our company in one of spring b"
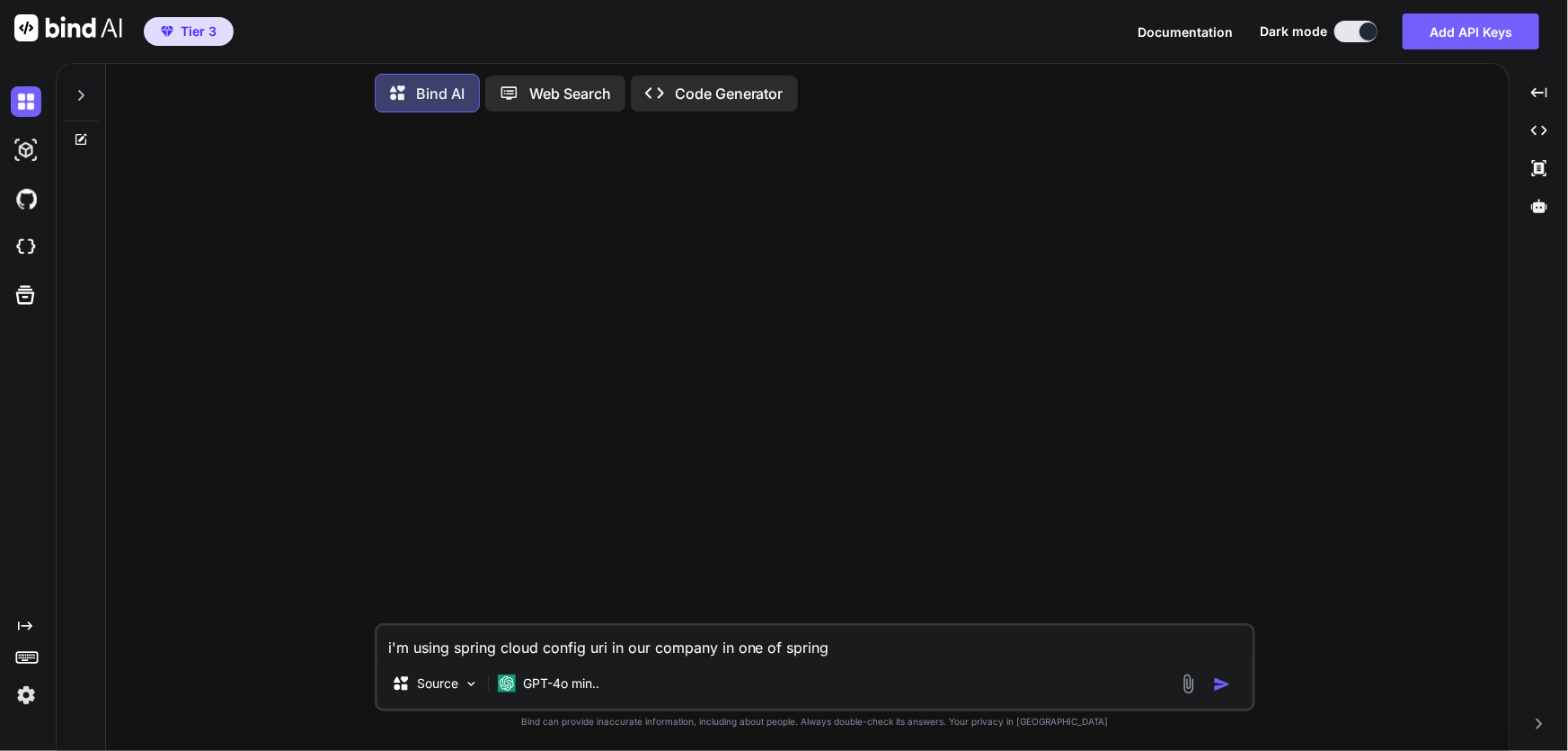
type textarea "x"
type textarea "i'm using spring cloud config uri in our company in one of spring bo"
type textarea "x"
type textarea "i'm using spring cloud config uri in our company in one of spring boo"
type textarea "x"
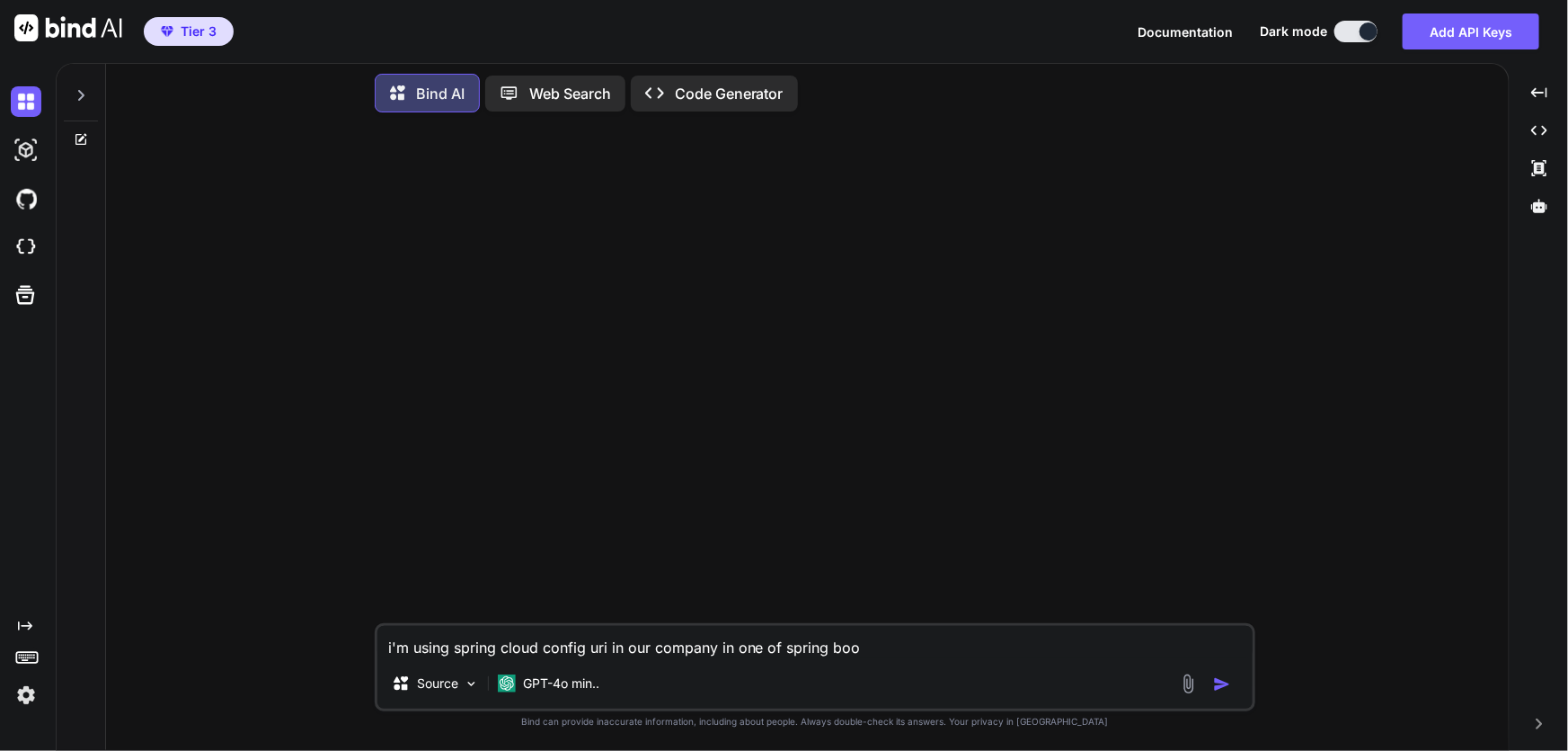
type textarea "i'm using spring cloud config uri in our company in one of spring boot"
type textarea "x"
type textarea "i'm using spring cloud config uri in our company in one of spring boot"
type textarea "x"
type textarea "i'm using spring cloud config uri in our company in one of spring boot a"
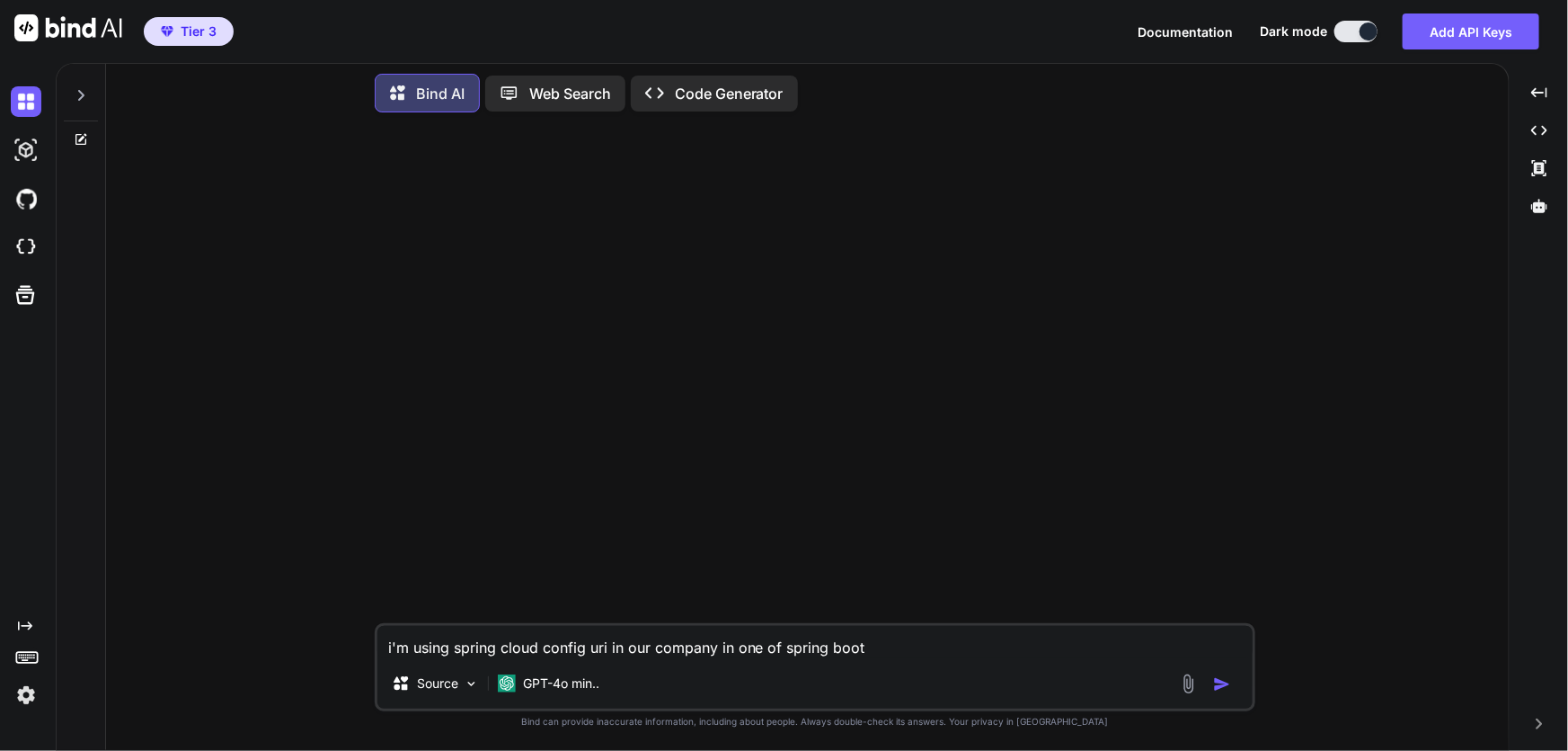
type textarea "x"
type textarea "i'm using spring cloud config uri in our company in one of spring boot ap"
type textarea "x"
type textarea "i'm using spring cloud config uri in our company in one of spring boot app"
type textarea "x"
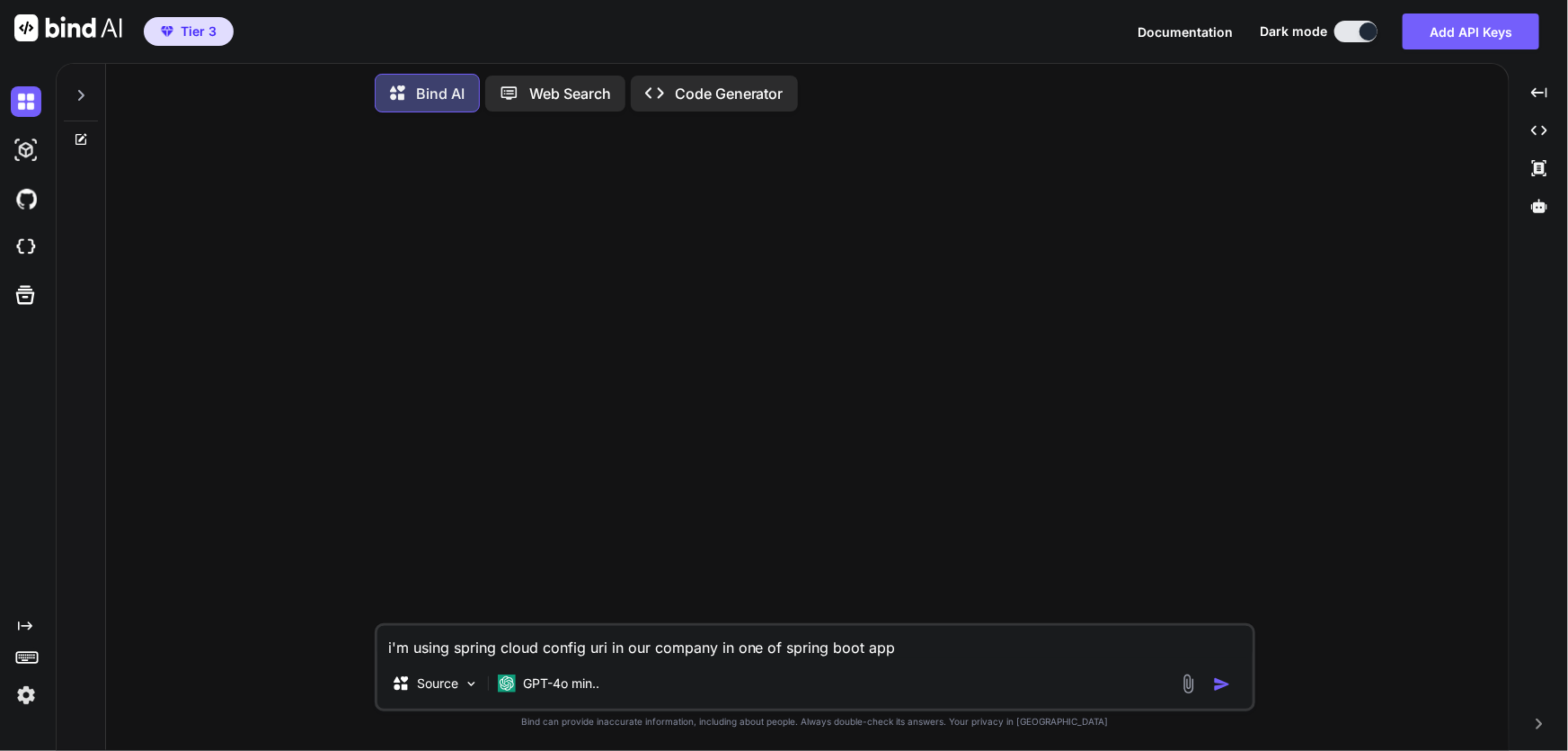
type textarea "i'm using spring cloud config uri in our company in one of spring boot appl"
type textarea "x"
type textarea "i'm using spring cloud config uri in our company in one of spring boot applc"
type textarea "x"
type textarea "i'm using spring cloud config uri in our company in one of spring boot applci"
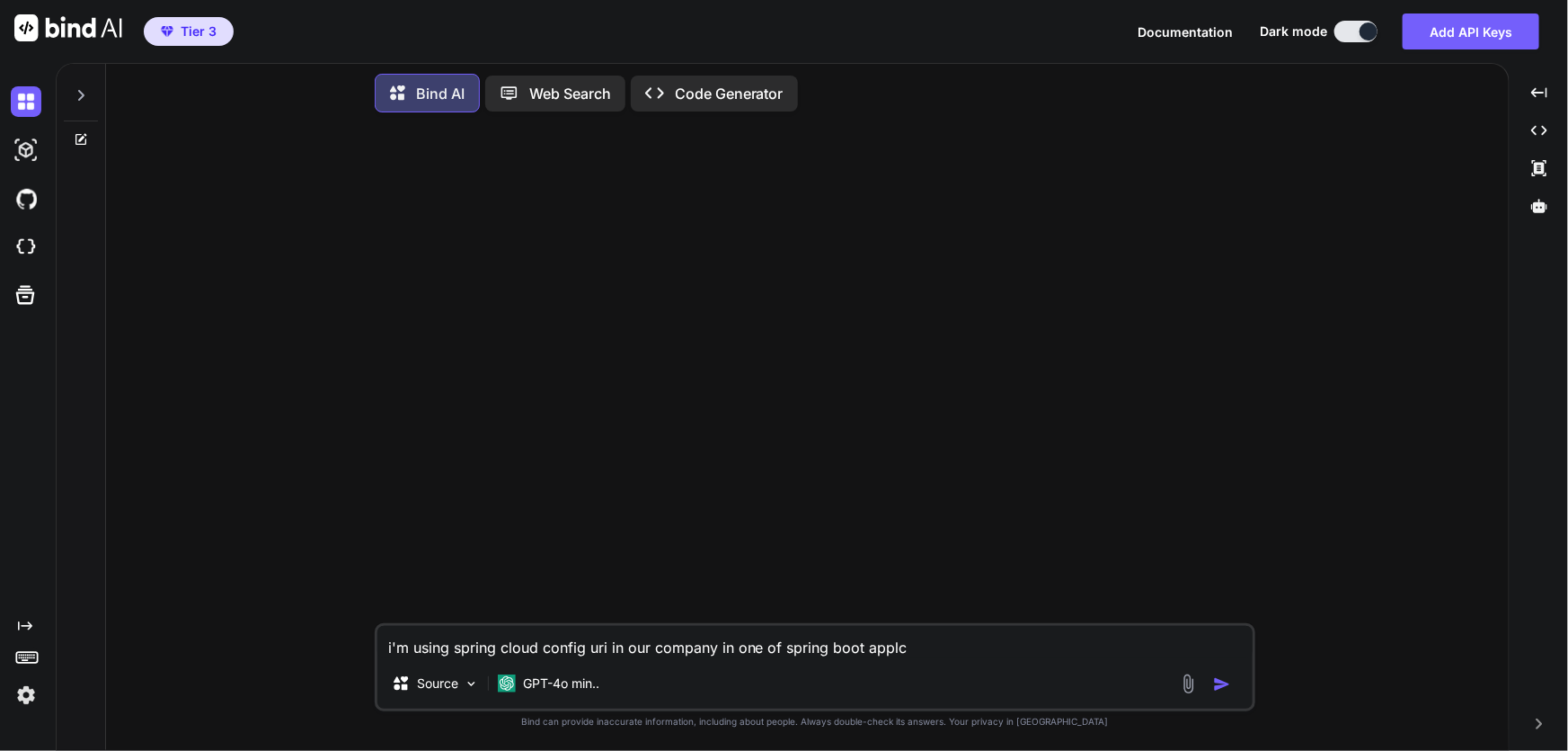
type textarea "x"
type textarea "i'm using spring cloud config uri in our company in one of spring boot applcia"
type textarea "x"
type textarea "i'm using spring cloud config uri in our company in one of spring boot applciat"
type textarea "x"
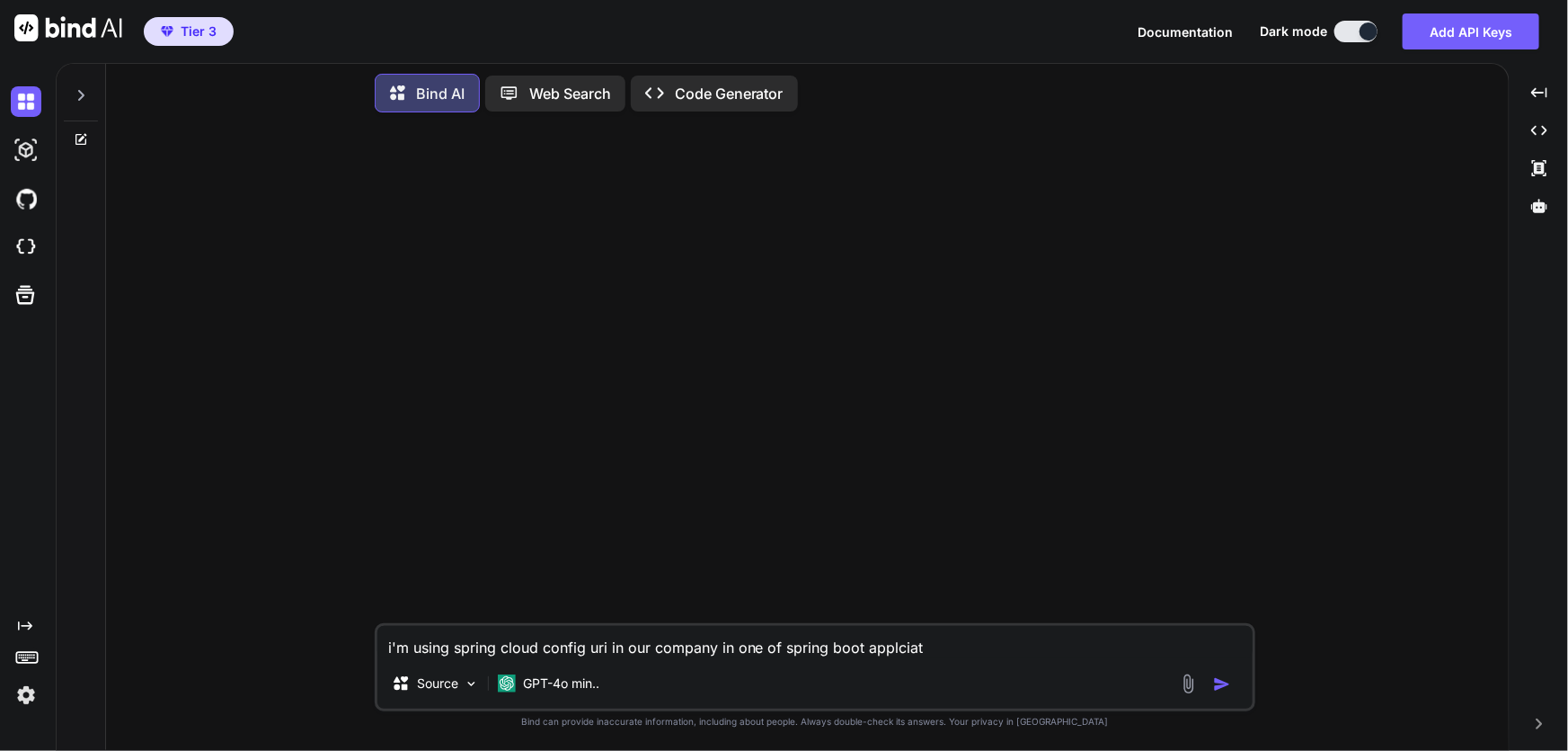
type textarea "i'm using spring cloud config uri in our company in one of spring boot applciati"
type textarea "x"
type textarea "i'm using spring cloud config uri in our company in one of spring boot applciat…"
type textarea "x"
type textarea "i'm using spring cloud config uri in our company in one of spring boot applciati"
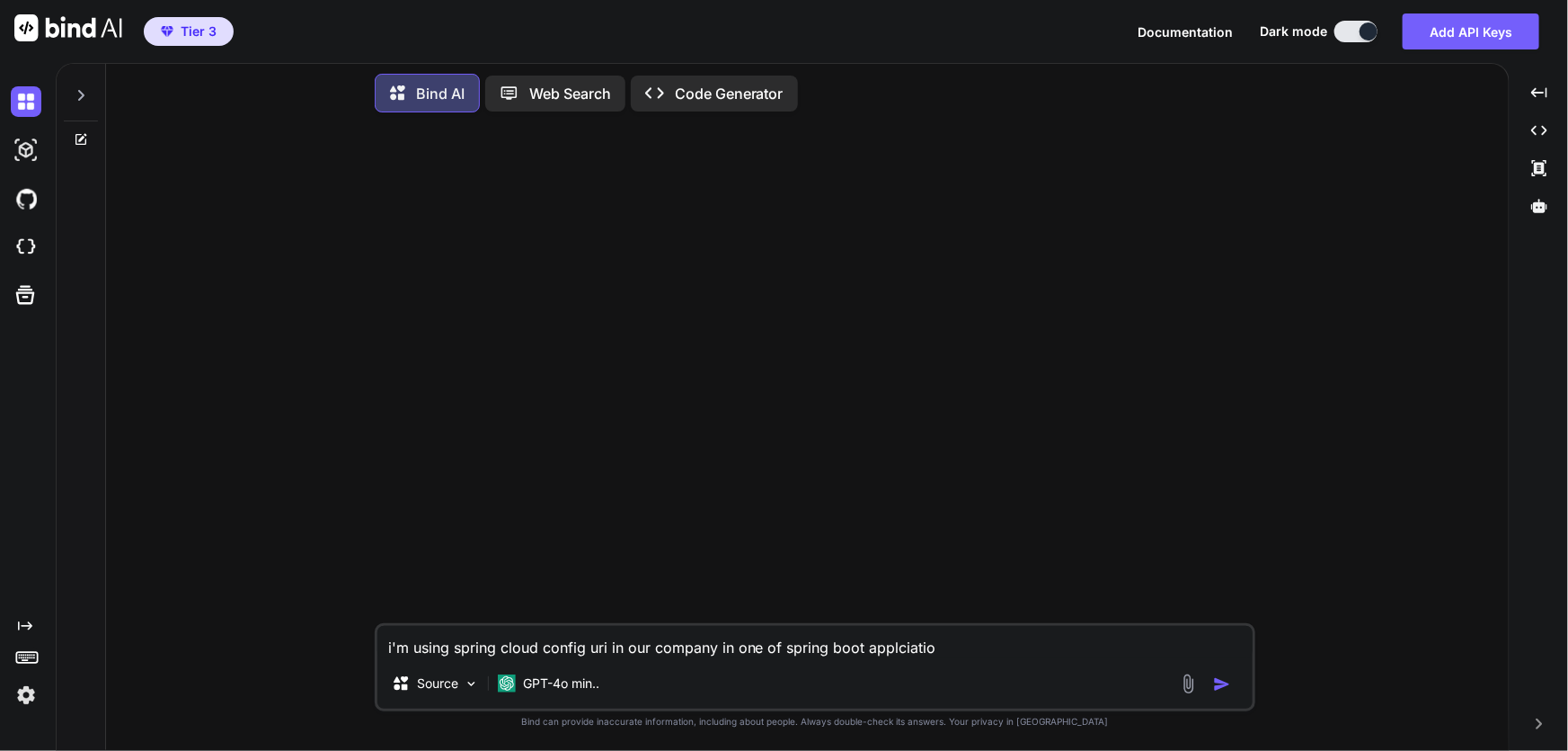
type textarea "x"
type textarea "i'm using spring cloud config uri in our company in one of spring boot applciat"
type textarea "x"
type textarea "i'm using spring cloud config uri in our company in one of spring boot applcia"
type textarea "x"
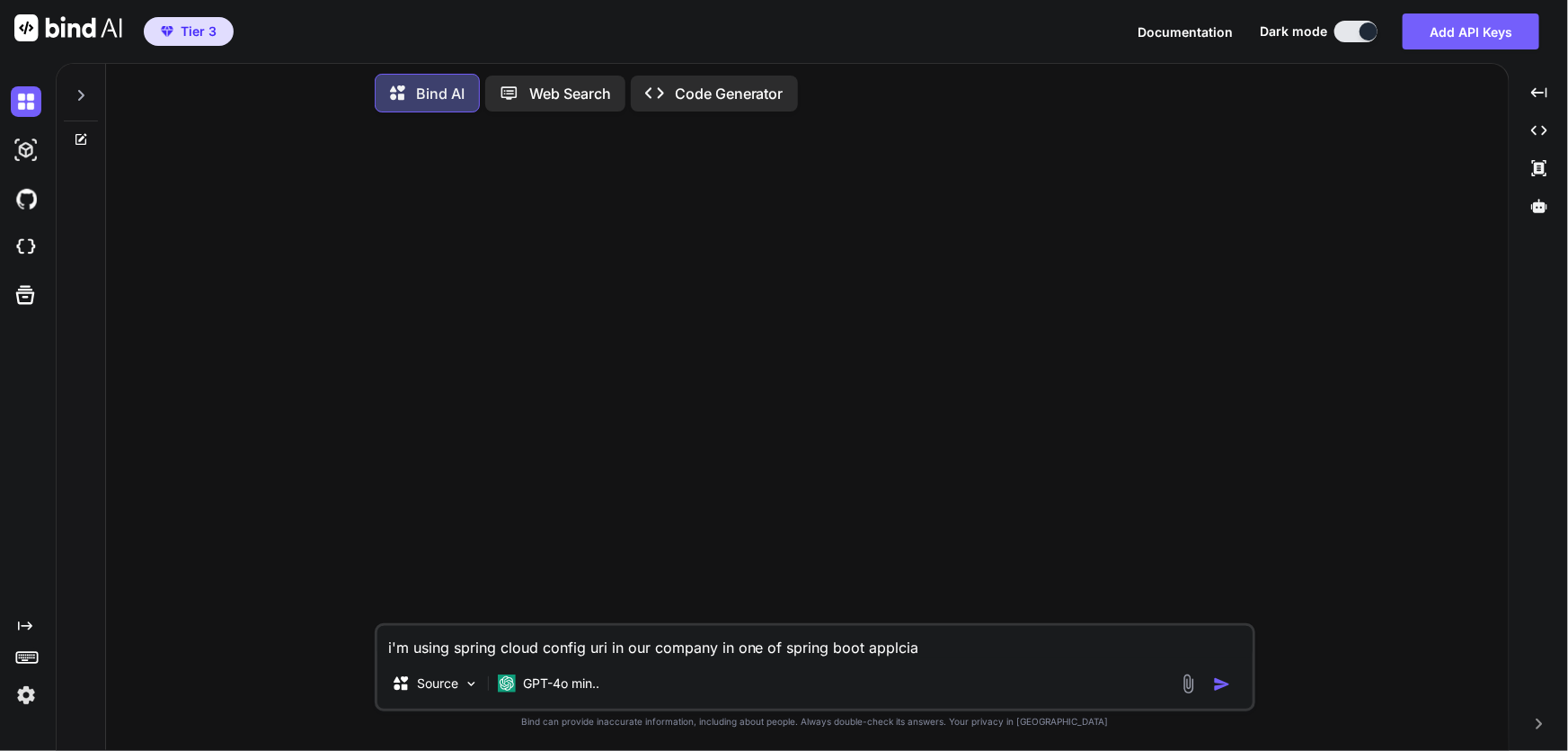
type textarea "i'm using spring cloud config uri in our company in one of spring boot applci"
type textarea "x"
type textarea "i'm using spring cloud config uri in our company in one of spring boot applc"
type textarea "x"
type textarea "i'm using spring cloud config uri in our company in one of spring boot applca"
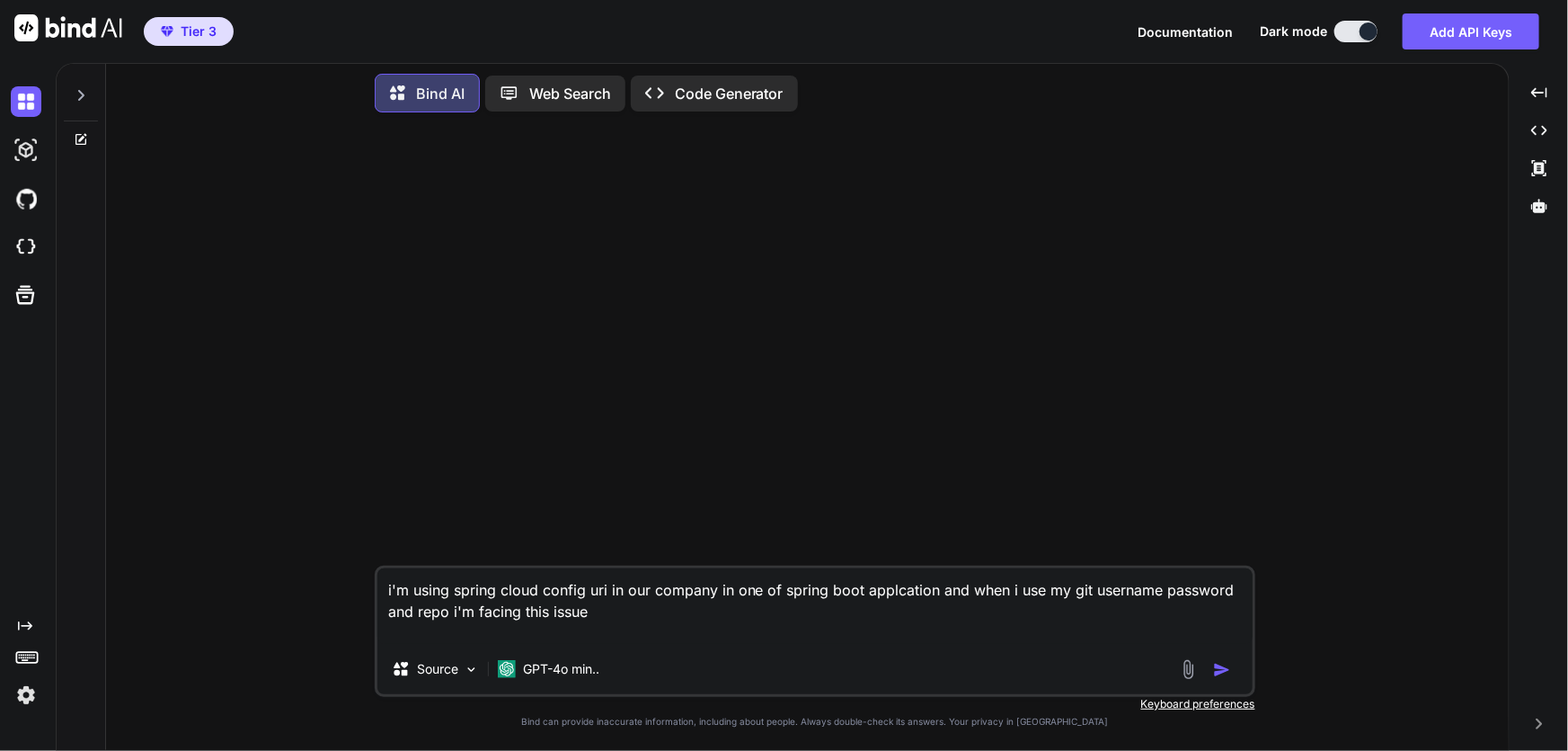
paste textarea "Caused by: sun.security.validator.ValidatorException: PKIX path building failed…"
